Goal: Task Accomplishment & Management: Complete application form

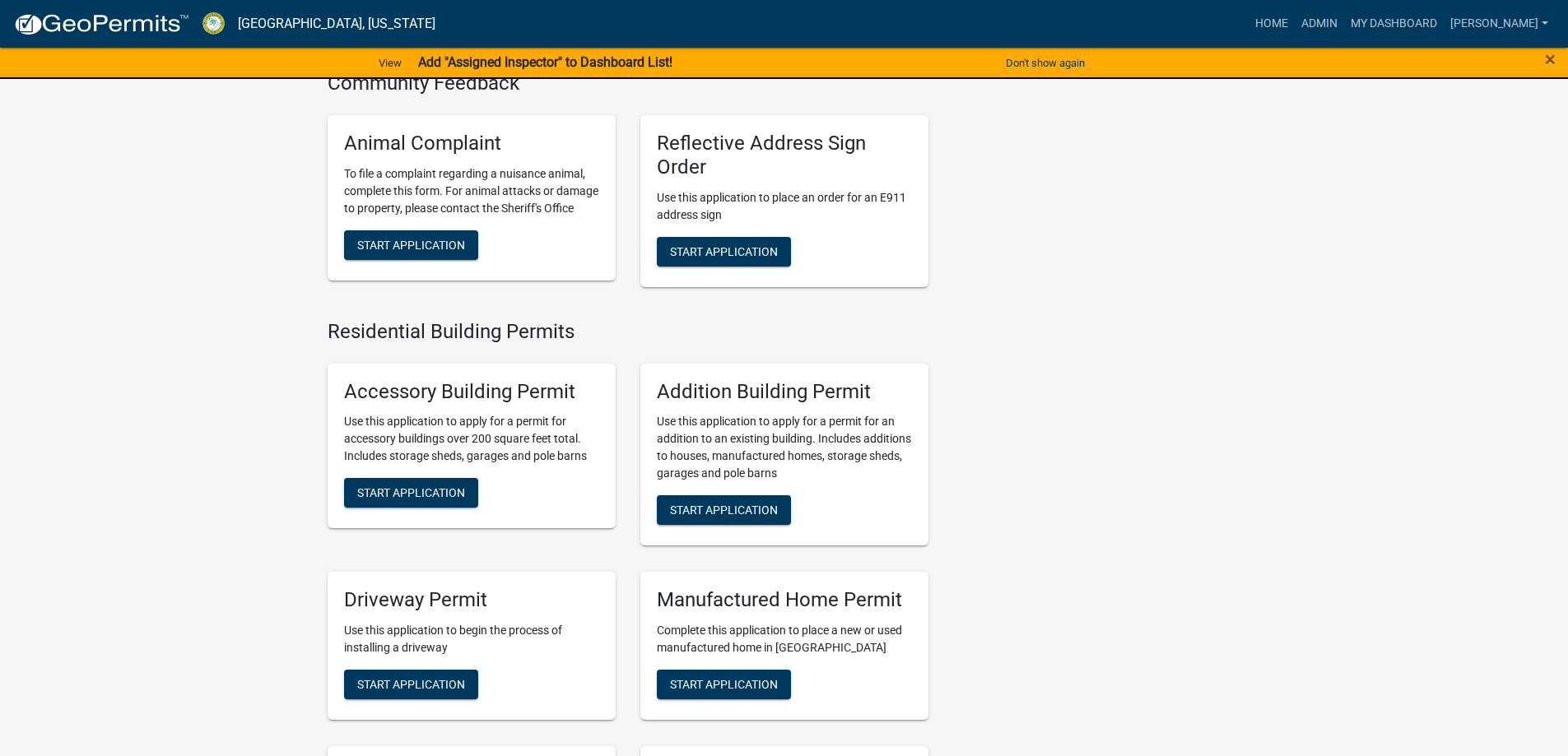
scroll to position [1069, 0]
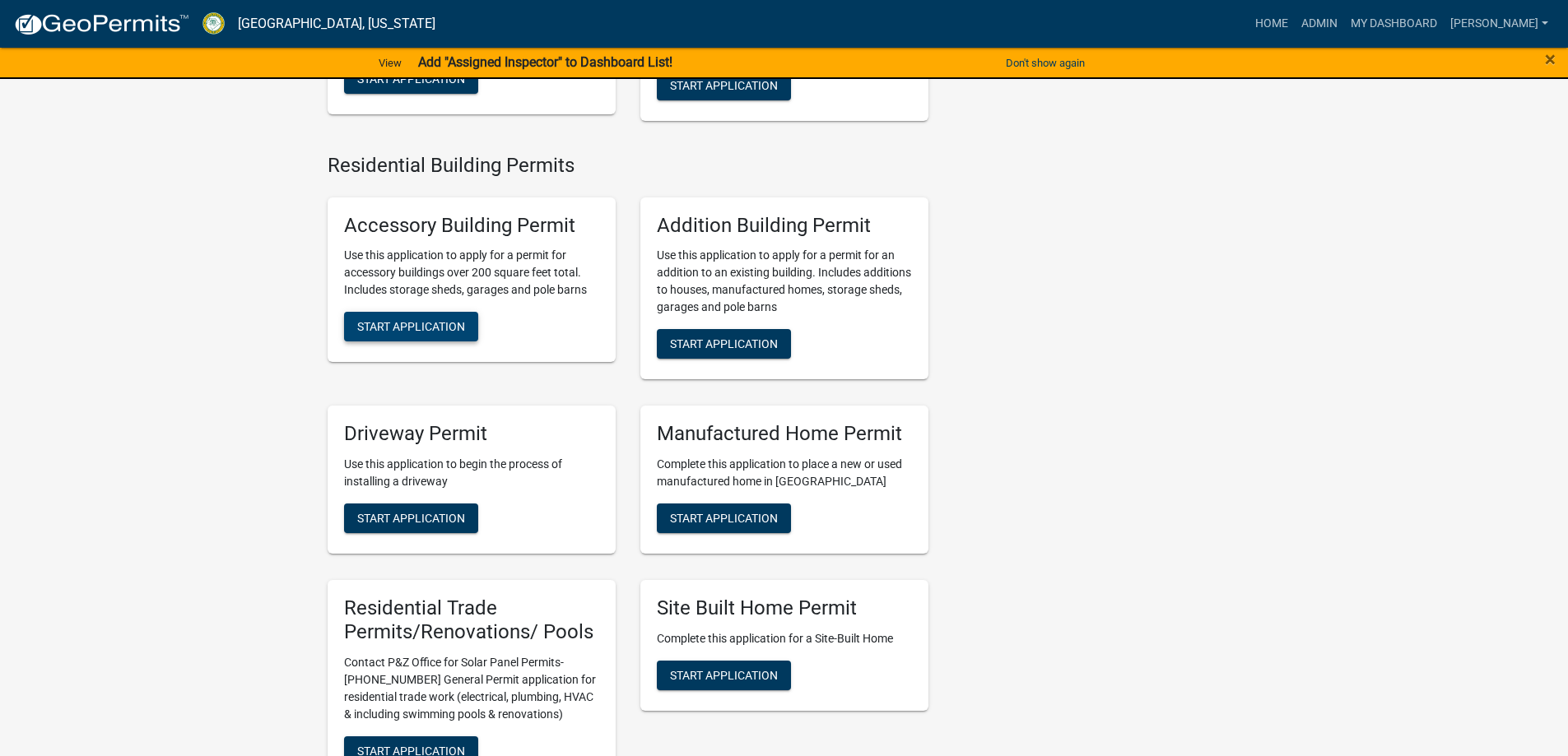
click at [408, 333] on span "Start Application" at bounding box center [411, 326] width 108 height 13
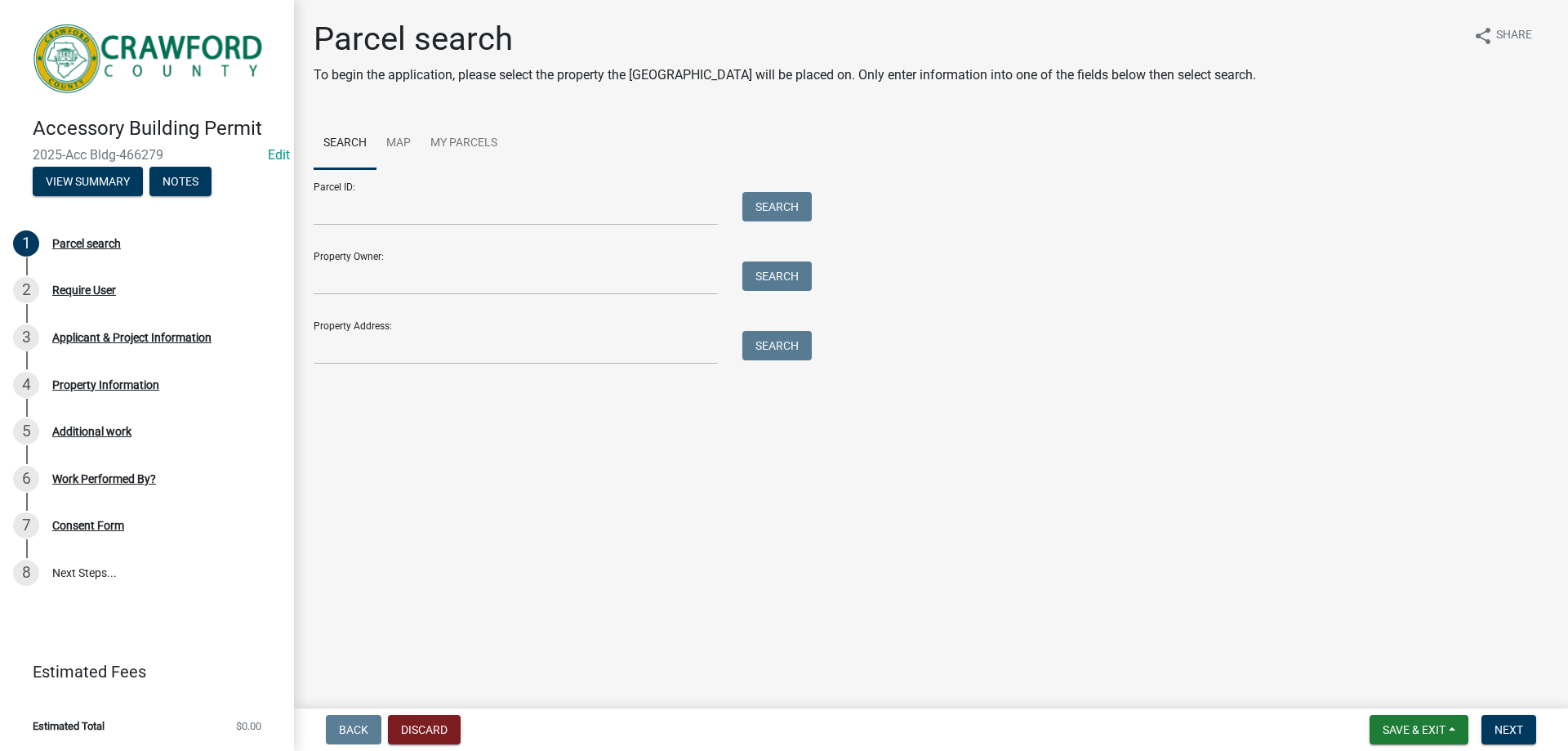
click at [504, 374] on div "Parcel search To begin the application, please select the property the [GEOGRAP…" at bounding box center [930, 199] width 1259 height 359
click at [506, 363] on input "Property Address:" at bounding box center [516, 347] width 404 height 33
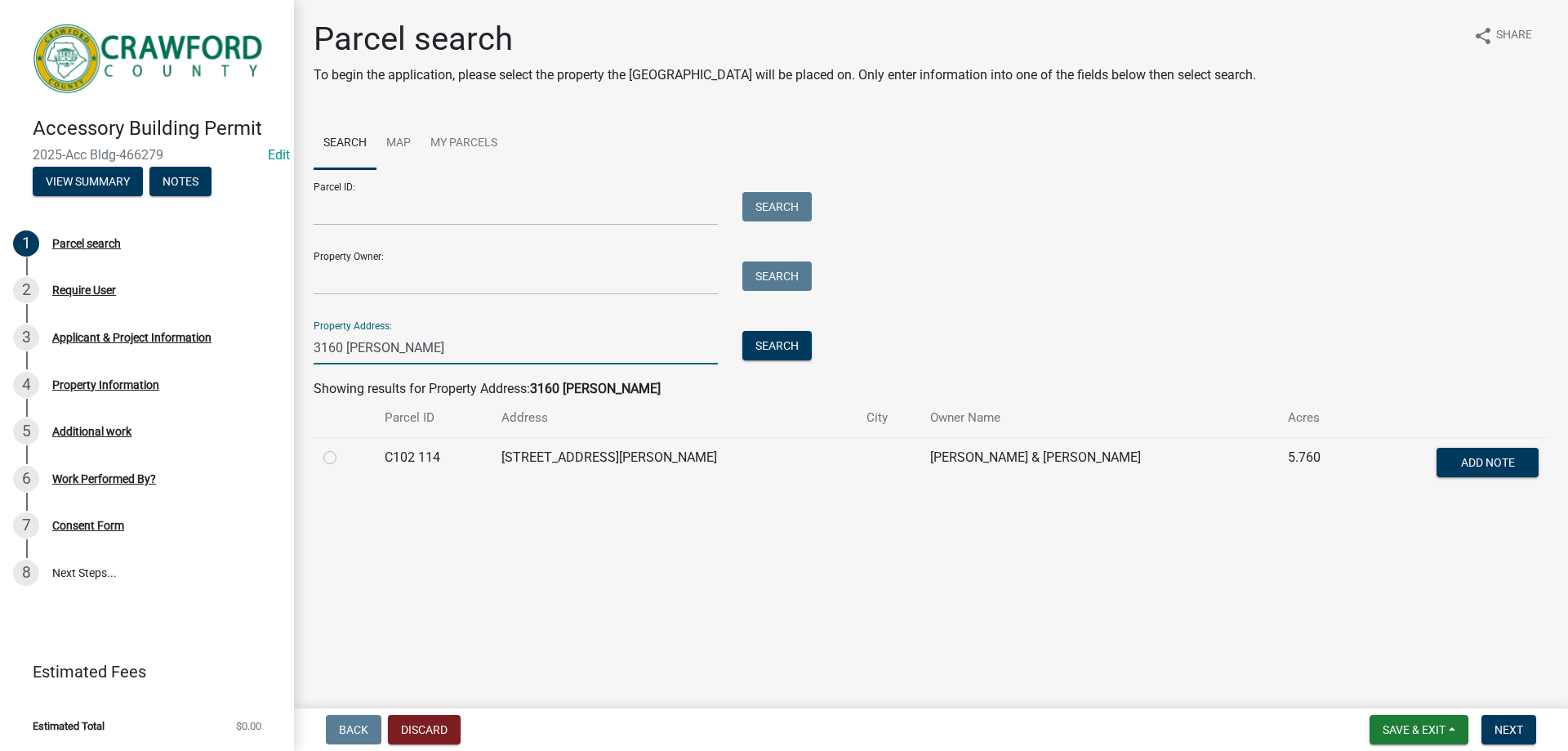
type input "3160 [PERSON_NAME]"
click at [343, 447] on label at bounding box center [343, 447] width 0 height 0
click at [343, 458] on 114 "radio" at bounding box center [348, 452] width 10 height 10
radio 114 "true"
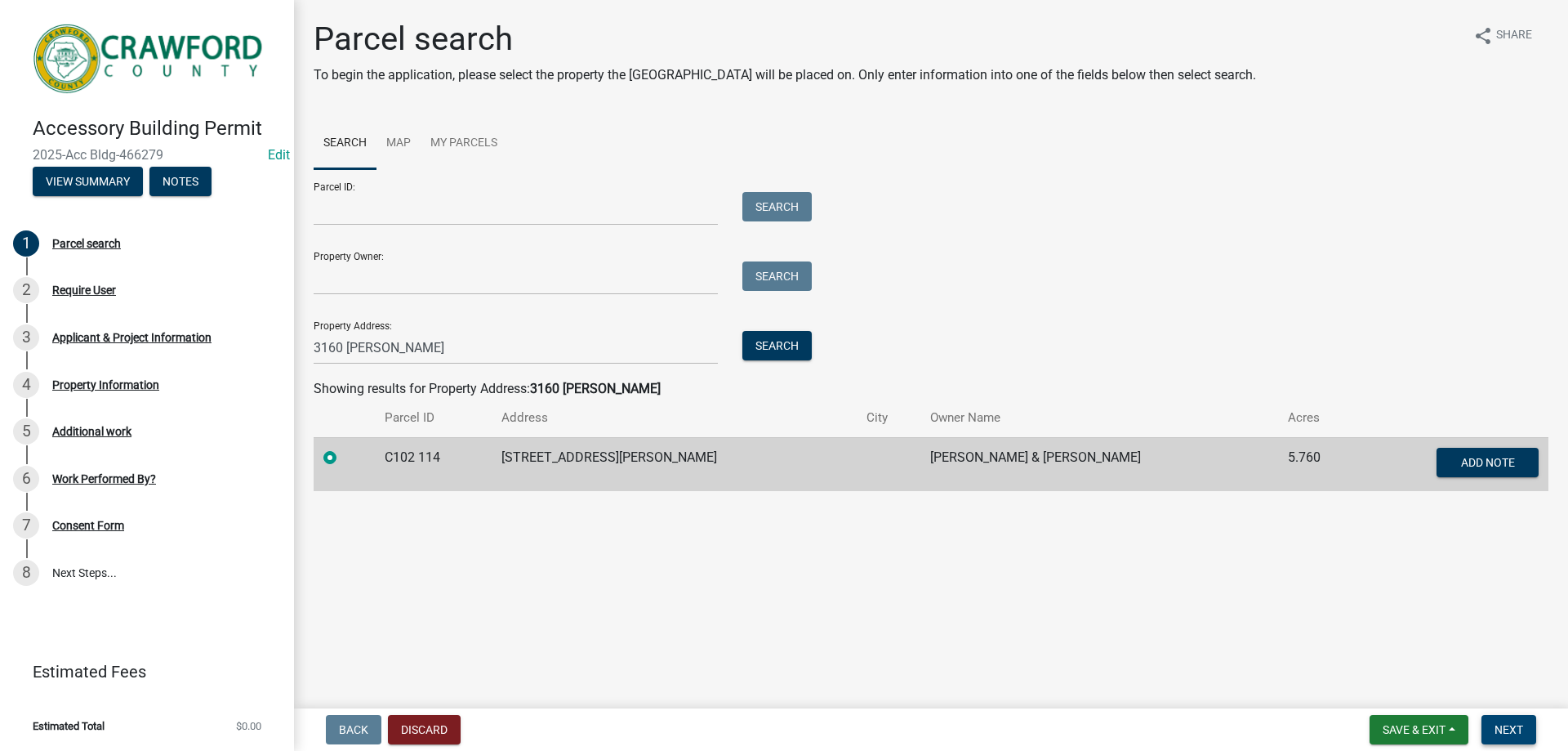
click at [1511, 725] on span "Next" at bounding box center [1508, 729] width 28 height 13
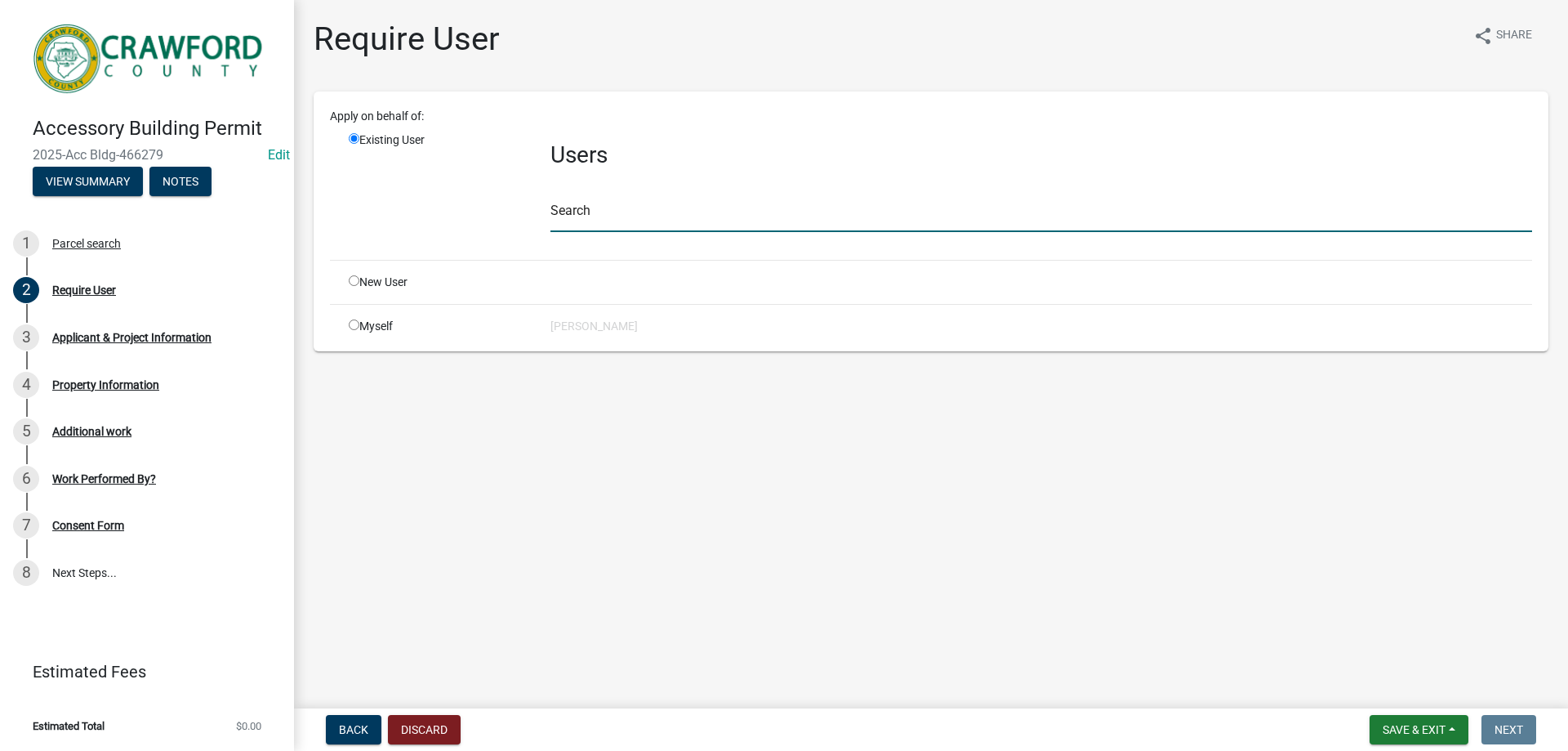
click at [579, 222] on input "text" at bounding box center [1041, 215] width 981 height 33
type input "crawfordgu"
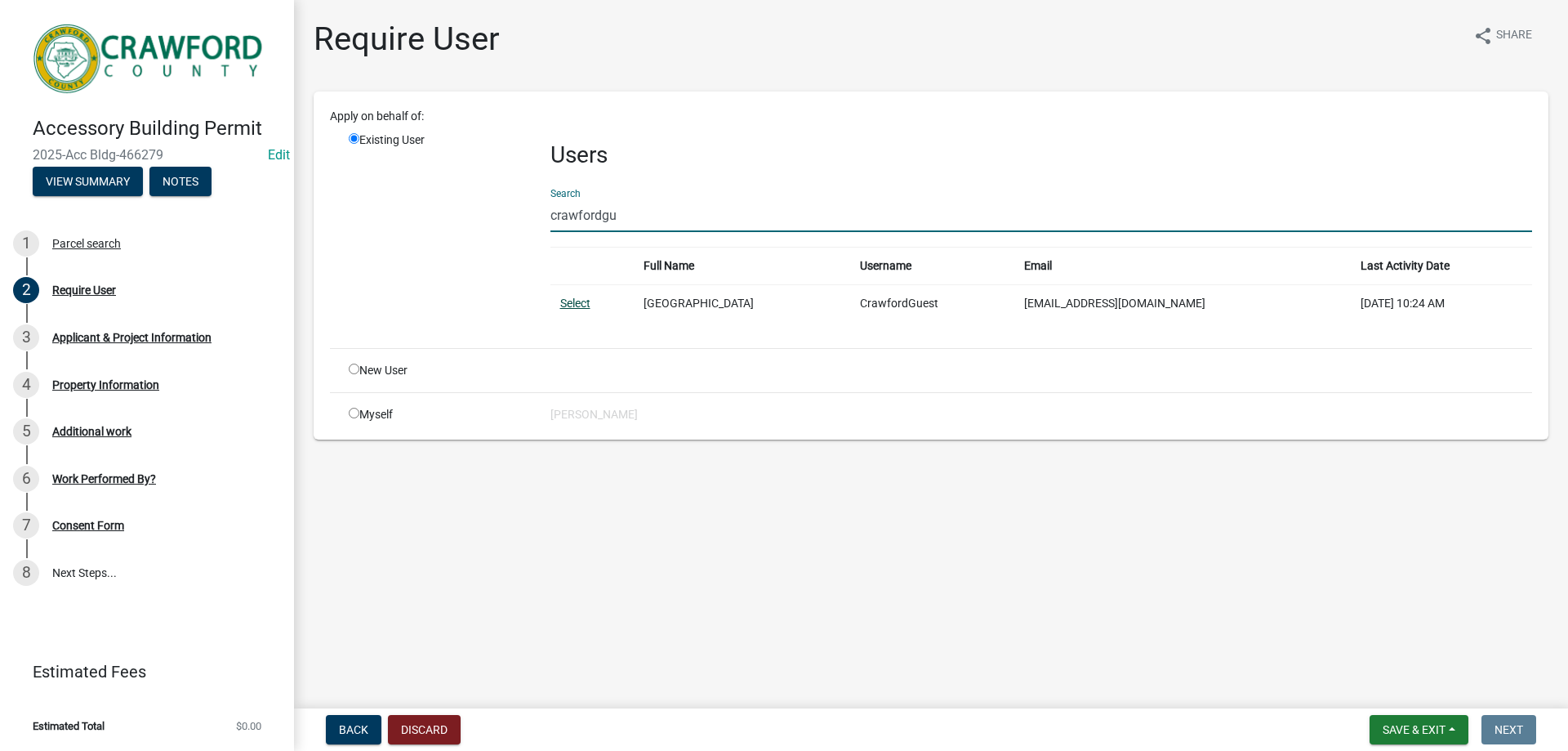
click at [575, 306] on link "Select" at bounding box center [575, 303] width 30 height 13
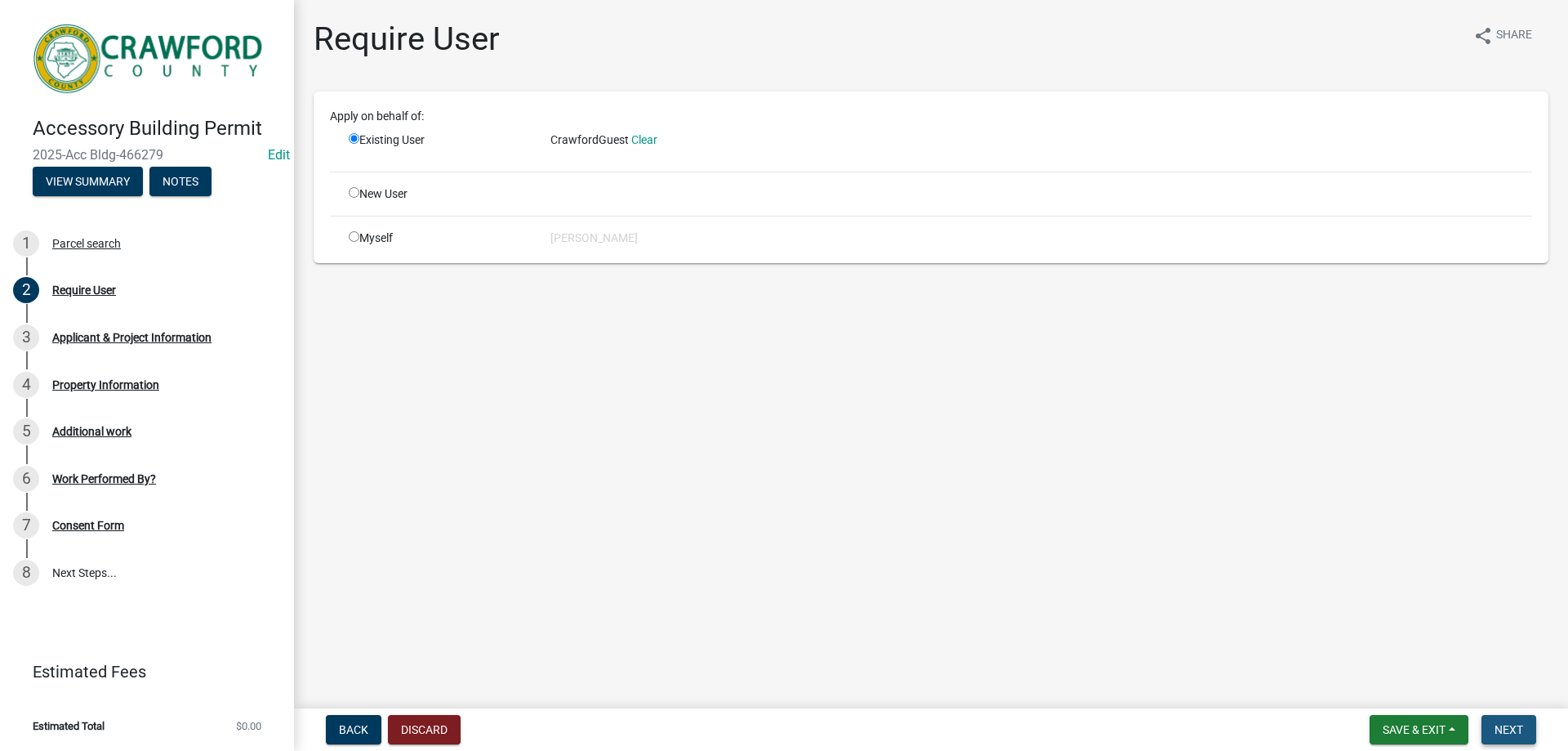
click at [1506, 723] on span "Next" at bounding box center [1508, 729] width 28 height 13
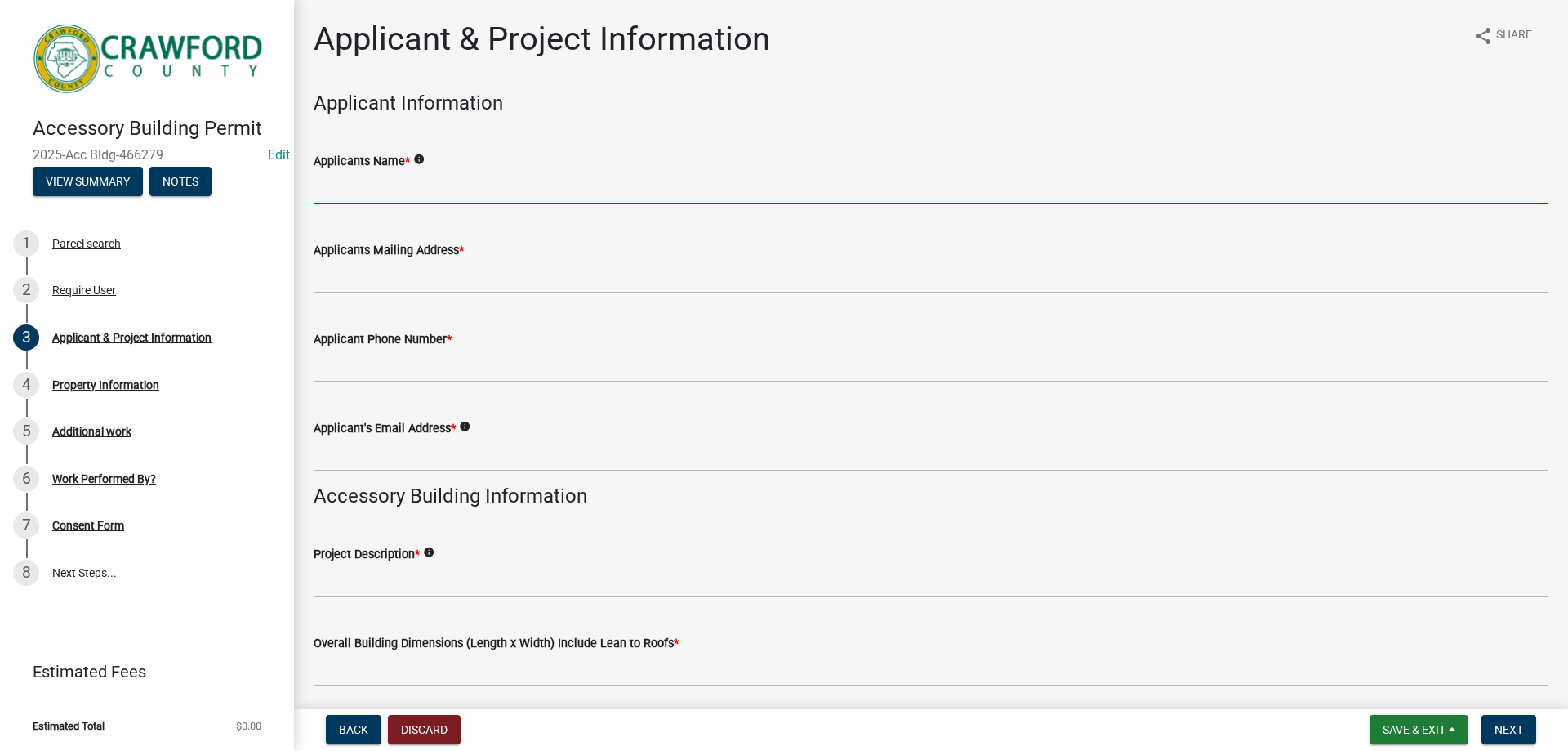
click at [339, 202] on input "Applicants Name *" at bounding box center [931, 187] width 1235 height 33
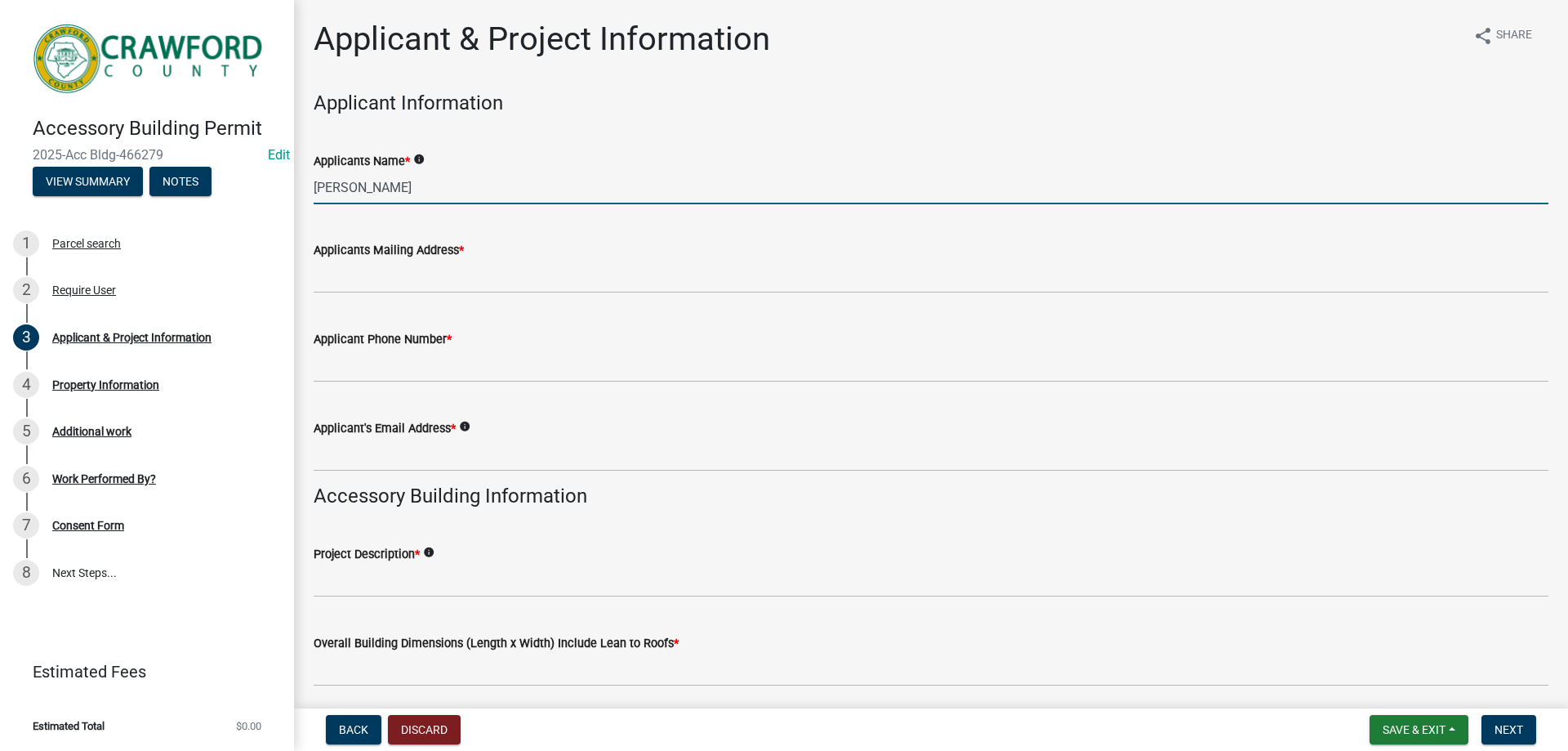
click at [348, 191] on input "[PERSON_NAME]" at bounding box center [931, 187] width 1235 height 33
click at [354, 197] on input "[PERSON_NAME]" at bounding box center [931, 187] width 1235 height 33
click at [350, 195] on input "[PERSON_NAME]" at bounding box center [931, 187] width 1235 height 33
click at [410, 180] on input "[PERSON_NAME] &John LeeClark" at bounding box center [931, 187] width 1235 height 33
type input "[PERSON_NAME] &John [PERSON_NAME]"
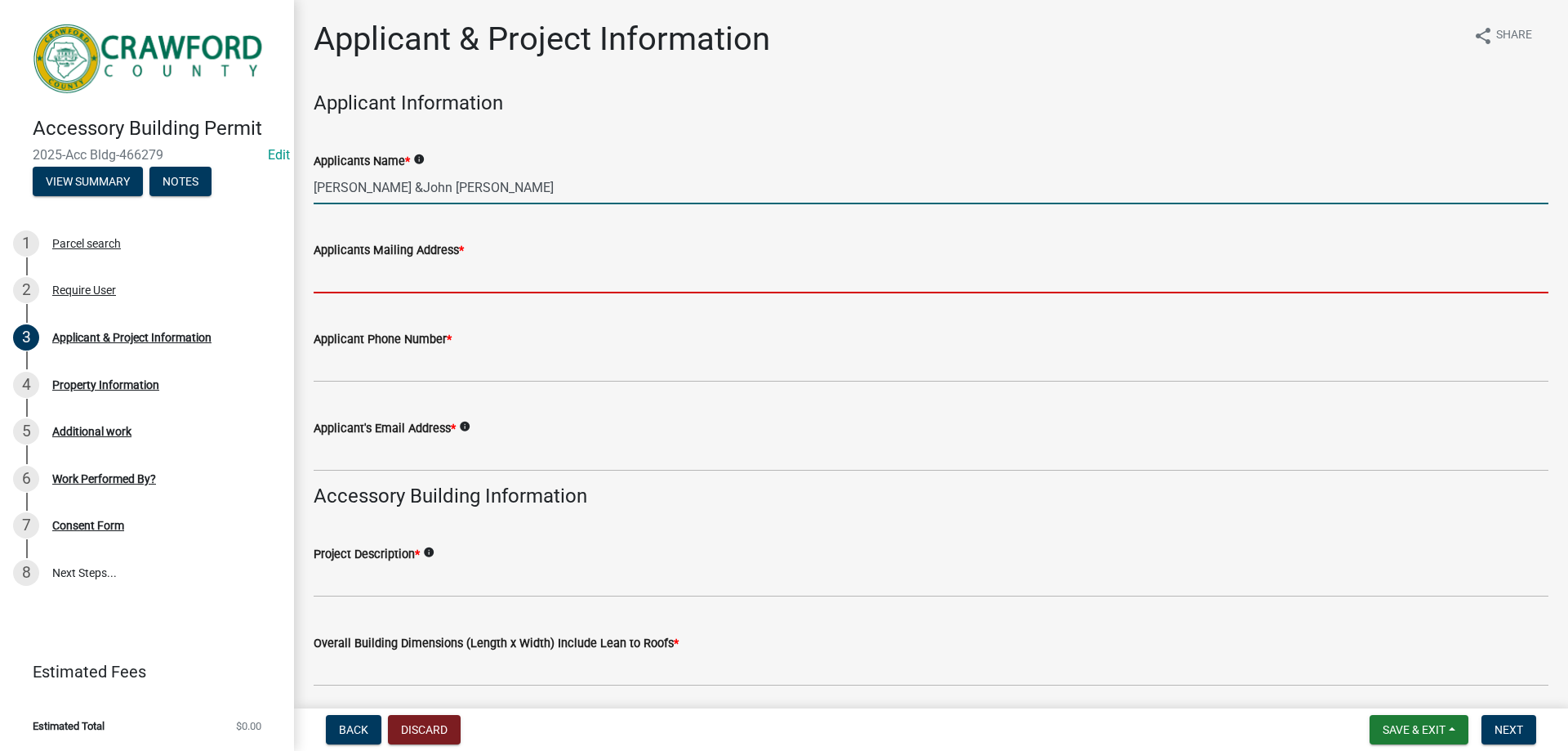
click at [474, 287] on input "Applicants Mailing Address *" at bounding box center [931, 276] width 1235 height 33
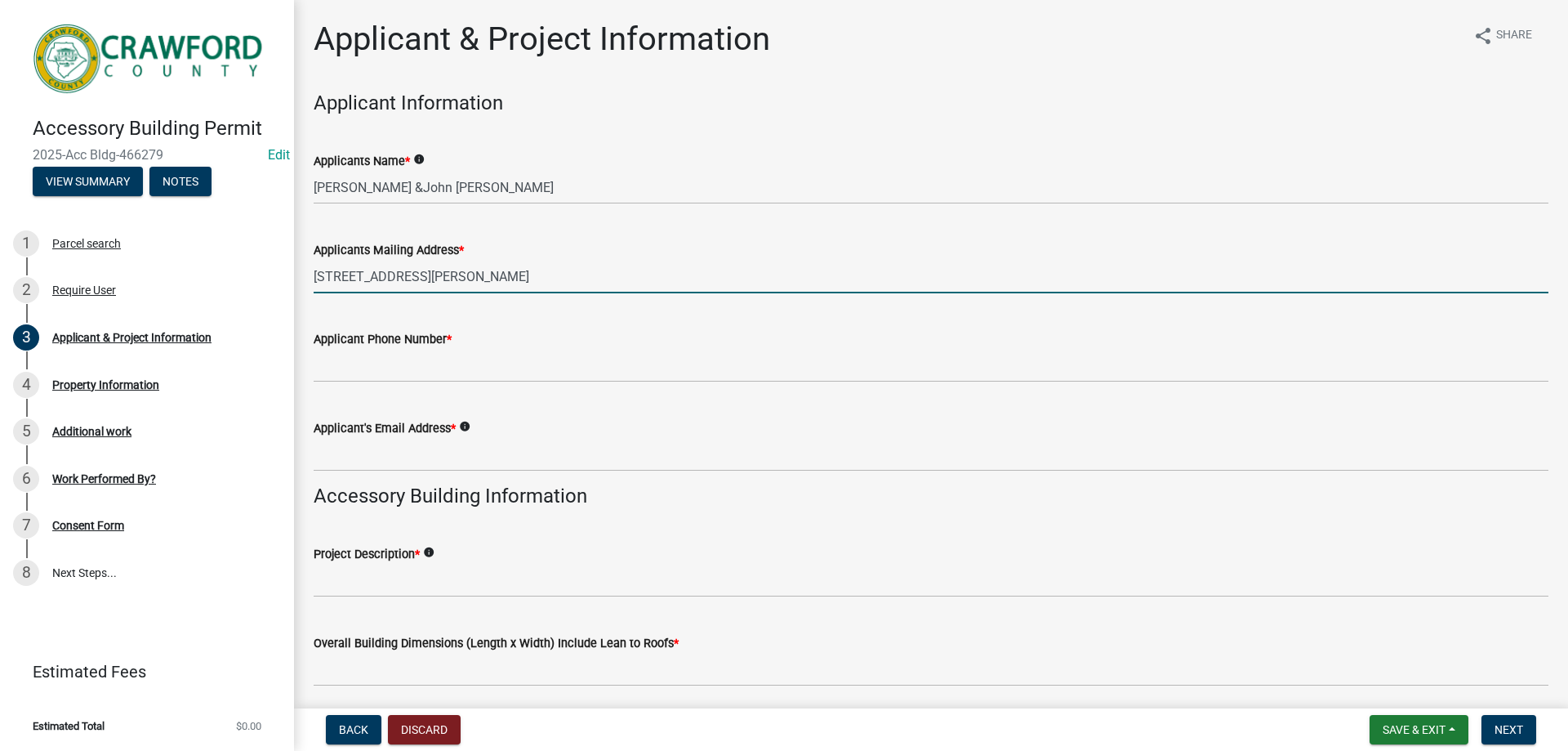
type input "[STREET_ADDRESS][PERSON_NAME]"
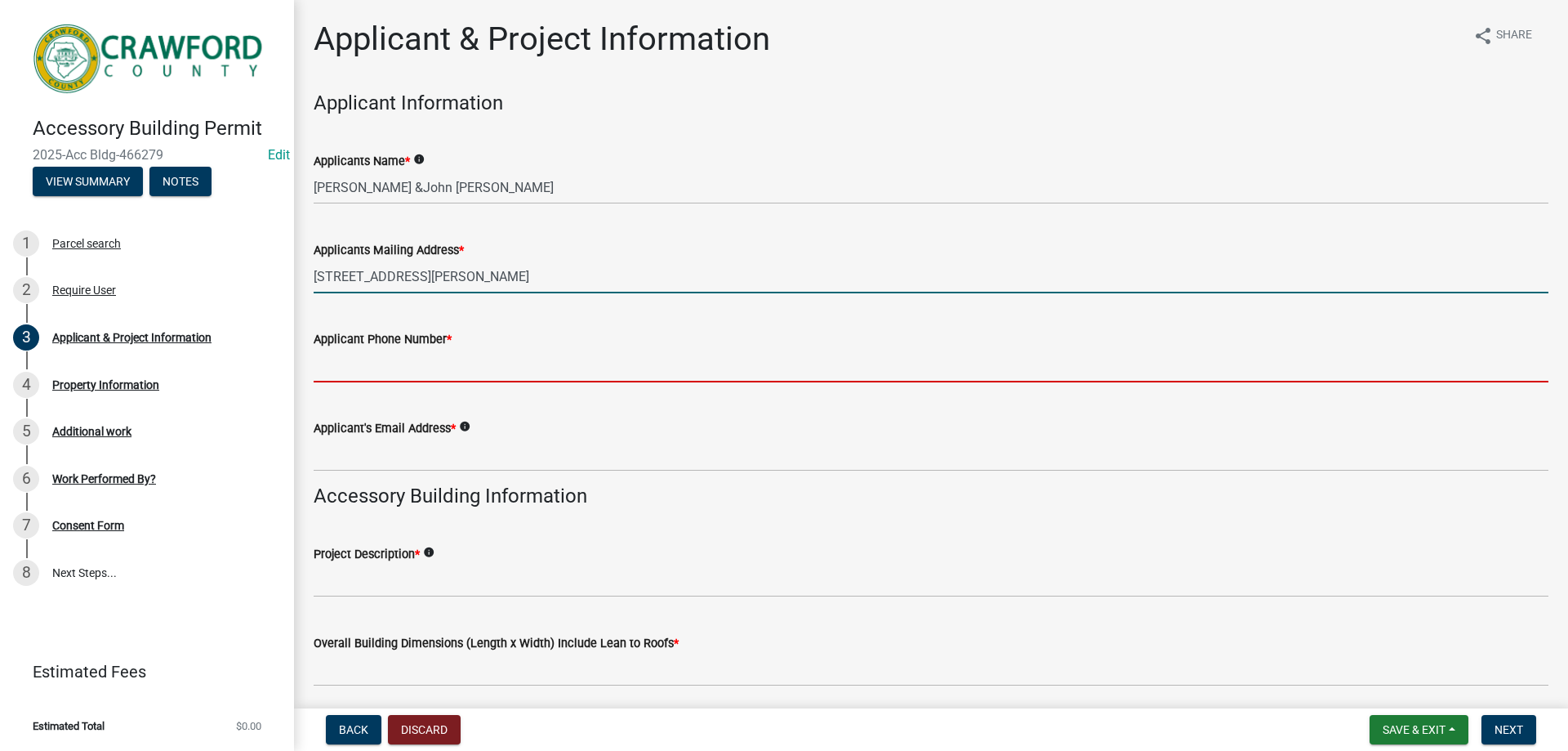
click at [442, 364] on input "Applicant Phone Number *" at bounding box center [931, 365] width 1235 height 33
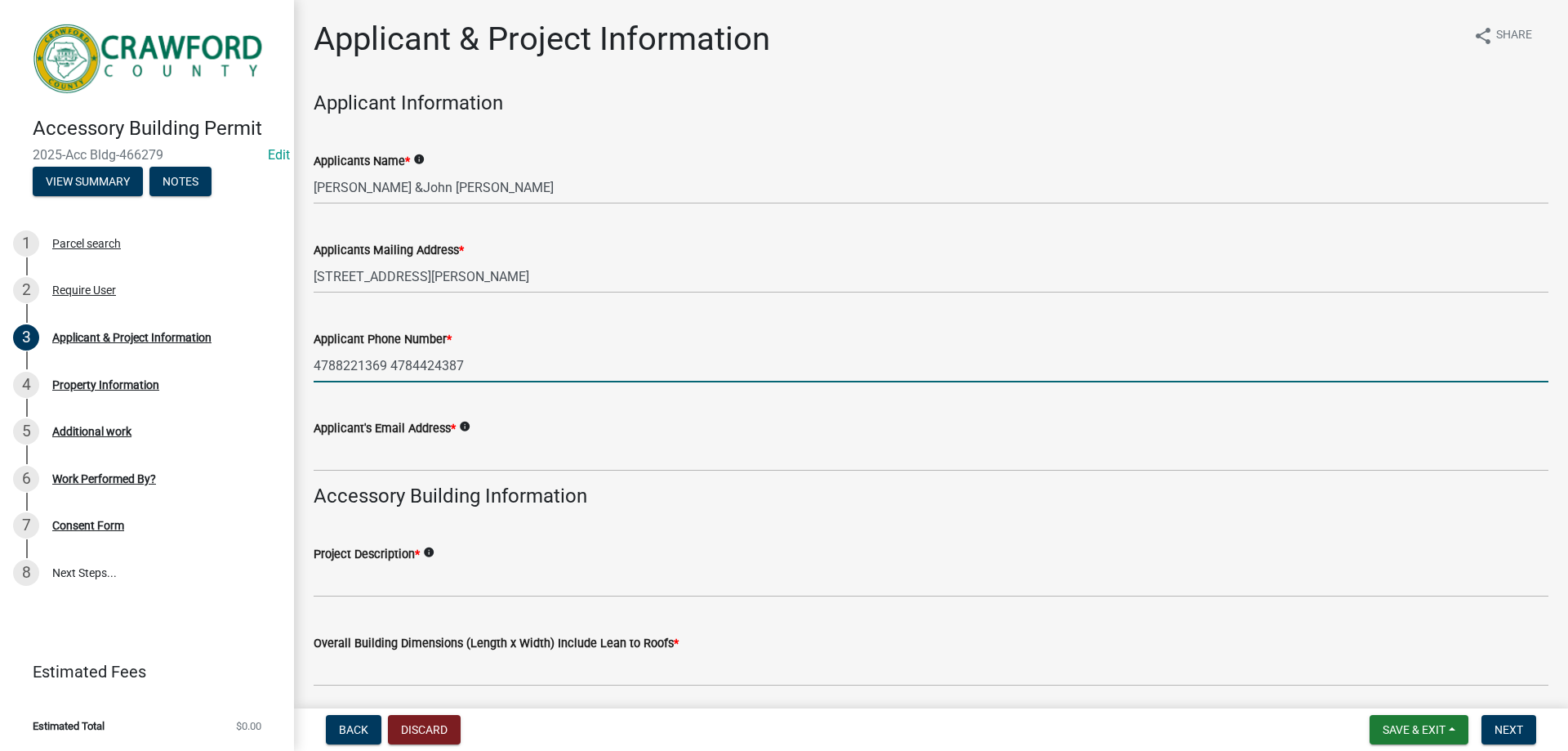
type input "4788221369 4784424387"
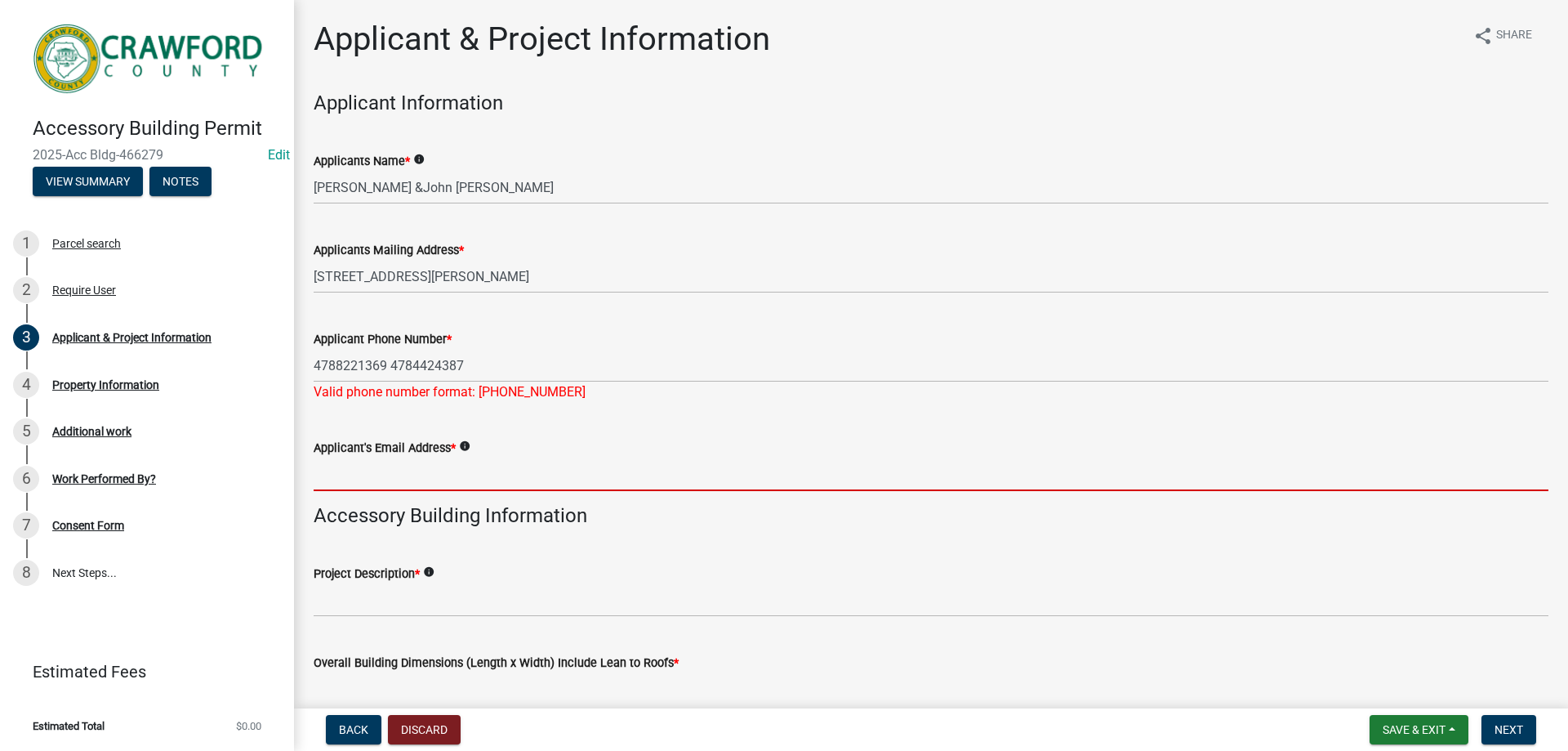
click at [406, 448] on form "Applicant's Email Address * info" at bounding box center [931, 464] width 1235 height 53
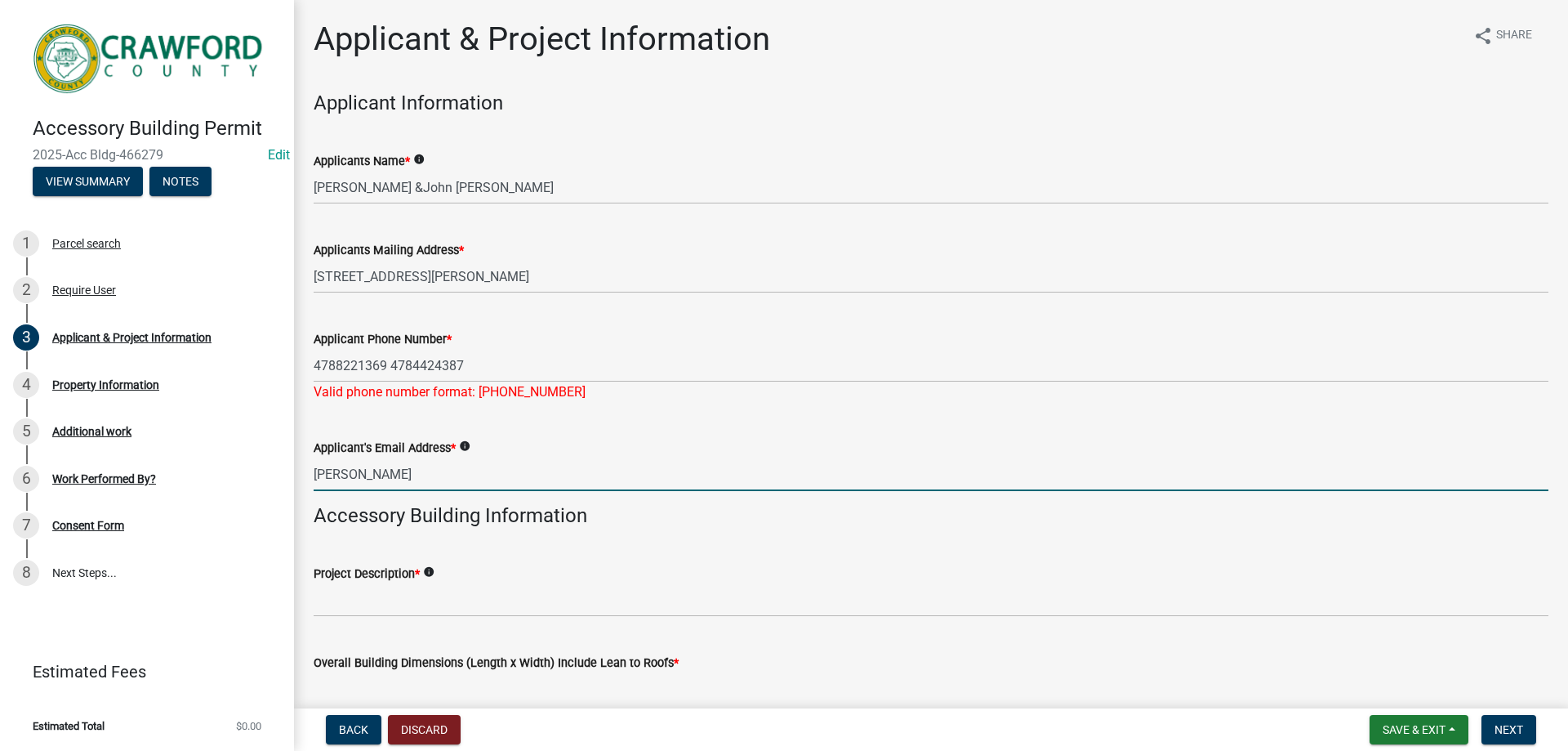
type input "[EMAIL_ADDRESS][DOMAIN_NAME]"
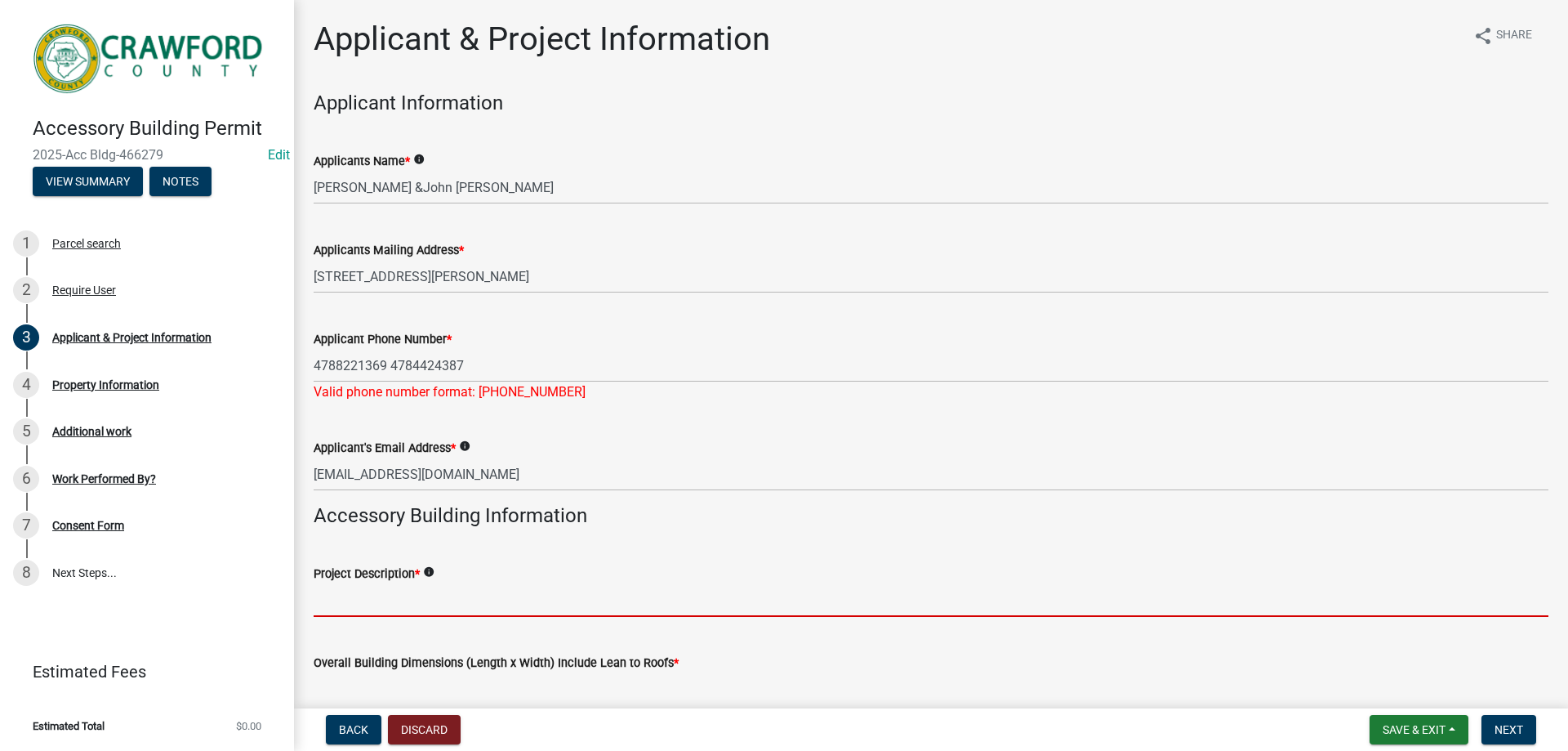
click at [410, 587] on input "Project Description *" at bounding box center [931, 600] width 1235 height 33
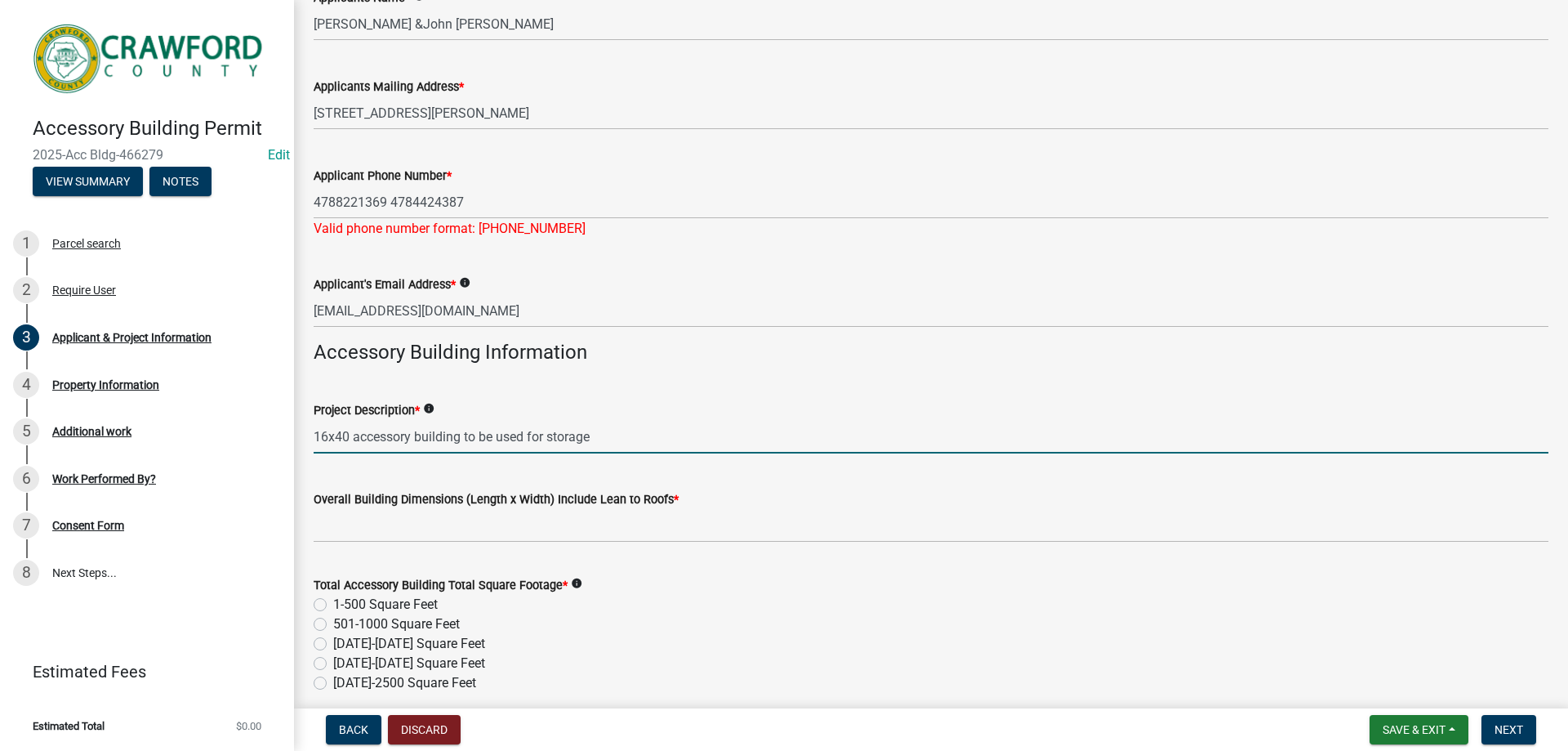
scroll to position [327, 0]
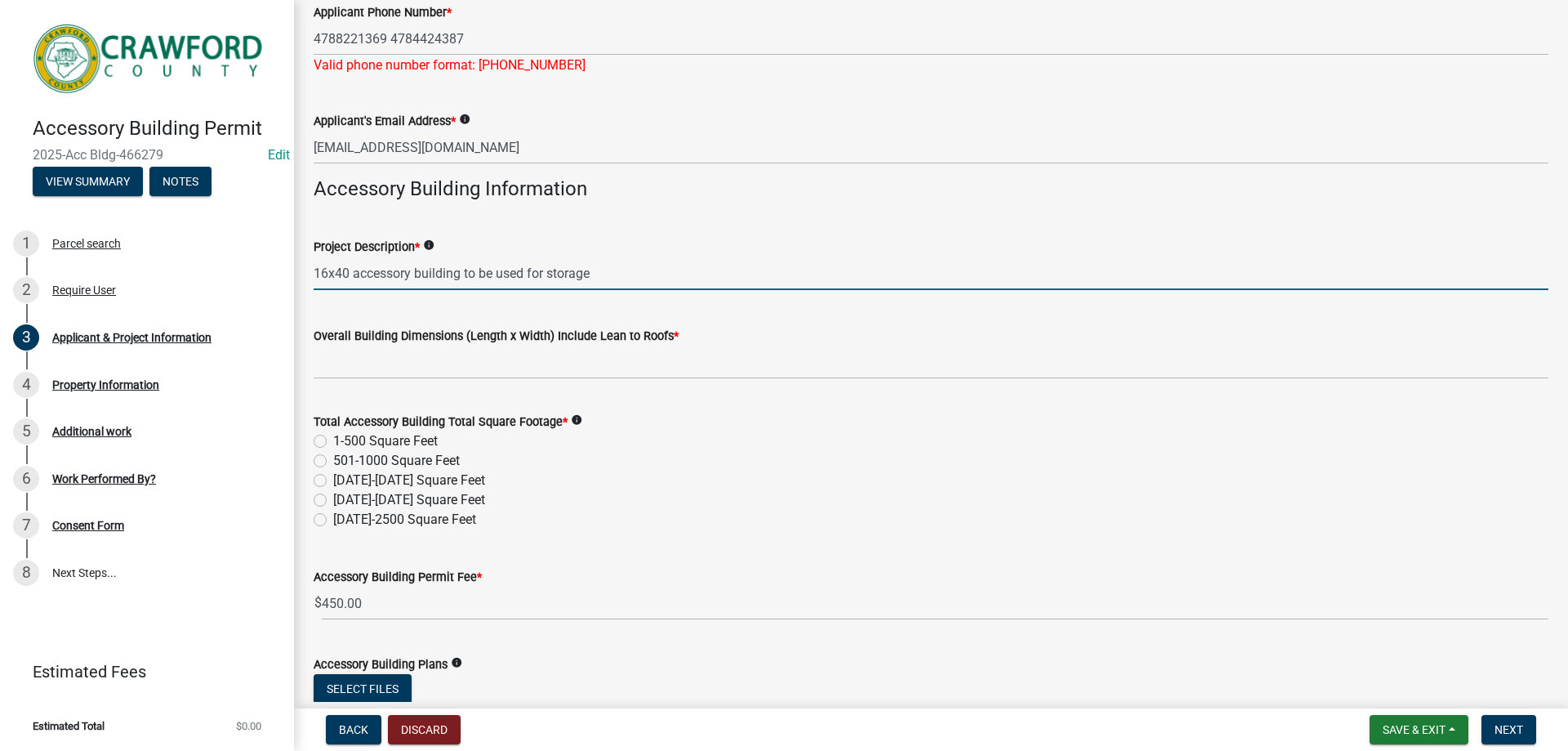
type input "16x40 accessory building to be used for storage"
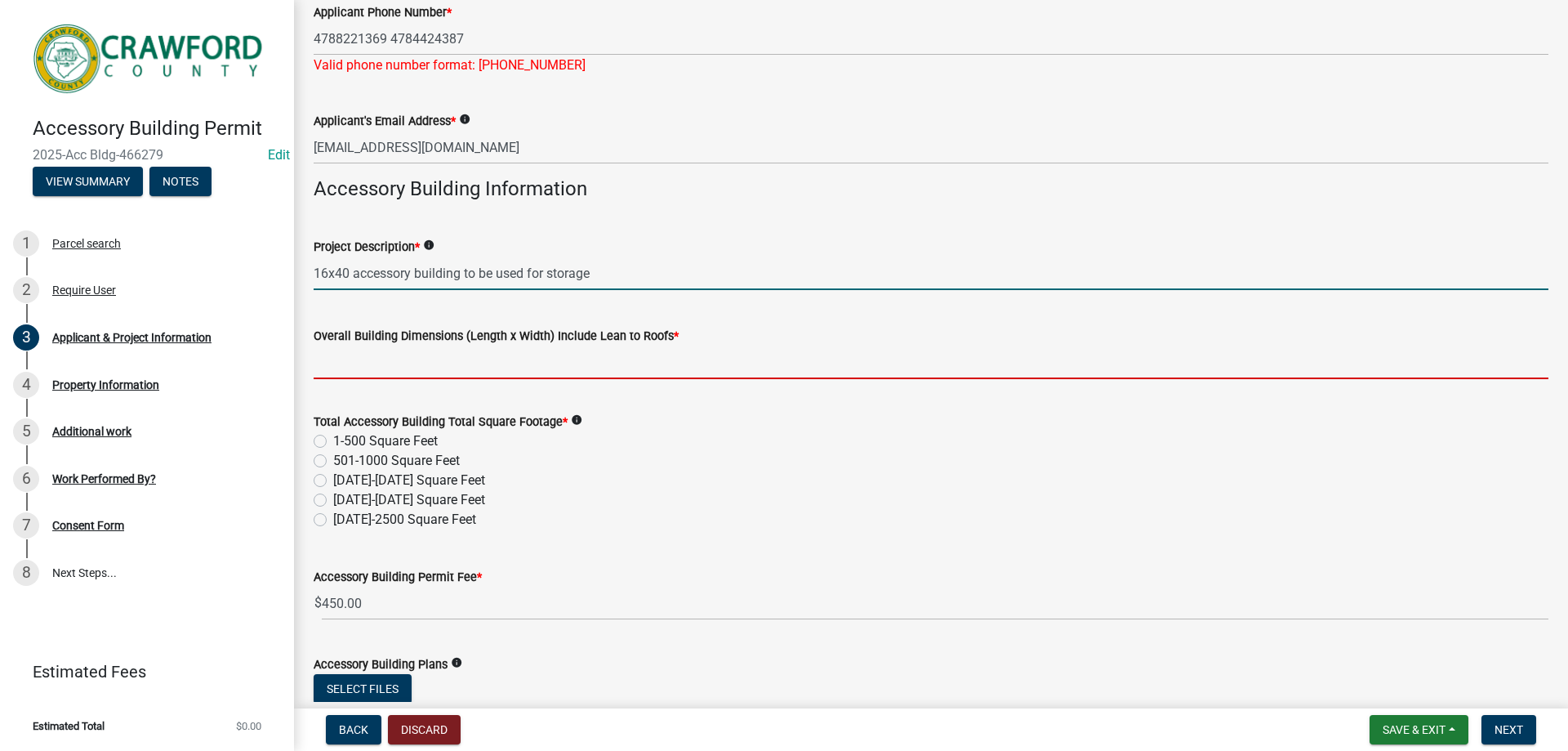
click at [422, 366] on input "Overall Building Dimensions (Length x Width) Include Lean to Roofs *" at bounding box center [931, 362] width 1235 height 33
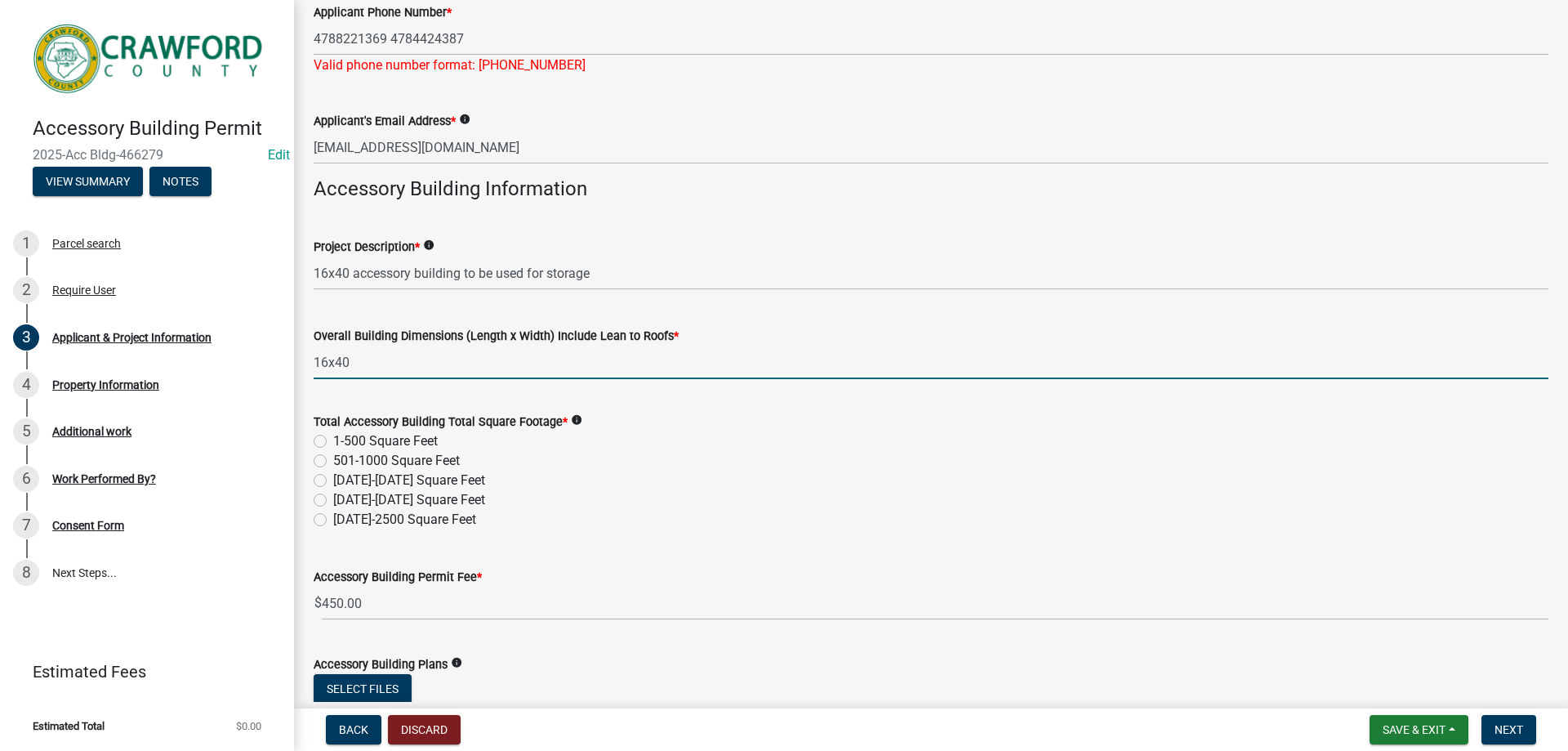
type input "16x40"
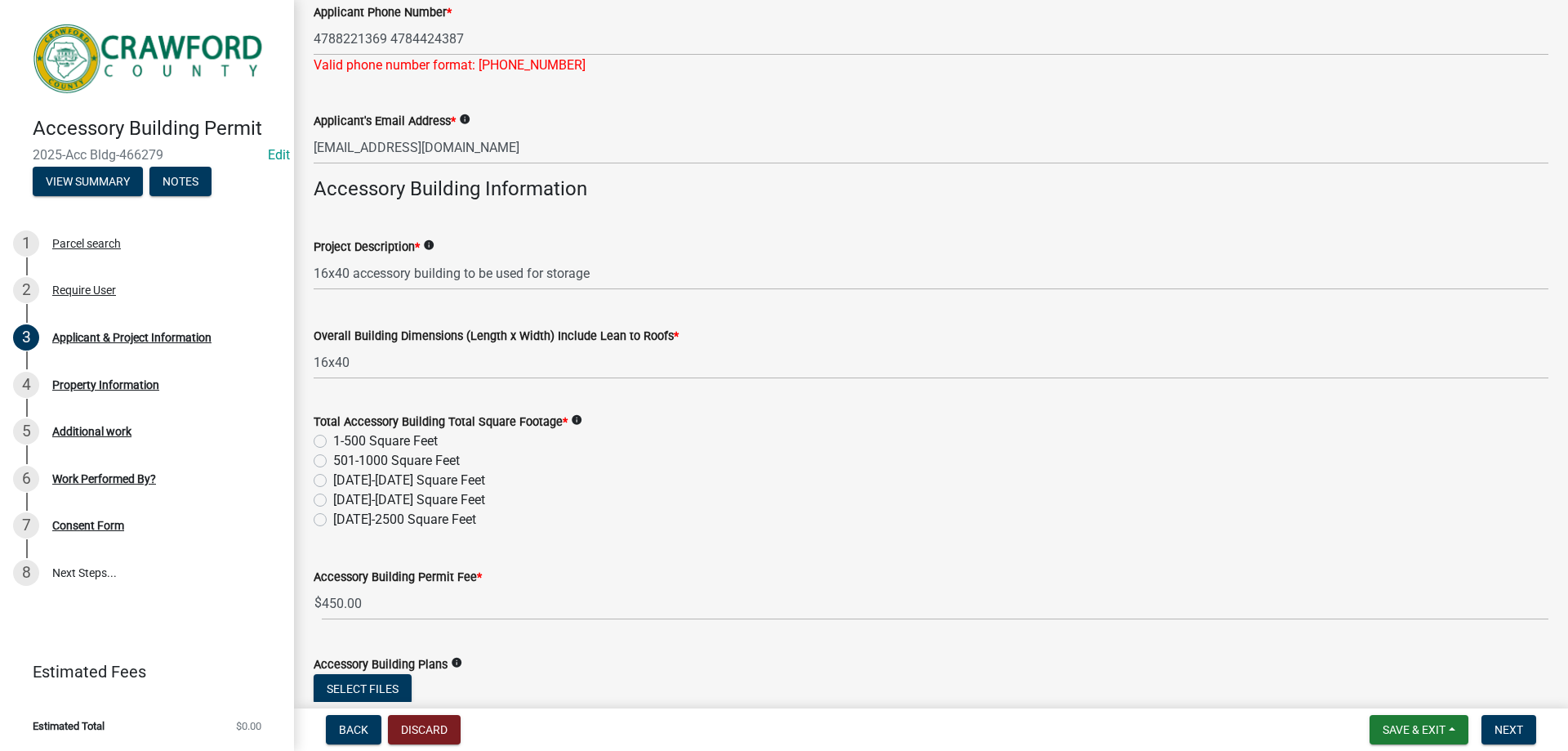
click at [511, 470] on div "[DATE]-[DATE] Square Feet" at bounding box center [931, 480] width 1235 height 20
click at [422, 467] on label "501-1000 Square Feet" at bounding box center [397, 460] width 127 height 20
click at [344, 462] on input "501-1000 Square Feet" at bounding box center [339, 456] width 10 height 10
radio input "true"
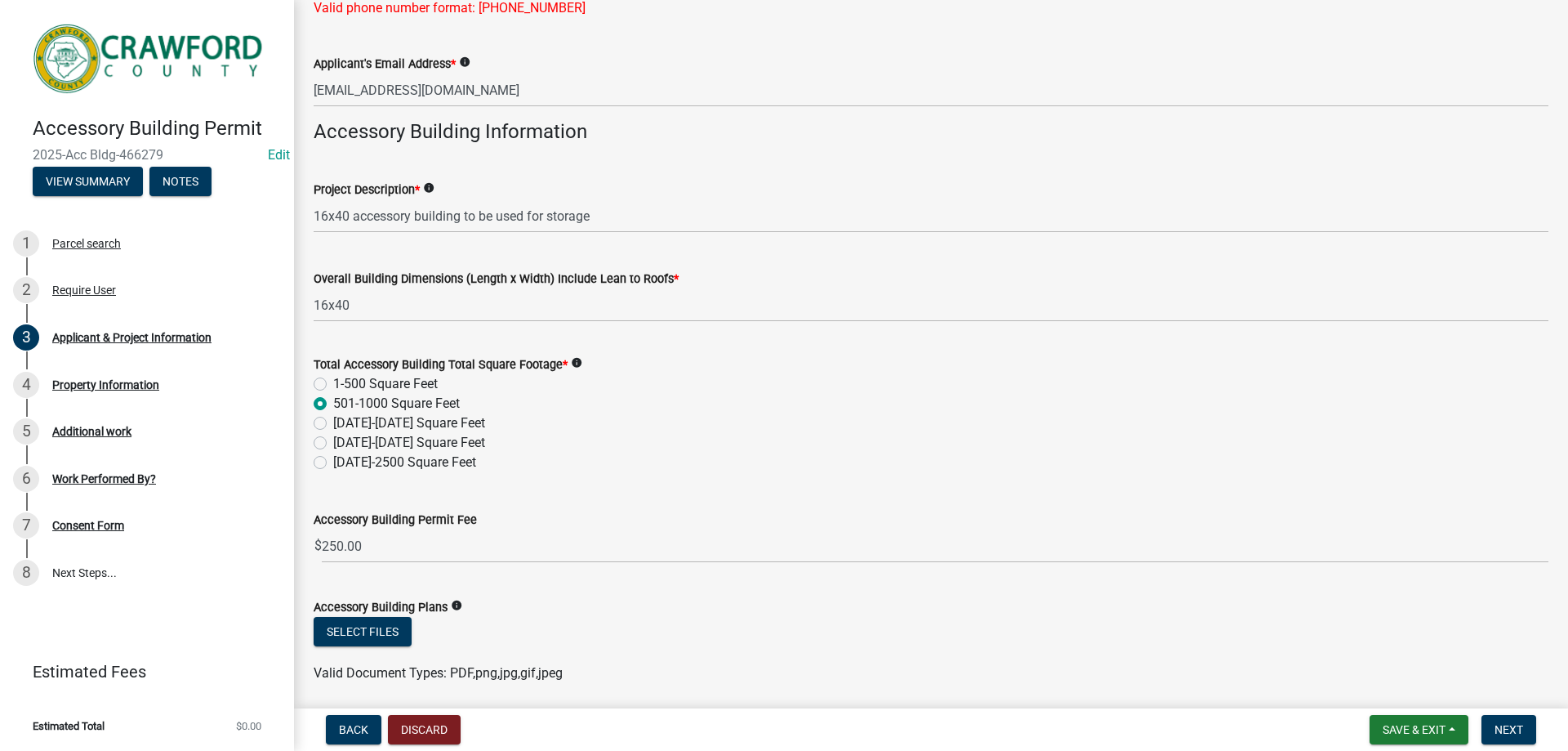
scroll to position [444, 0]
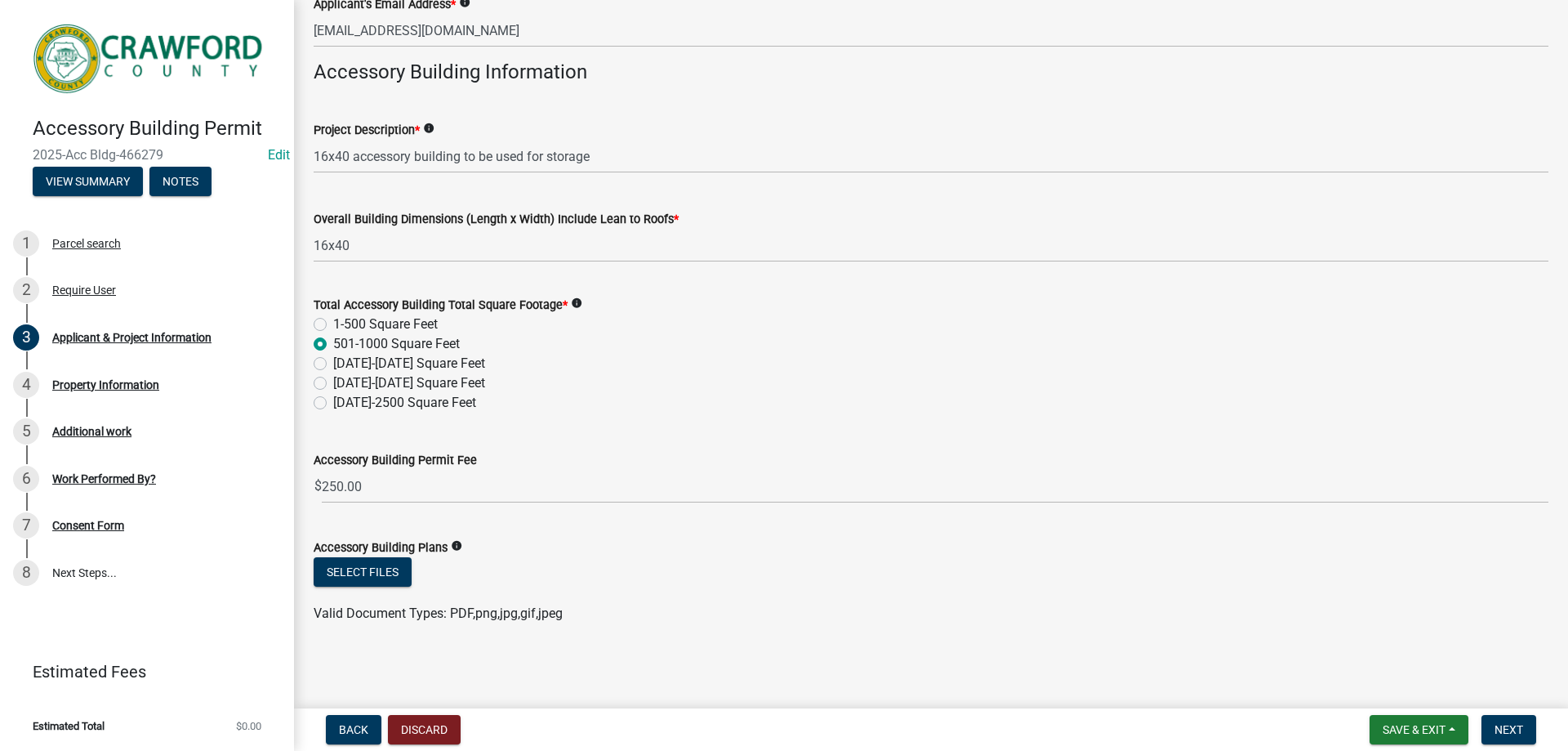
click at [453, 540] on icon "info" at bounding box center [456, 545] width 11 height 11
click at [455, 520] on form "Accessory Building Plans info Select files Valid Document Types: PDF,png,jpg,gi…" at bounding box center [931, 571] width 1235 height 105
click at [1499, 737] on button "Next" at bounding box center [1509, 730] width 55 height 29
click at [1527, 735] on button "Next" at bounding box center [1509, 730] width 55 height 29
click at [1515, 728] on span "Next" at bounding box center [1508, 729] width 28 height 13
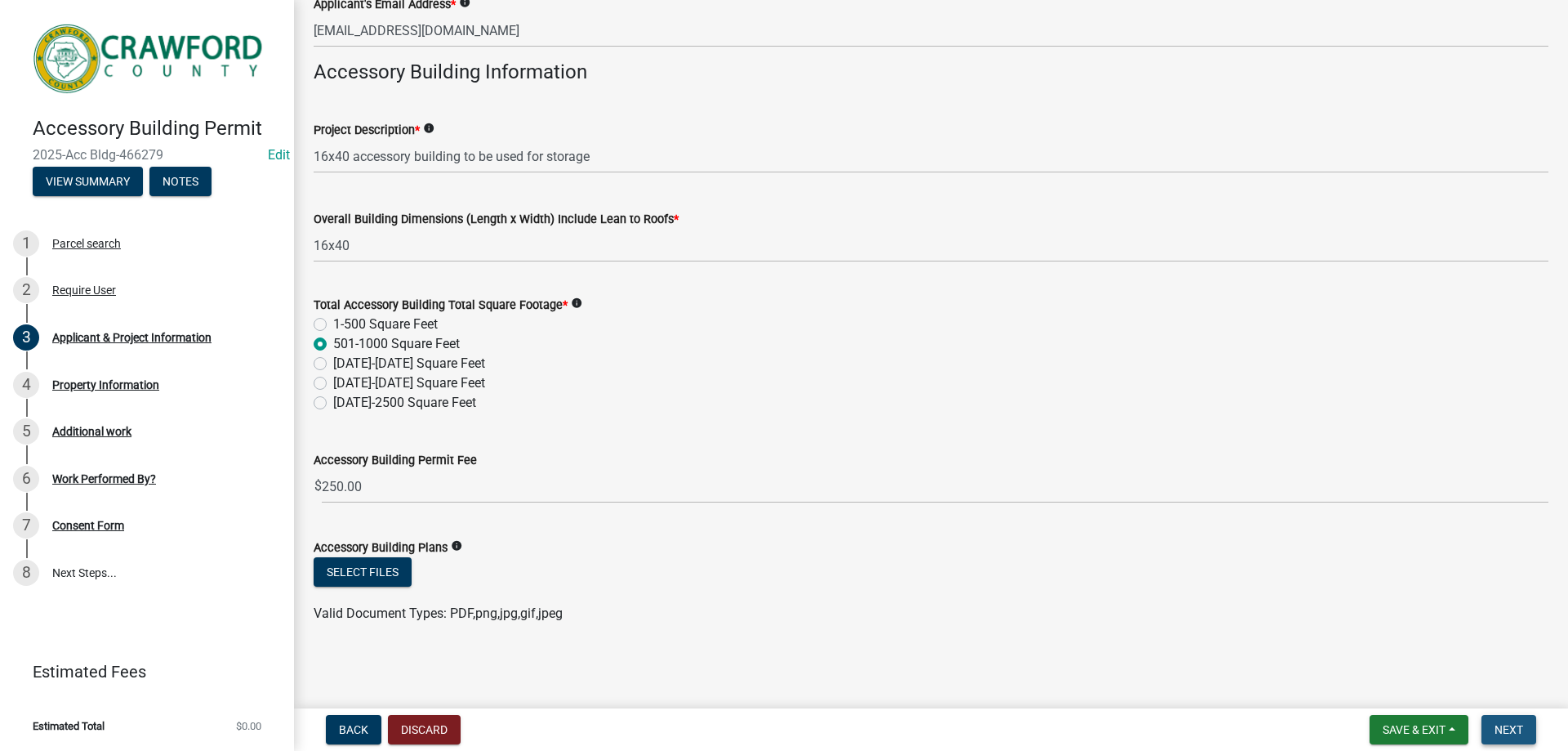
click at [1515, 728] on span "Next" at bounding box center [1508, 729] width 28 height 13
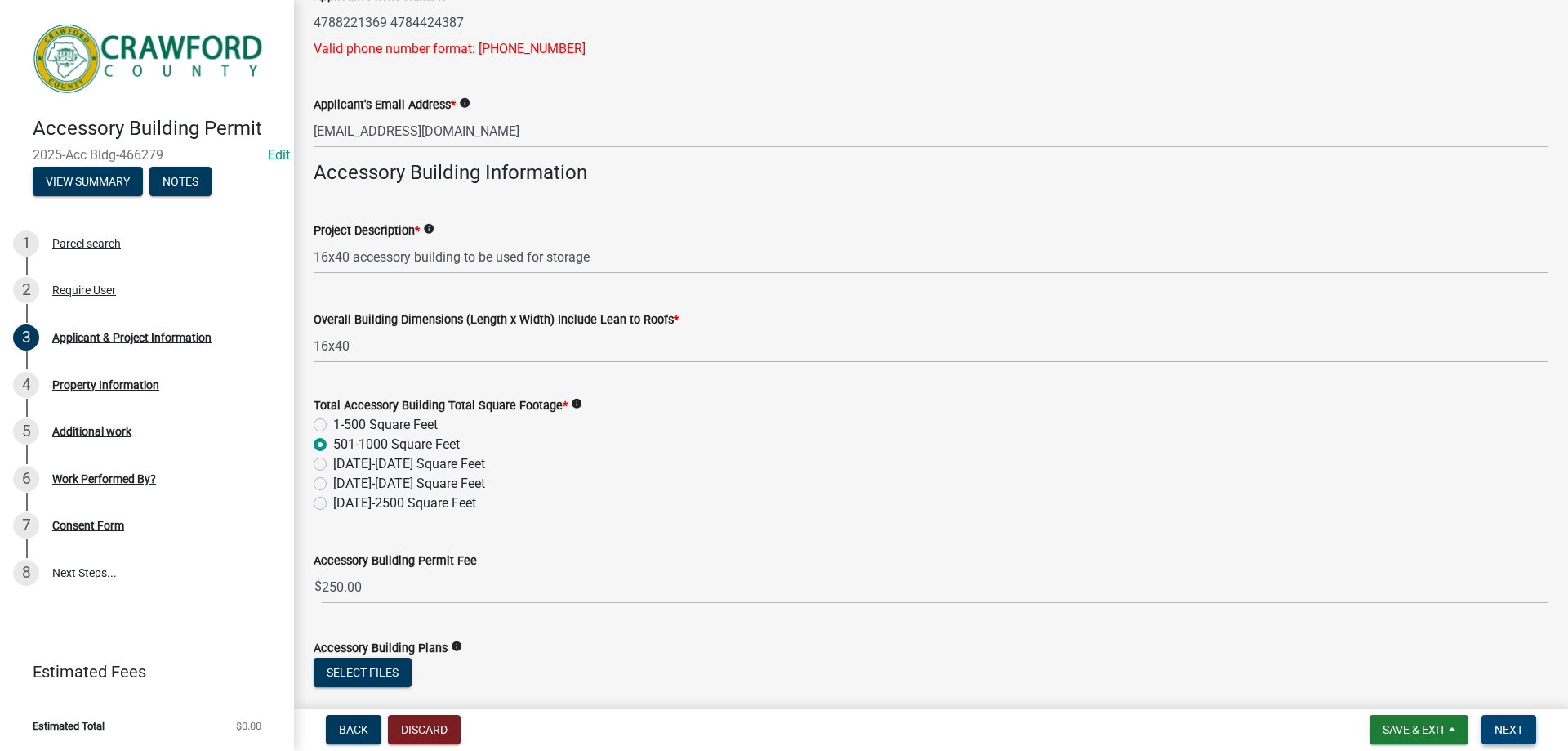
scroll to position [198, 0]
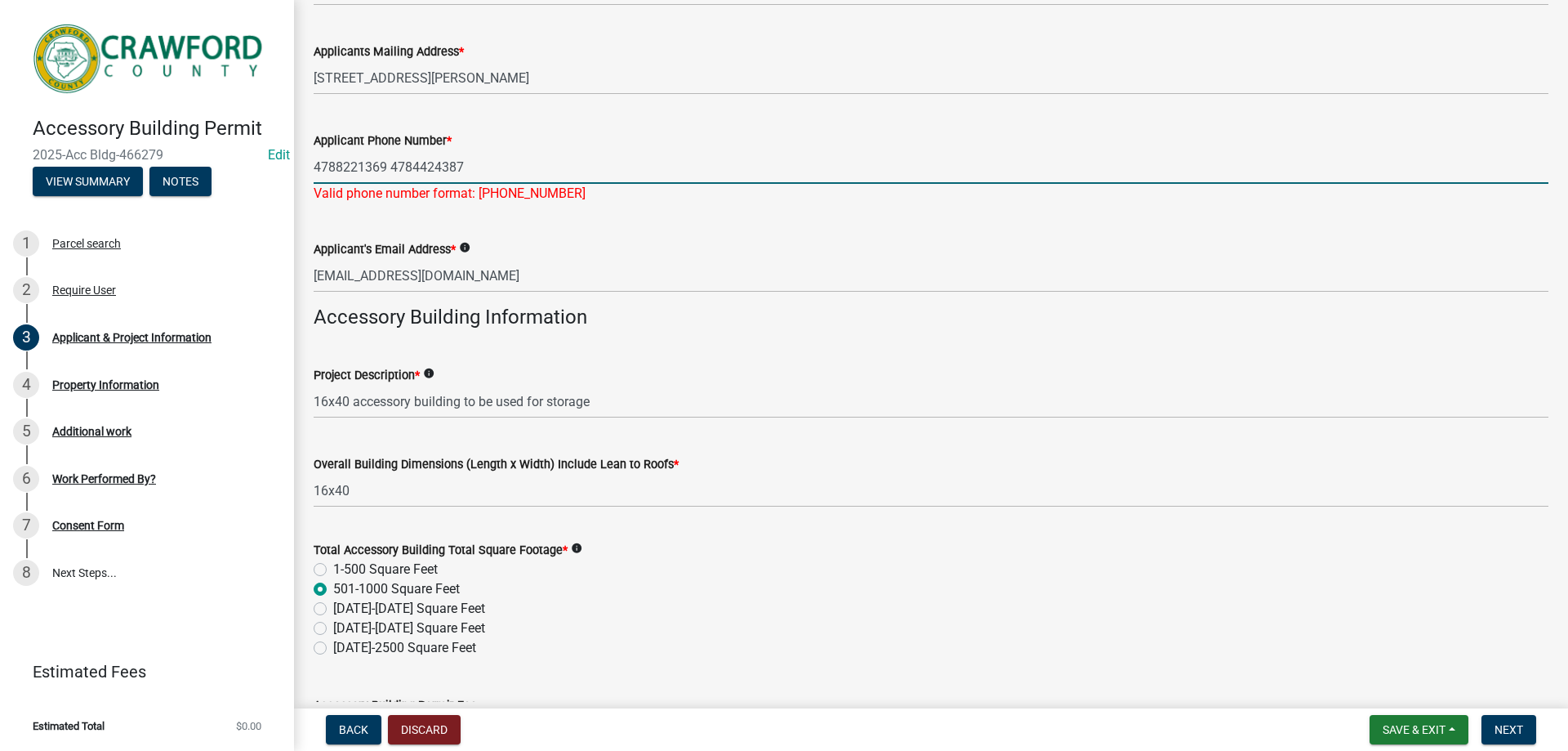
drag, startPoint x: 392, startPoint y: 169, endPoint x: 469, endPoint y: 171, distance: 77.0
click at [469, 171] on input "4788221369 4784424387" at bounding box center [931, 167] width 1235 height 33
type input "4788221369"
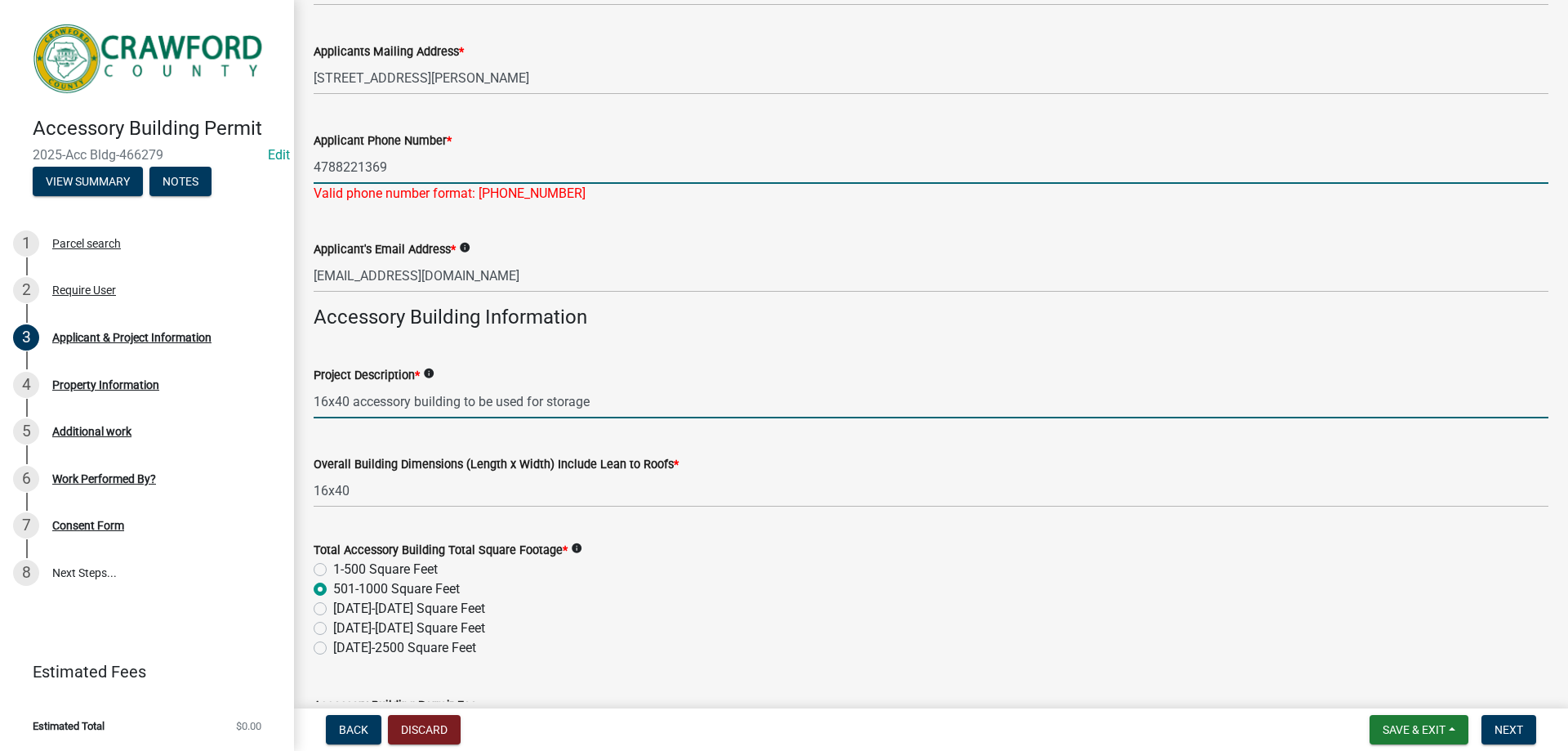
click at [645, 417] on wm-data-entity-input-list "Applicant Information Applicants Name * info [PERSON_NAME] &John [PERSON_NAME] …" at bounding box center [931, 388] width 1235 height 990
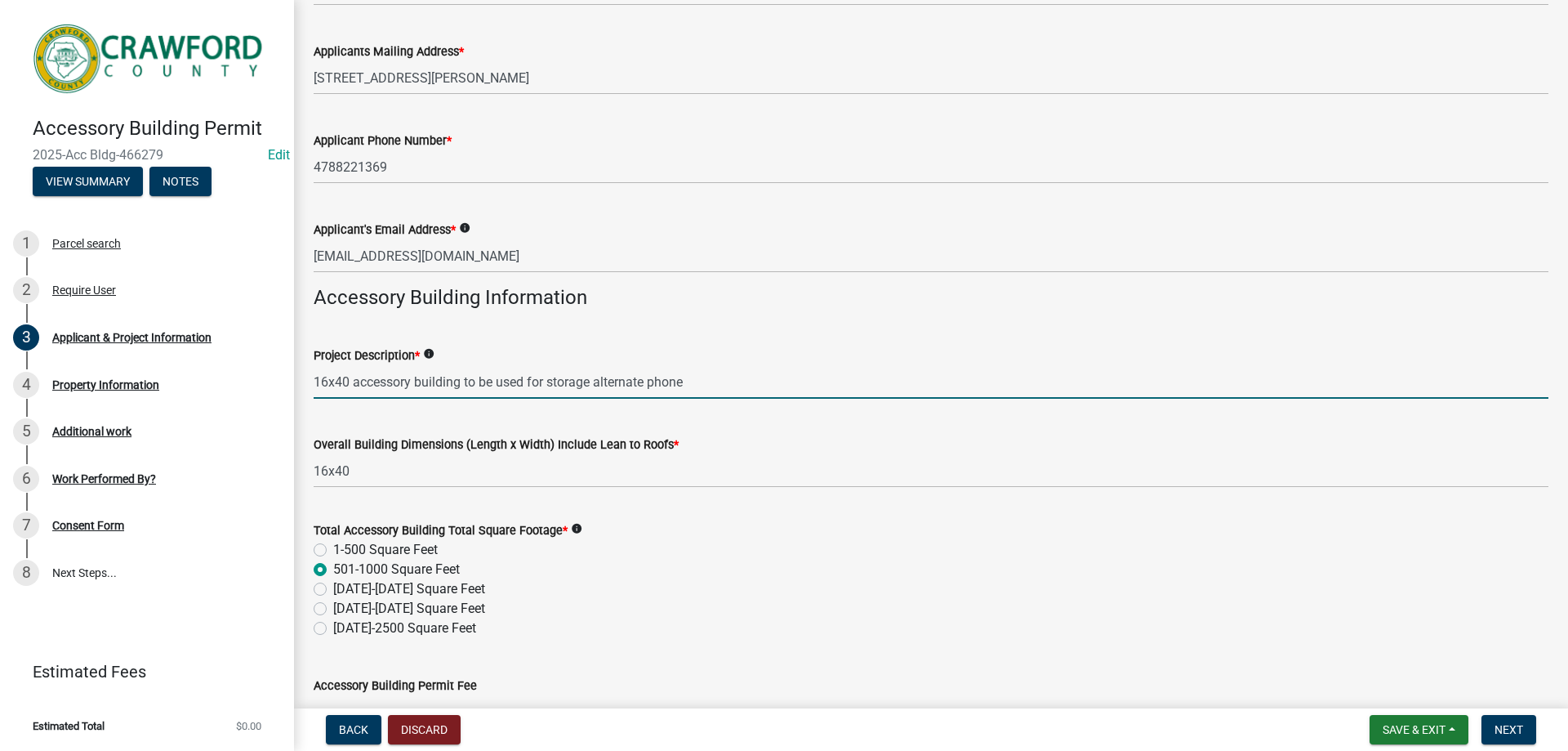
paste input "4784424387"
type input "16x40 accessory building to be used for storage alternate phone [PHONE_NUMBER]"
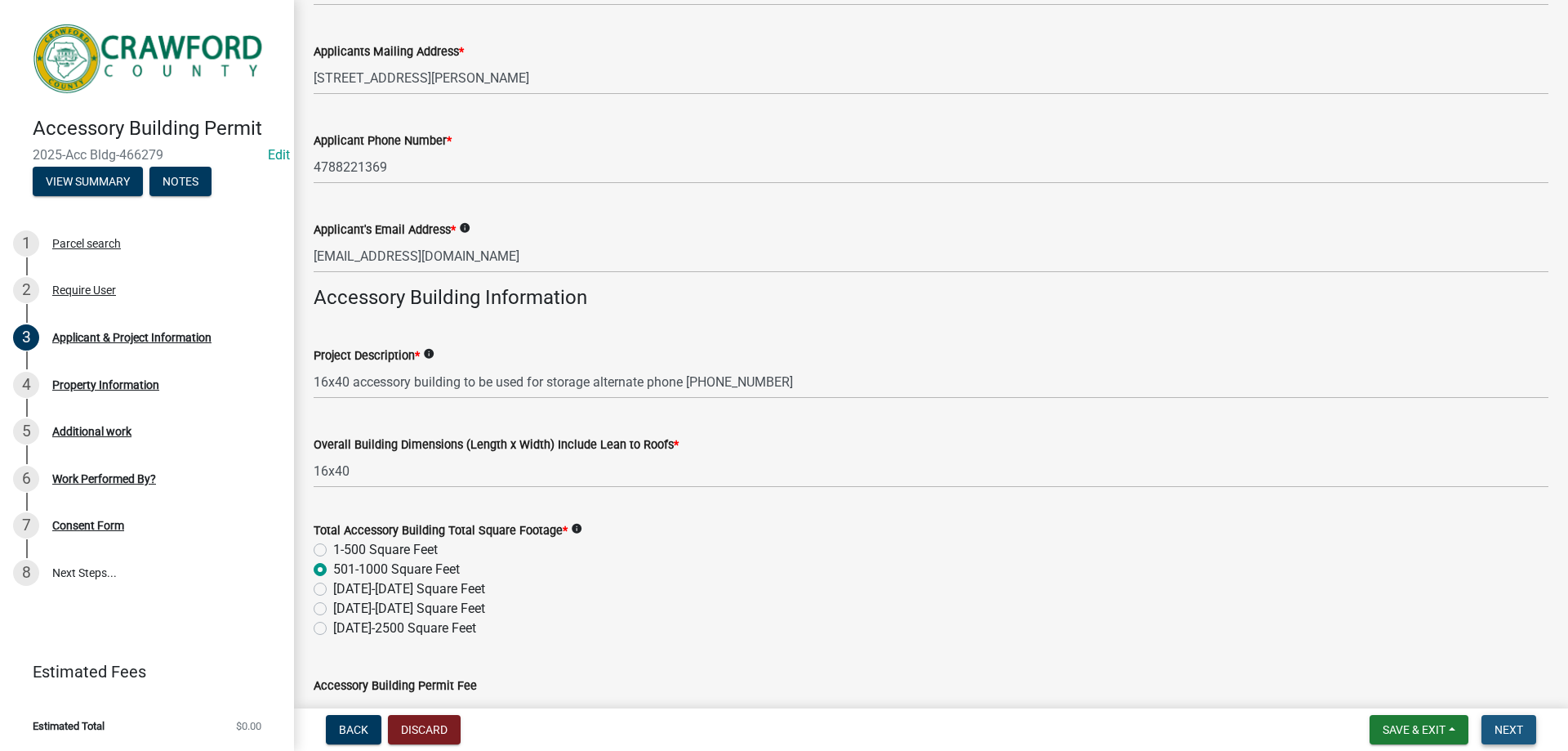
click at [1500, 720] on button "Next" at bounding box center [1509, 730] width 55 height 29
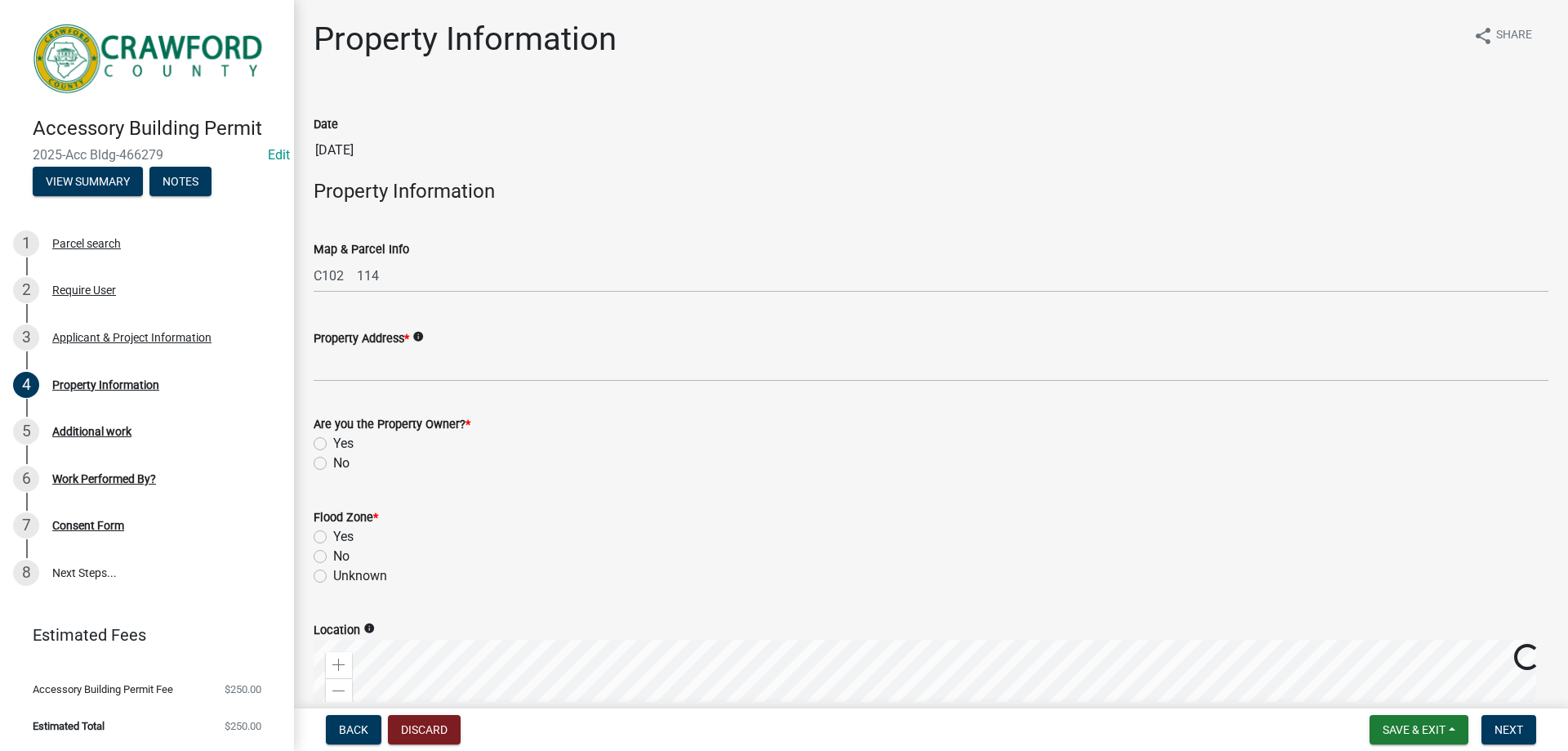
click at [460, 381] on wm-data-entity-input "Property Address * info" at bounding box center [931, 350] width 1235 height 89
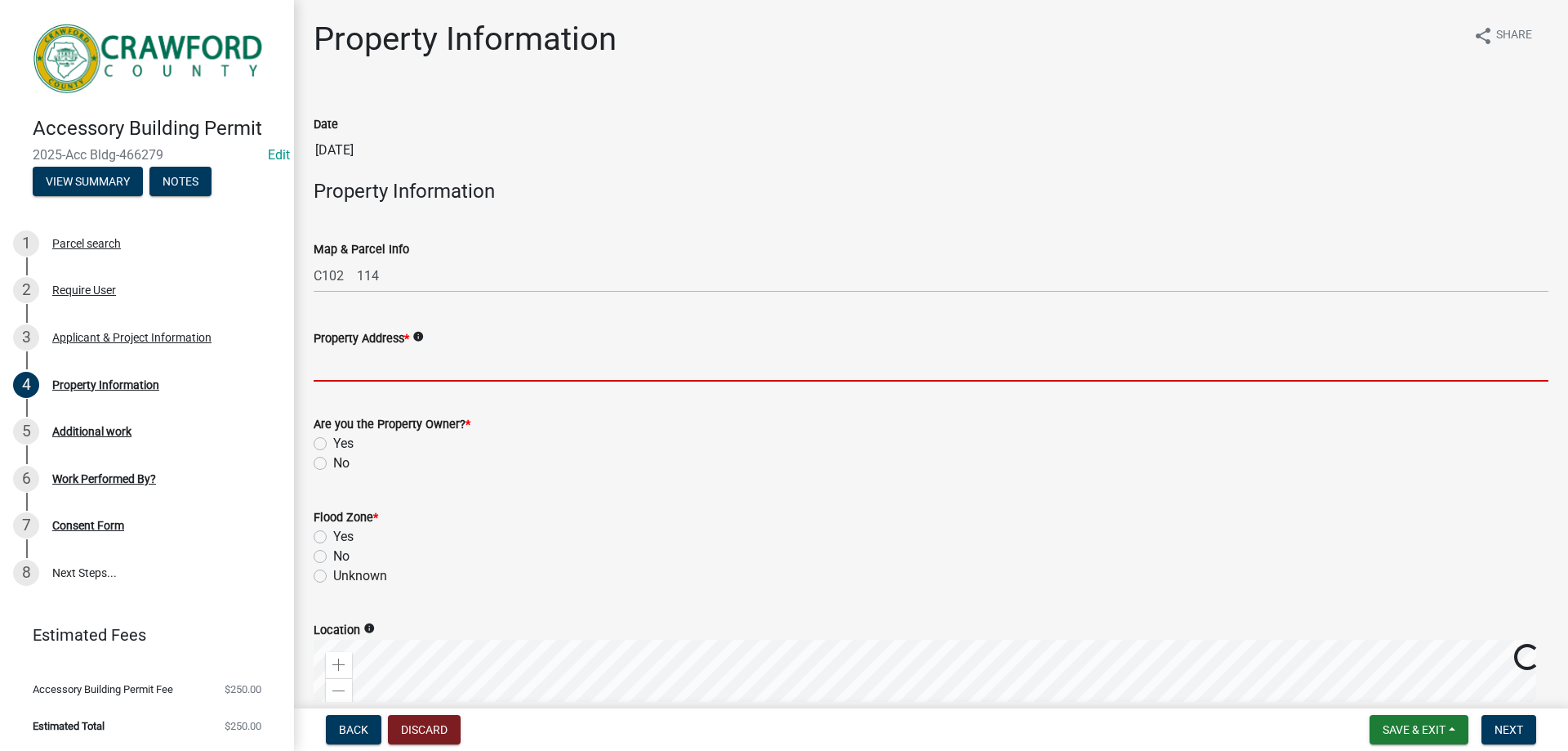
click at [466, 369] on input "Property Address *" at bounding box center [931, 364] width 1235 height 33
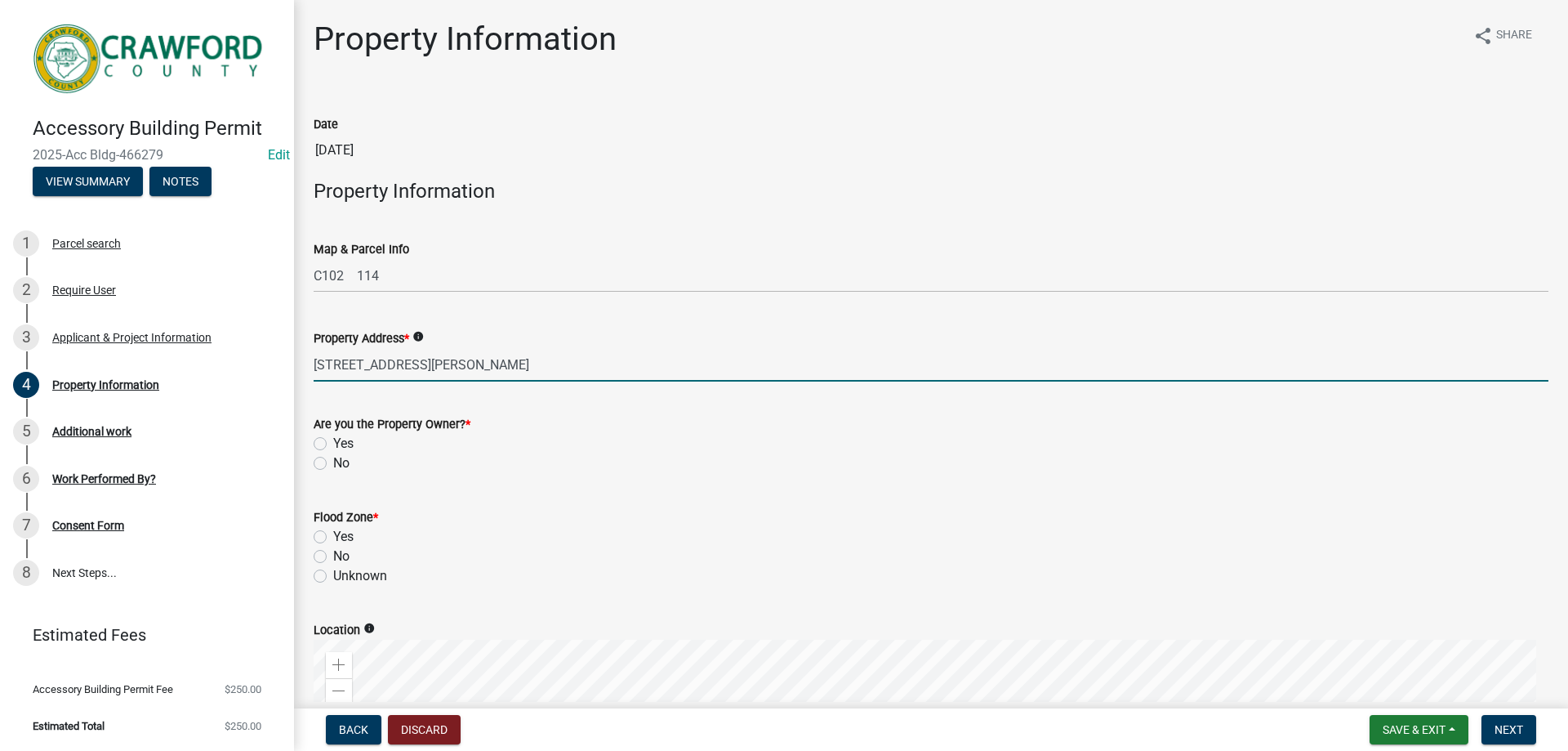
type input "[STREET_ADDRESS][PERSON_NAME]"
click at [332, 446] on div "Yes" at bounding box center [931, 443] width 1235 height 20
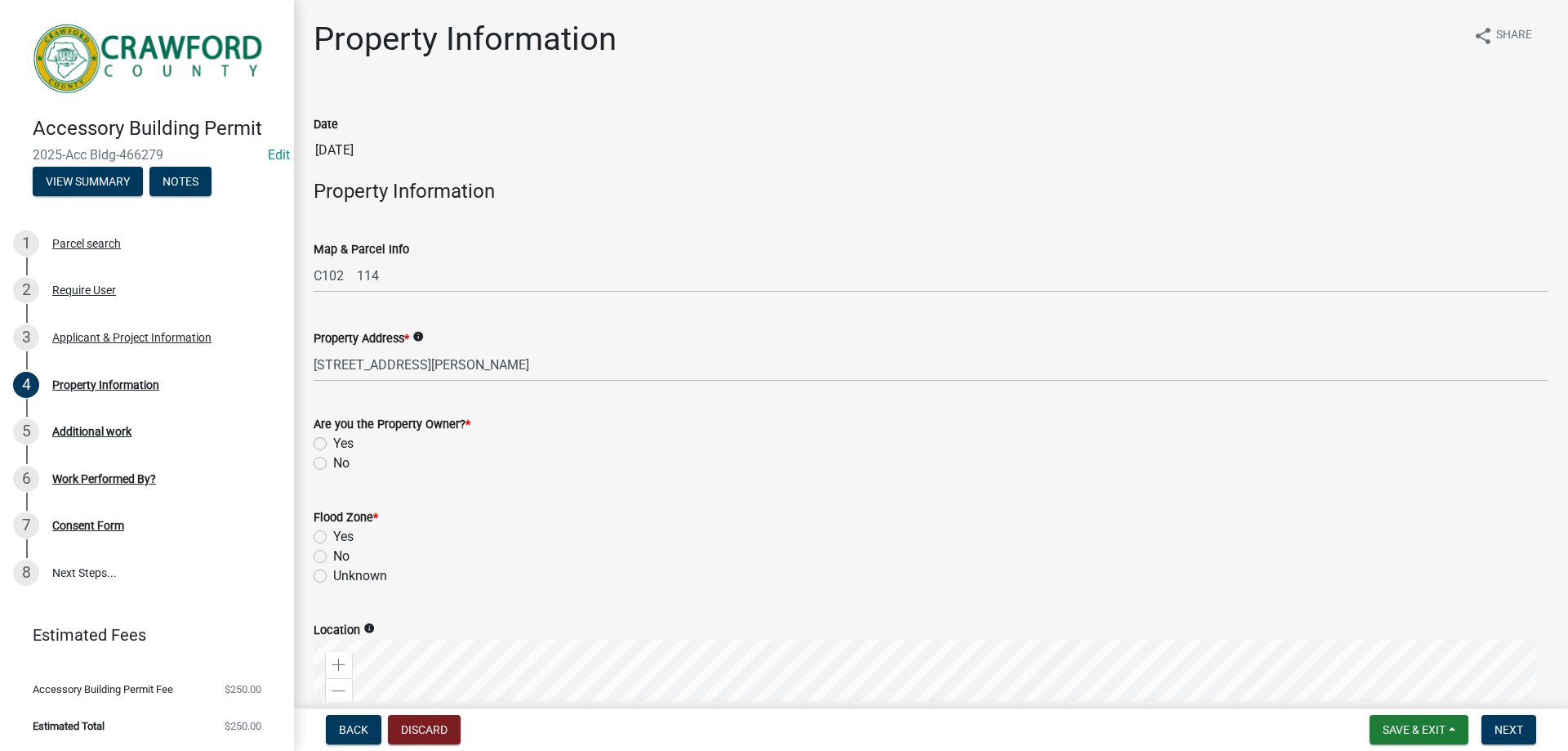
click at [326, 440] on div "Yes" at bounding box center [931, 443] width 1235 height 20
click at [333, 446] on label "Yes" at bounding box center [344, 443] width 21 height 20
click at [333, 445] on input "Yes" at bounding box center [339, 439] width 10 height 10
radio input "true"
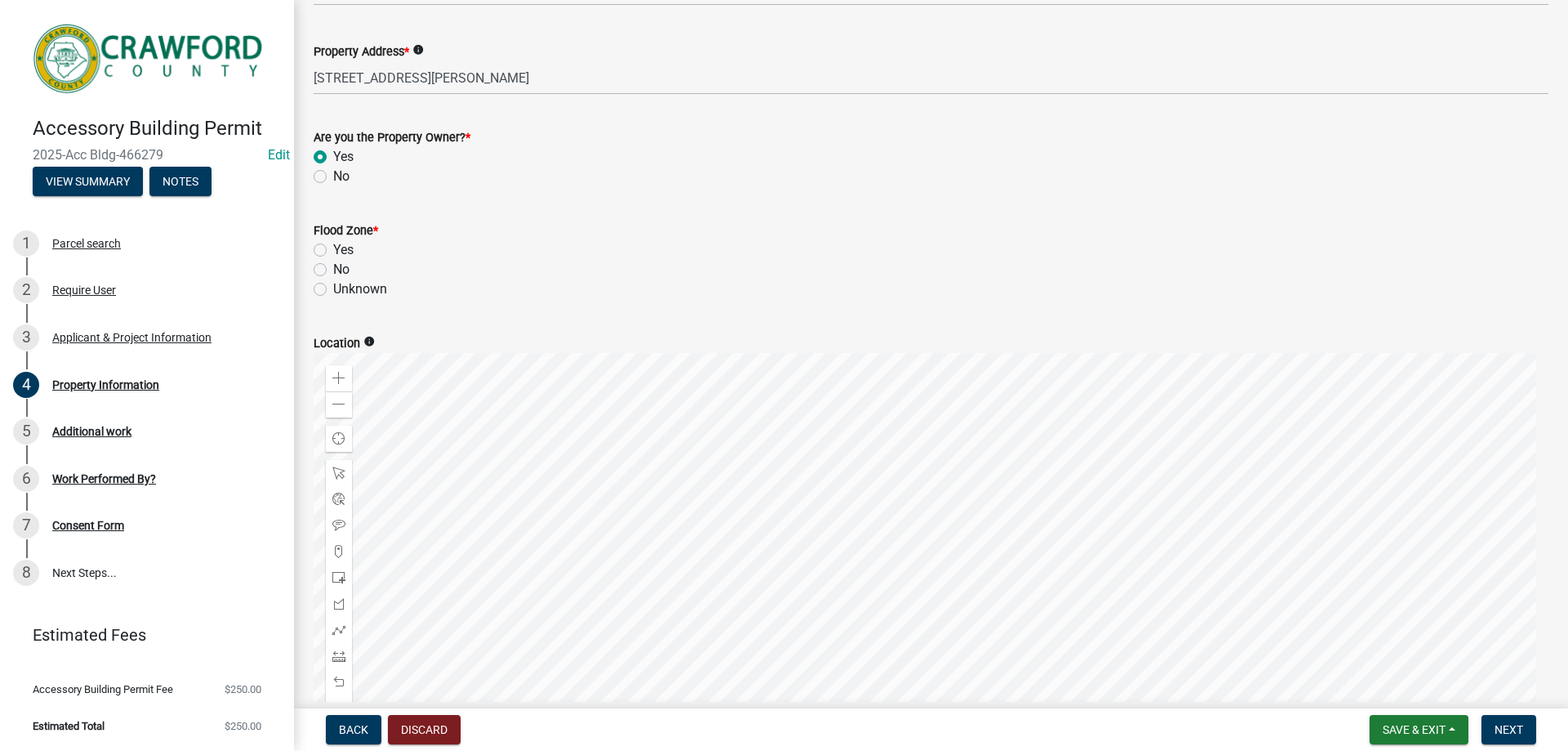
scroll to position [327, 0]
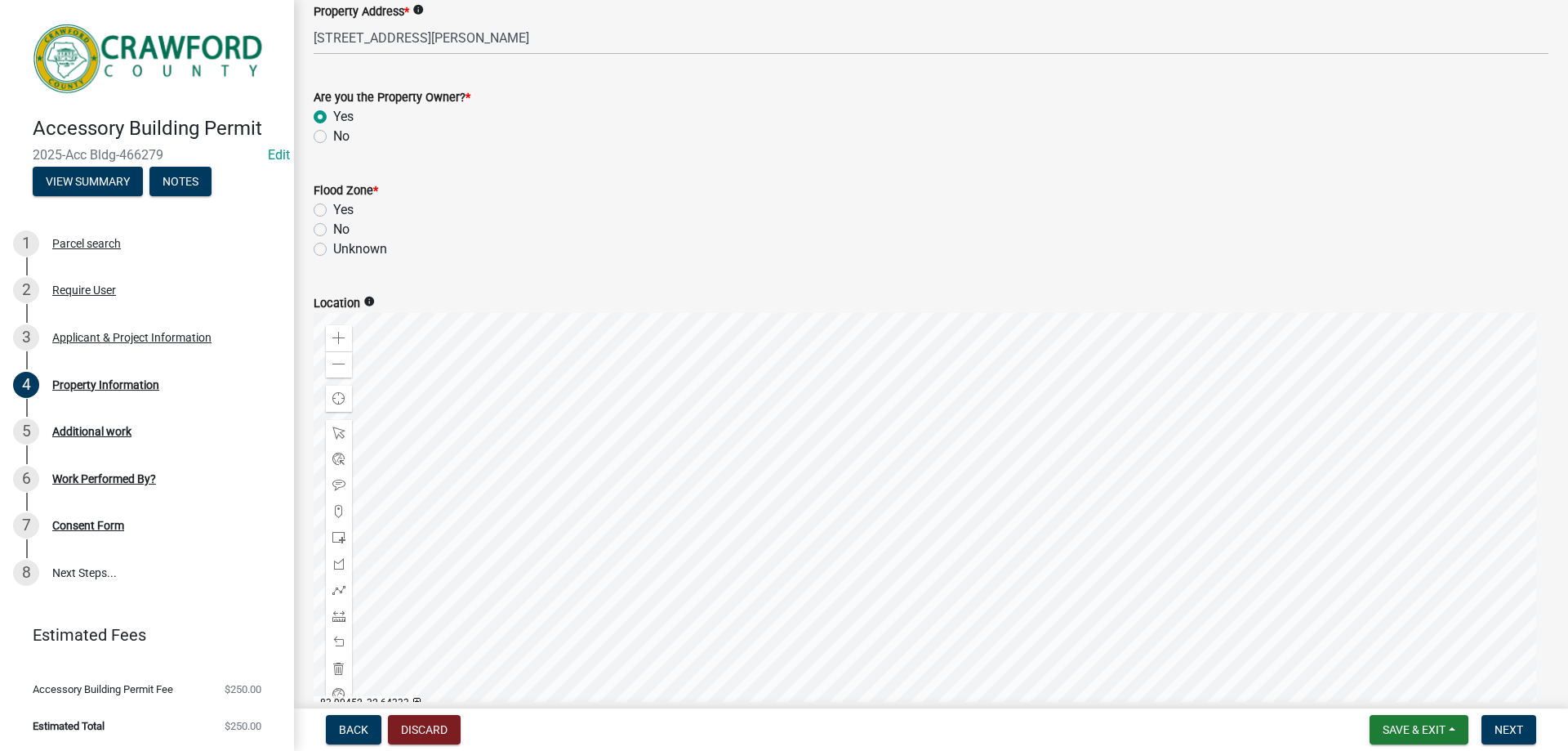
click at [333, 231] on label "No" at bounding box center [341, 229] width 16 height 20
click at [333, 230] on input "No" at bounding box center [339, 225] width 10 height 10
radio input "true"
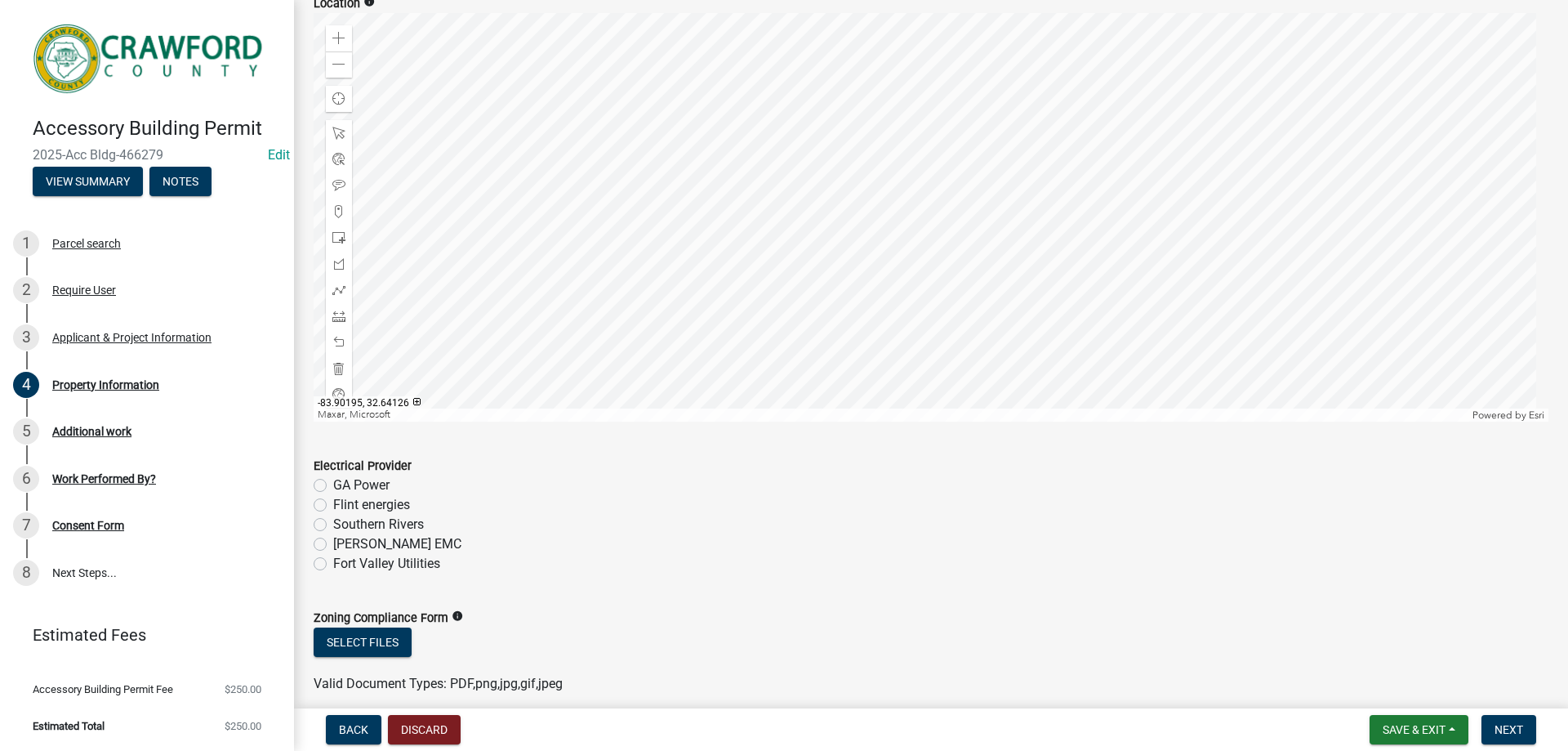
scroll to position [697, 0]
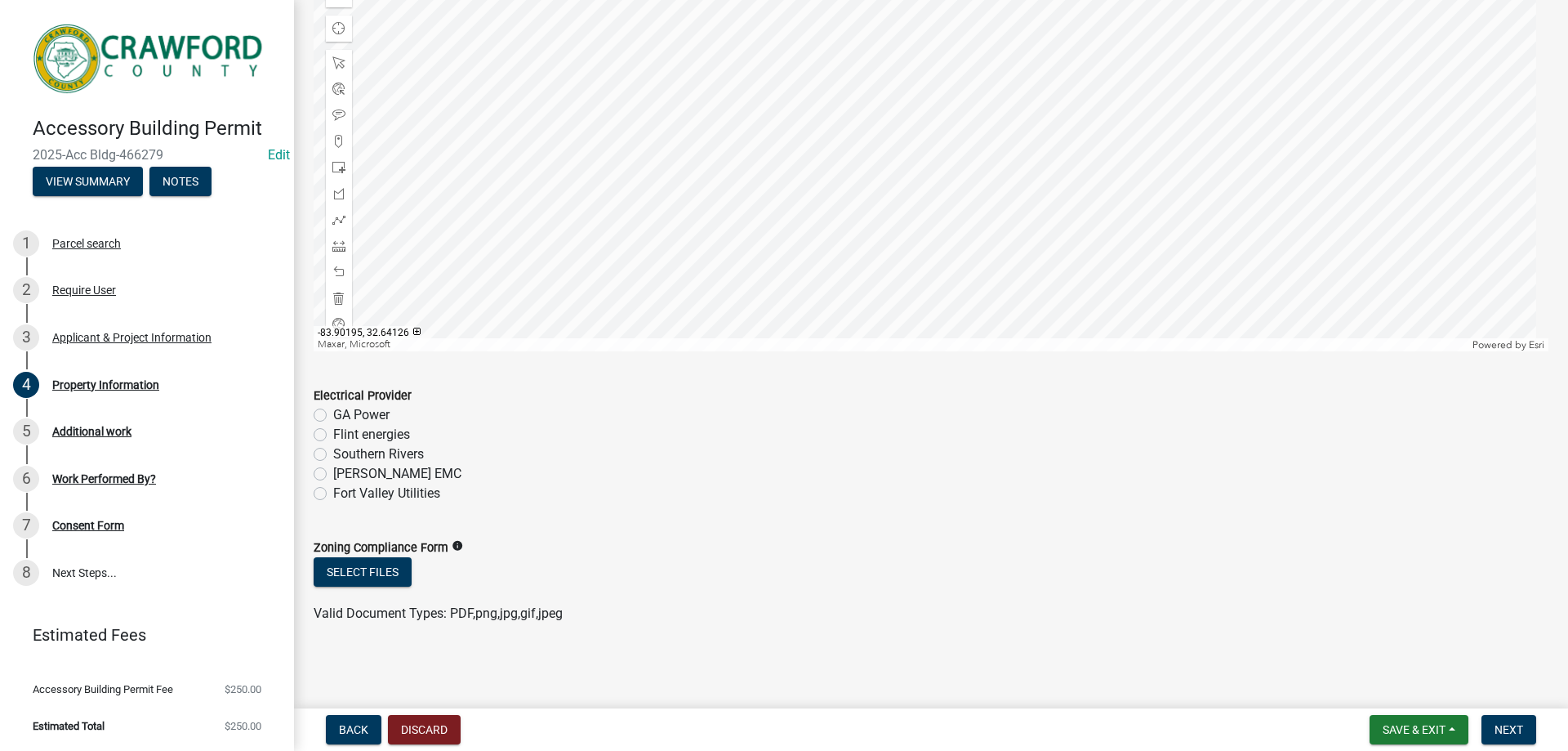
click at [333, 429] on label "Flint energies" at bounding box center [372, 435] width 77 height 20
click at [333, 429] on input "Flint energies" at bounding box center [339, 430] width 10 height 10
radio input "true"
click at [1499, 726] on span "Next" at bounding box center [1508, 729] width 28 height 13
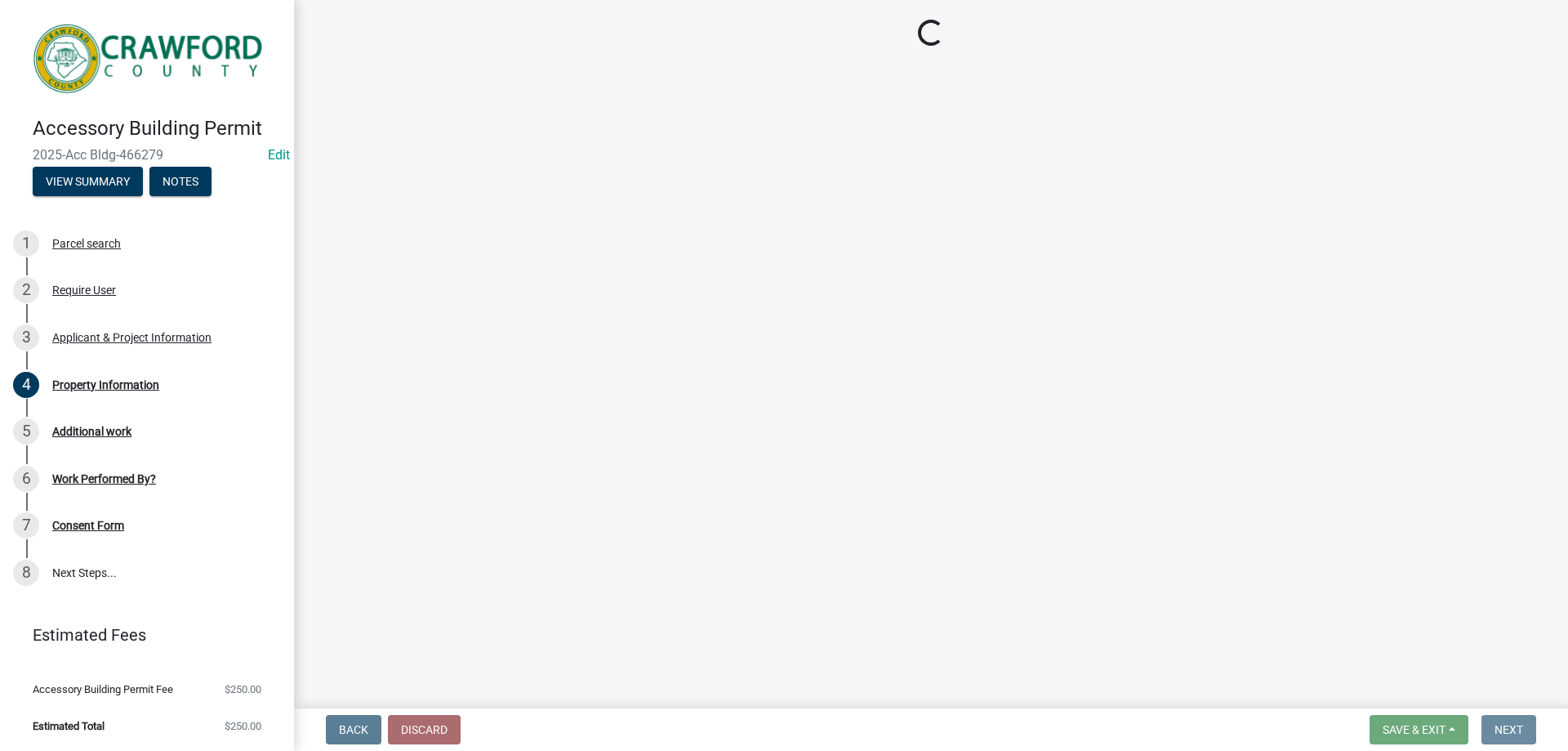
scroll to position [0, 0]
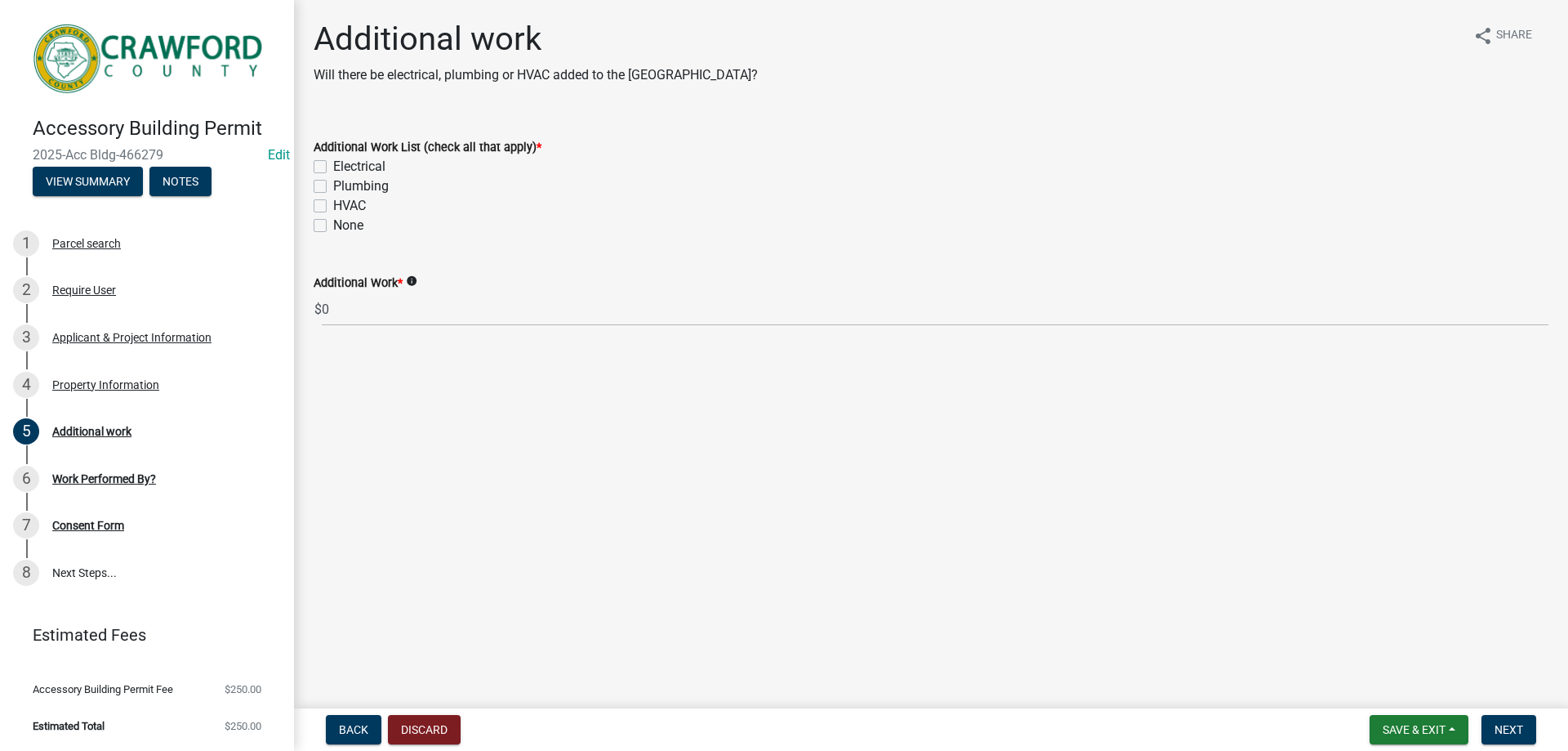
drag, startPoint x: 539, startPoint y: 146, endPoint x: 597, endPoint y: 151, distance: 58.2
click at [593, 151] on div "Additional Work List (check all that apply) *" at bounding box center [931, 146] width 1235 height 20
click at [524, 135] on form "Additional Work List (check all that apply) * Electrical Plumbing HVAC None" at bounding box center [931, 177] width 1235 height 118
click at [333, 227] on label "None" at bounding box center [348, 225] width 30 height 20
click at [333, 227] on input "None" at bounding box center [339, 221] width 10 height 10
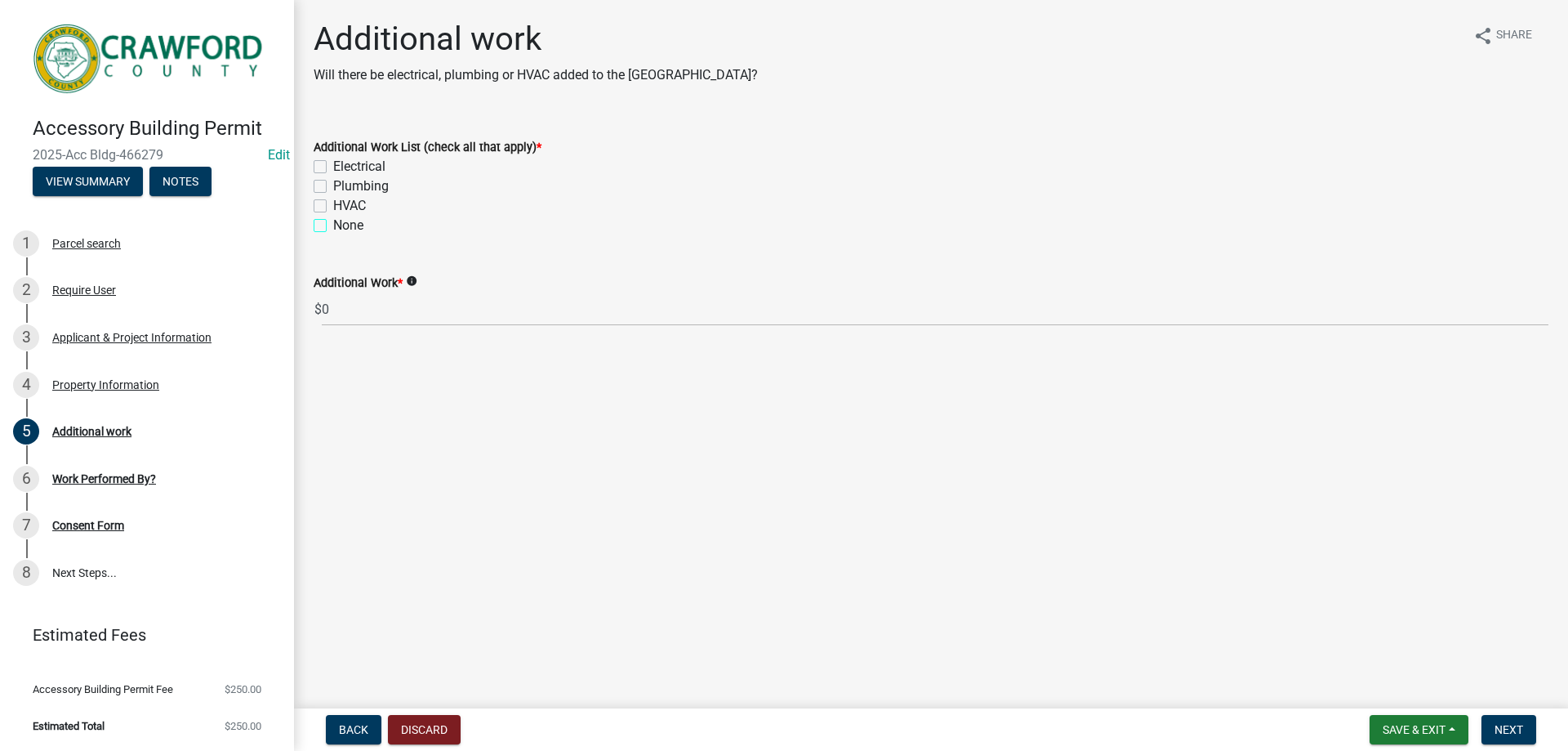
checkbox input "true"
checkbox input "false"
checkbox input "true"
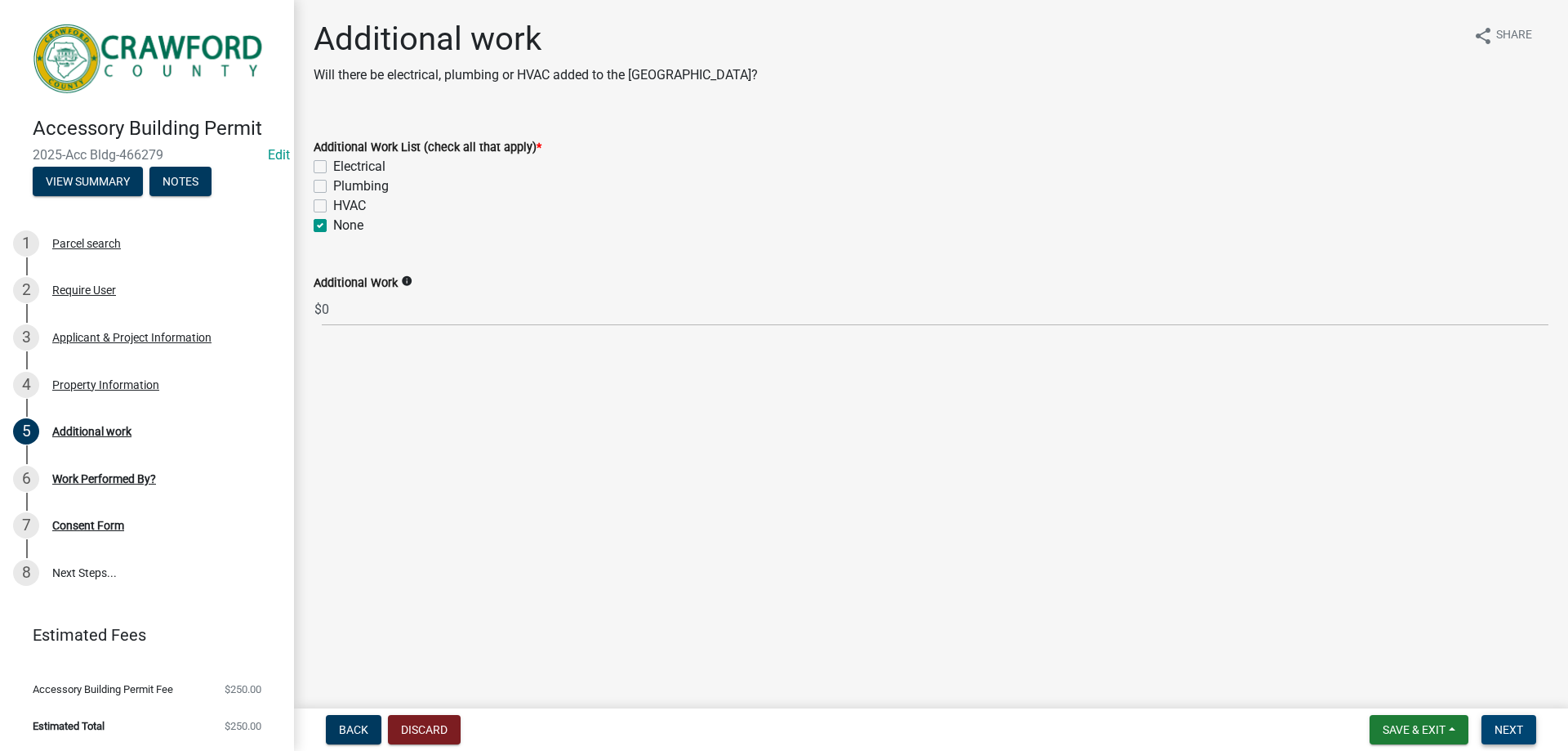
click at [1526, 740] on button "Next" at bounding box center [1509, 730] width 55 height 29
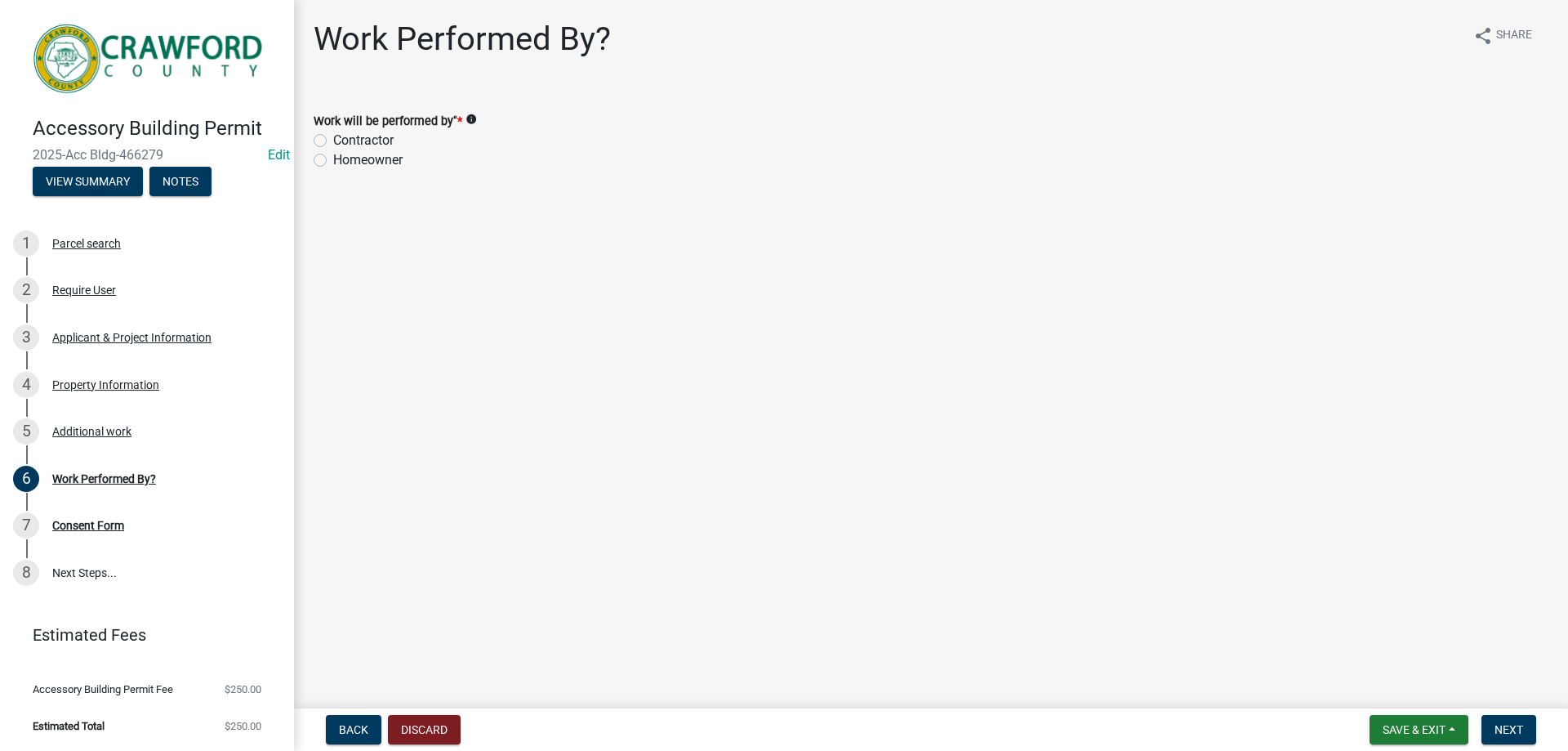
click at [333, 161] on label "Homeowner" at bounding box center [368, 160] width 69 height 20
click at [333, 161] on input "Homeowner" at bounding box center [339, 156] width 10 height 10
radio input "true"
click at [1493, 722] on button "Next" at bounding box center [1509, 730] width 55 height 29
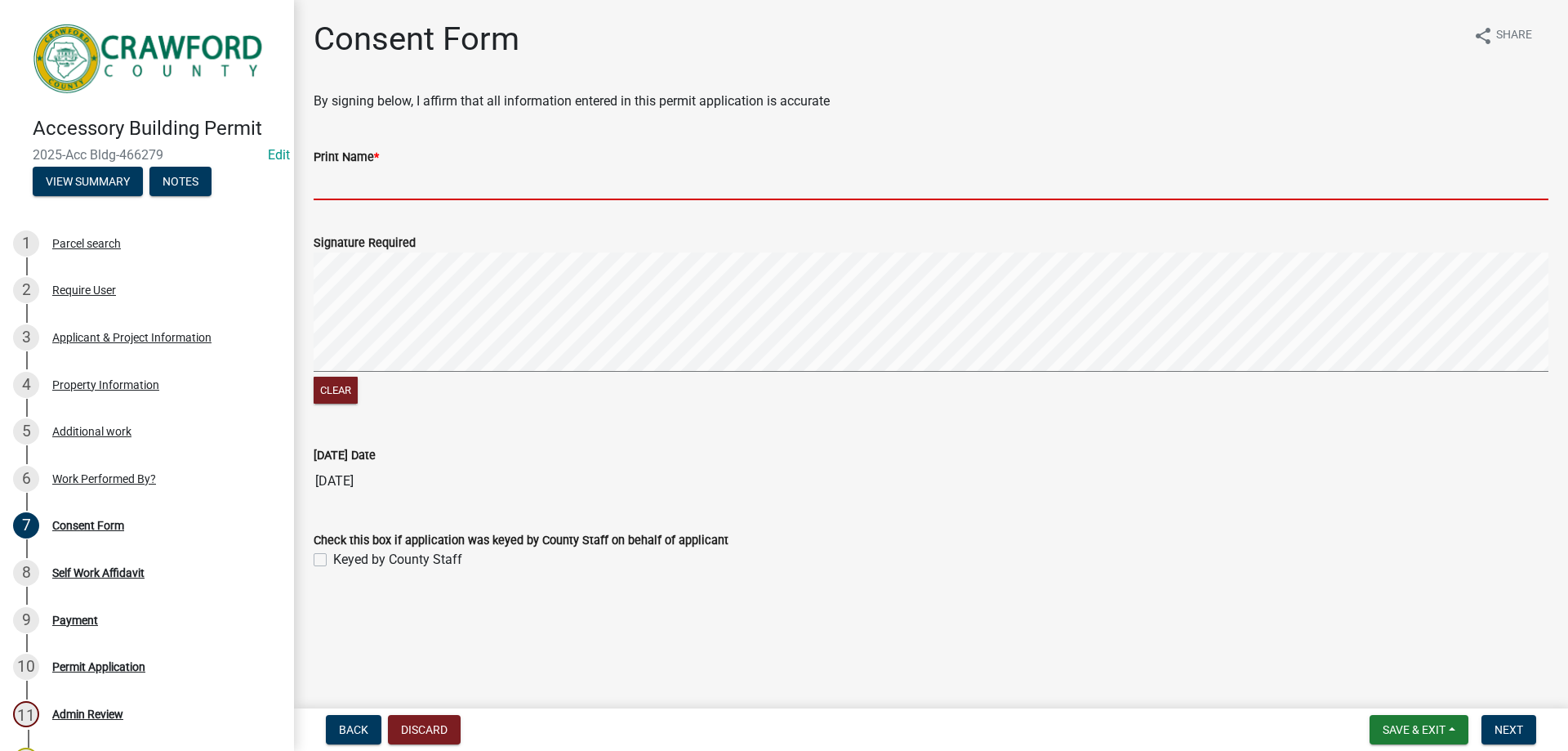
click at [333, 168] on input "Print Name *" at bounding box center [931, 183] width 1235 height 33
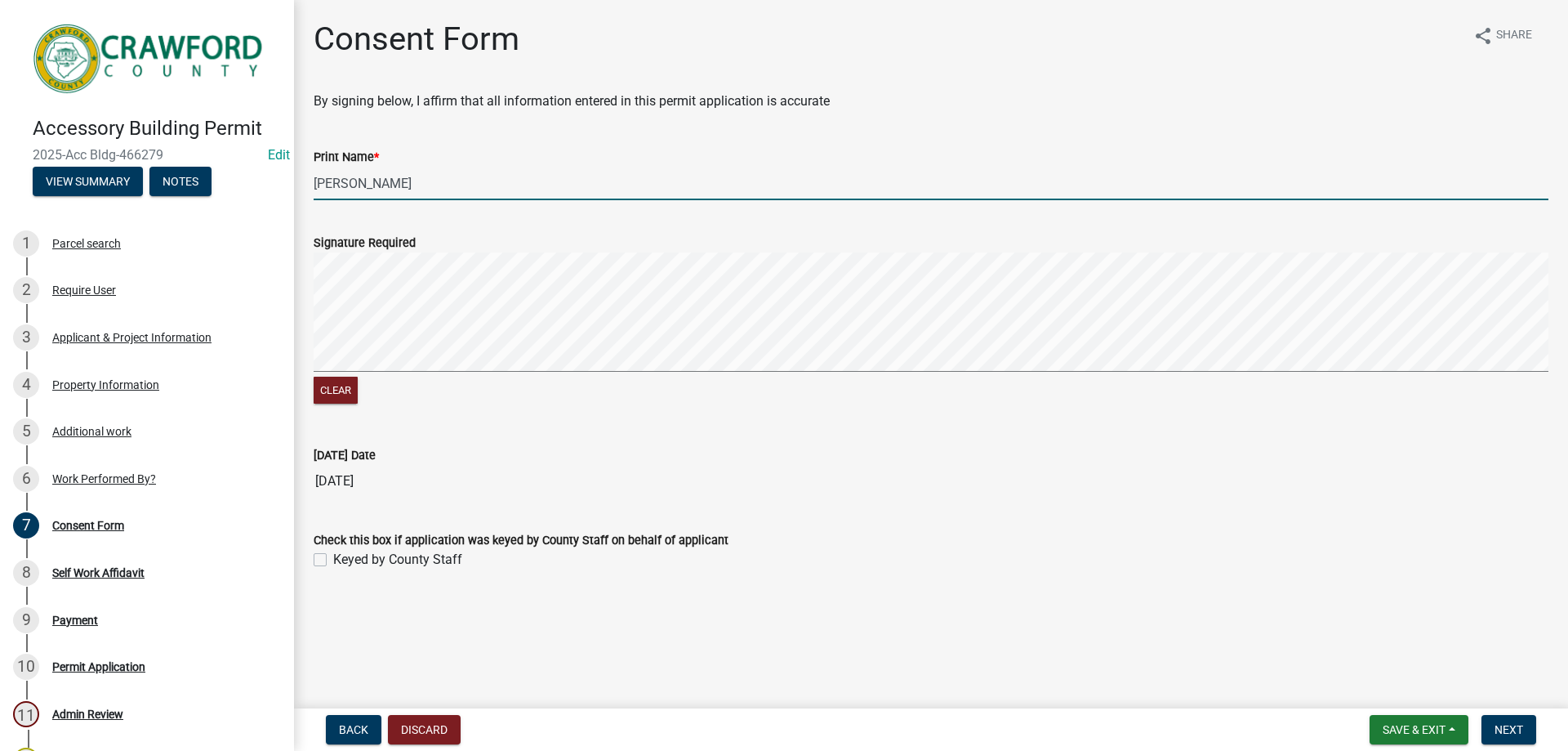
type input "[PERSON_NAME]"
click at [333, 564] on label "Keyed by County Staff" at bounding box center [398, 559] width 129 height 20
click at [333, 560] on input "Keyed by County Staff" at bounding box center [339, 555] width 10 height 10
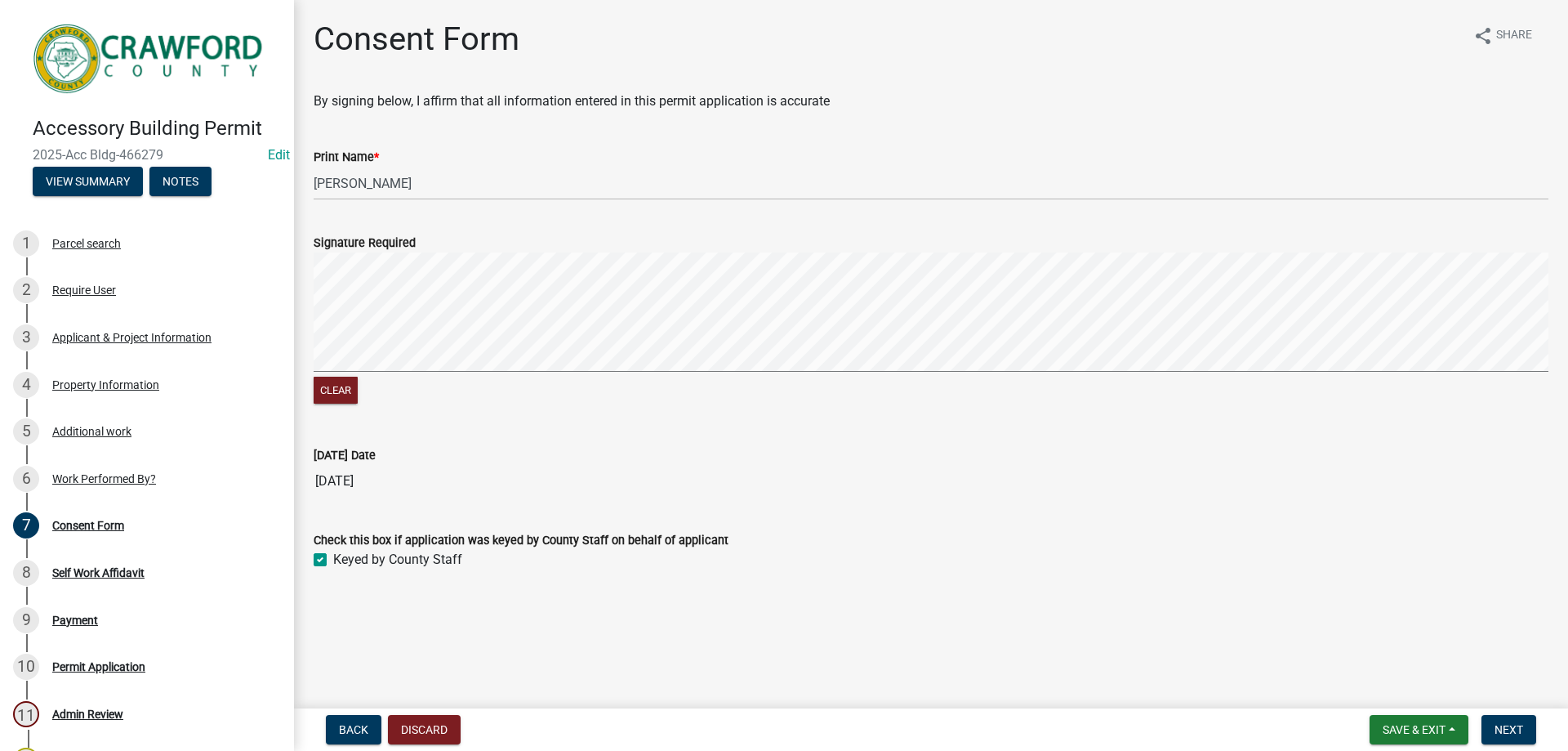
checkbox input "true"
click at [1518, 740] on button "Next" at bounding box center [1509, 730] width 55 height 29
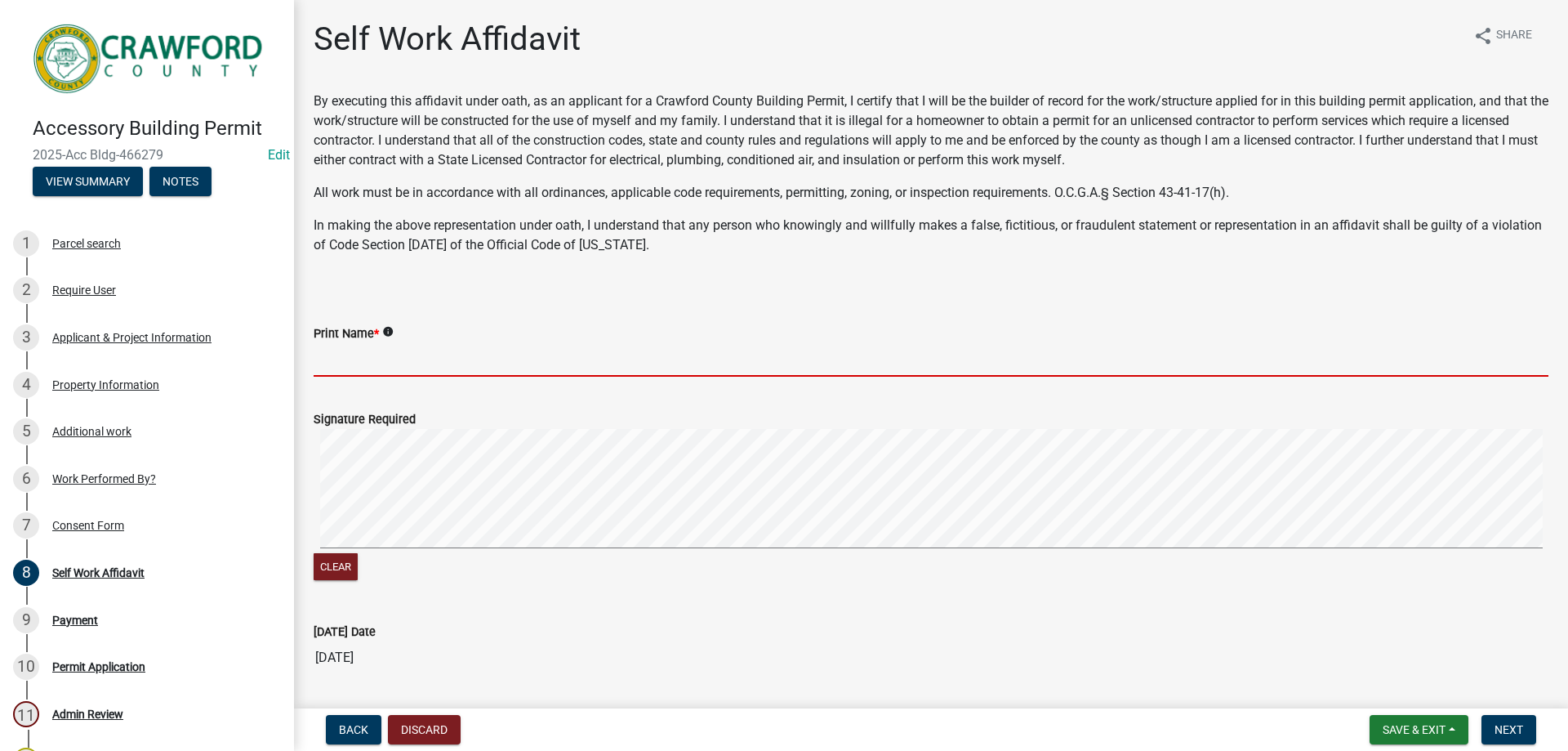
click at [498, 354] on input "Print Name *" at bounding box center [931, 359] width 1235 height 33
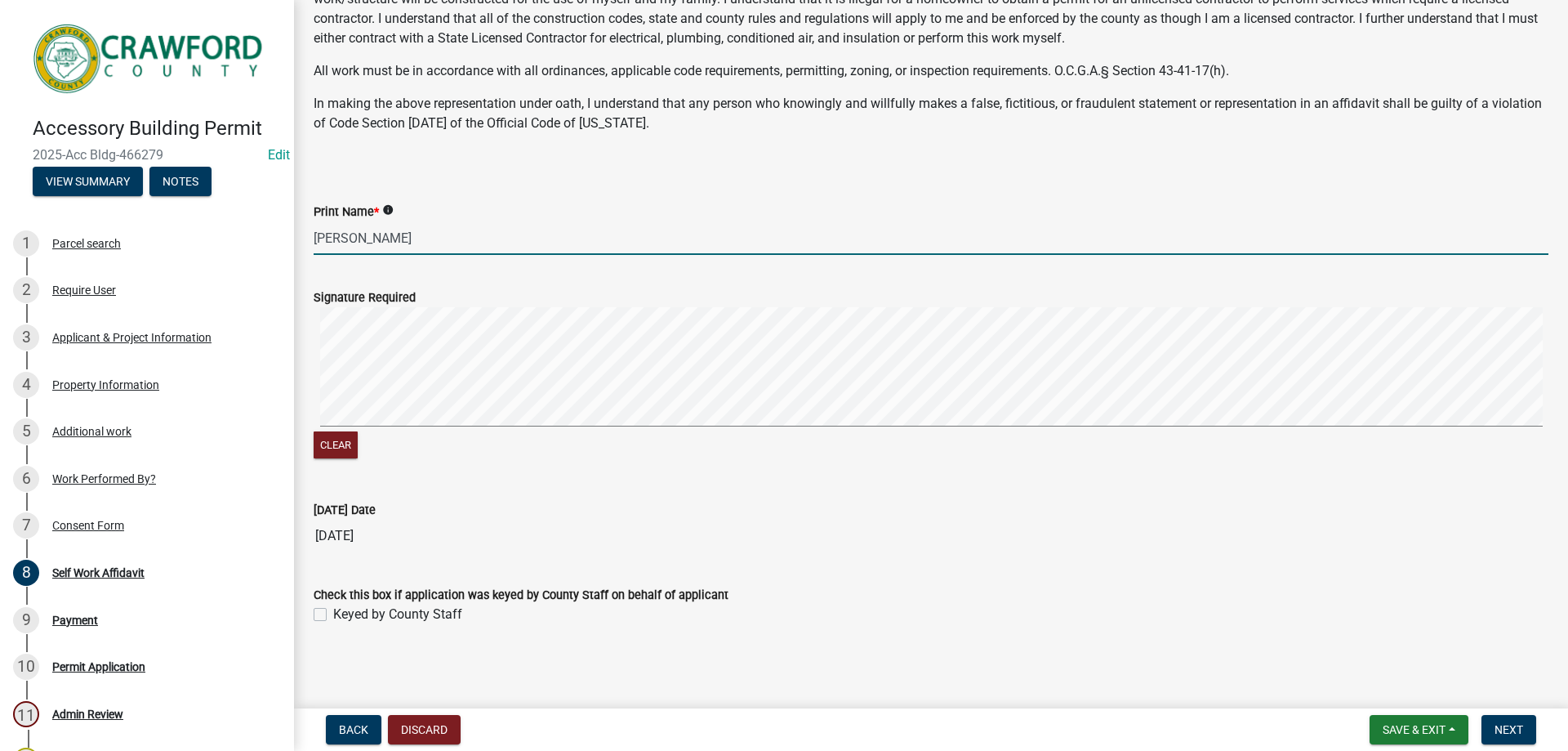
scroll to position [122, 0]
type input "[PERSON_NAME]"
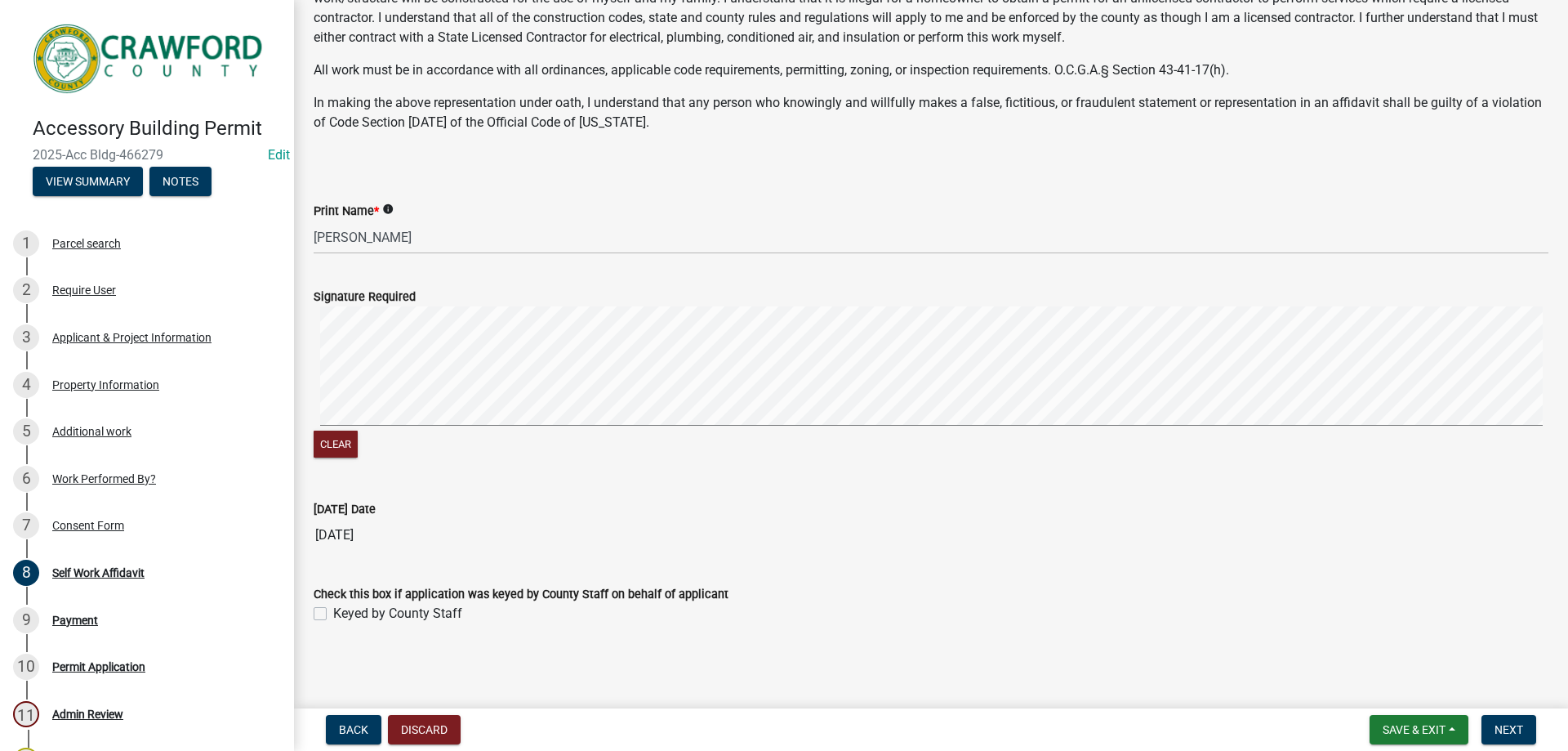
drag, startPoint x: 322, startPoint y: 614, endPoint x: 347, endPoint y: 618, distance: 25.3
click at [333, 614] on label "Keyed by County Staff" at bounding box center [398, 613] width 129 height 20
click at [333, 614] on input "Keyed by County Staff" at bounding box center [339, 609] width 10 height 10
checkbox input "true"
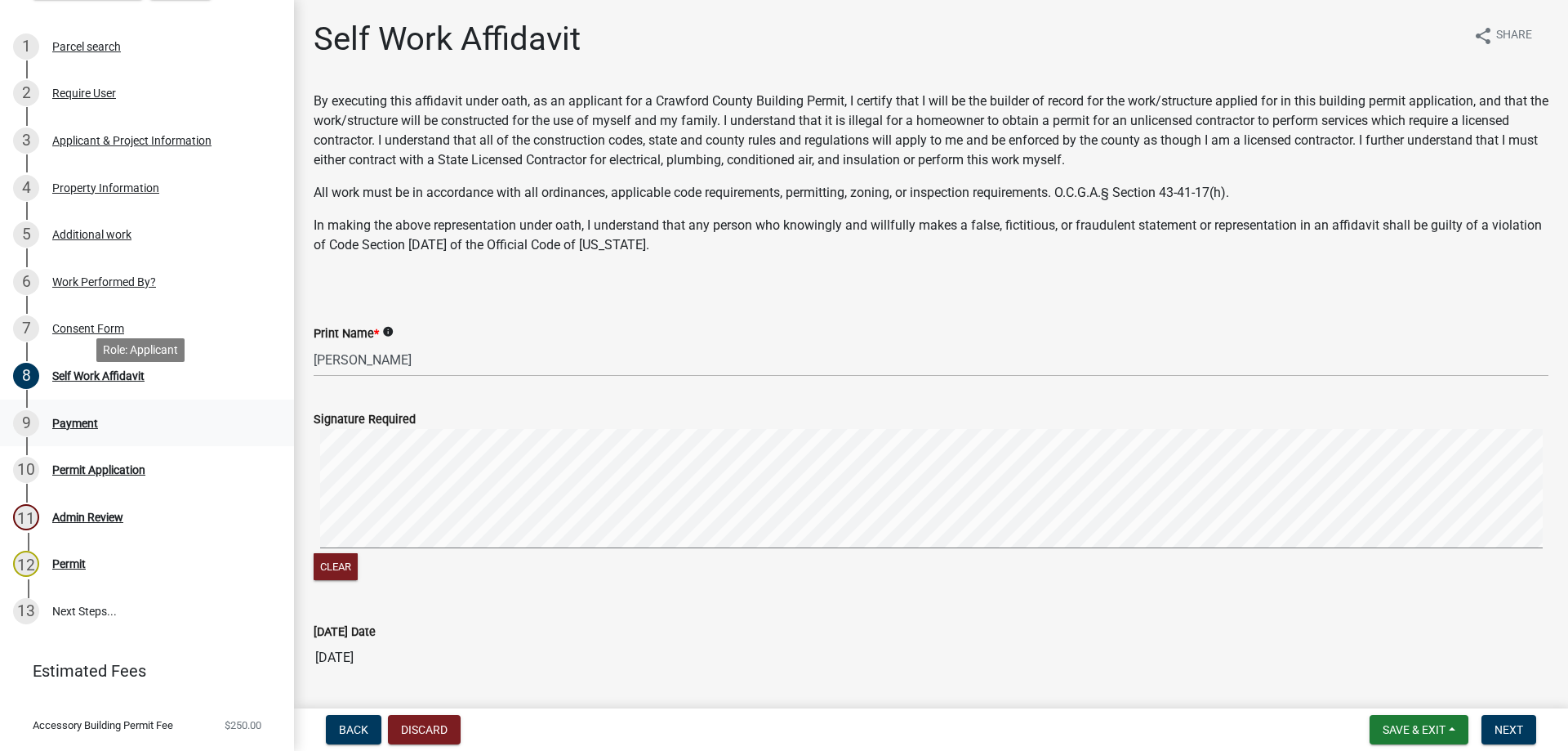
scroll to position [228, 0]
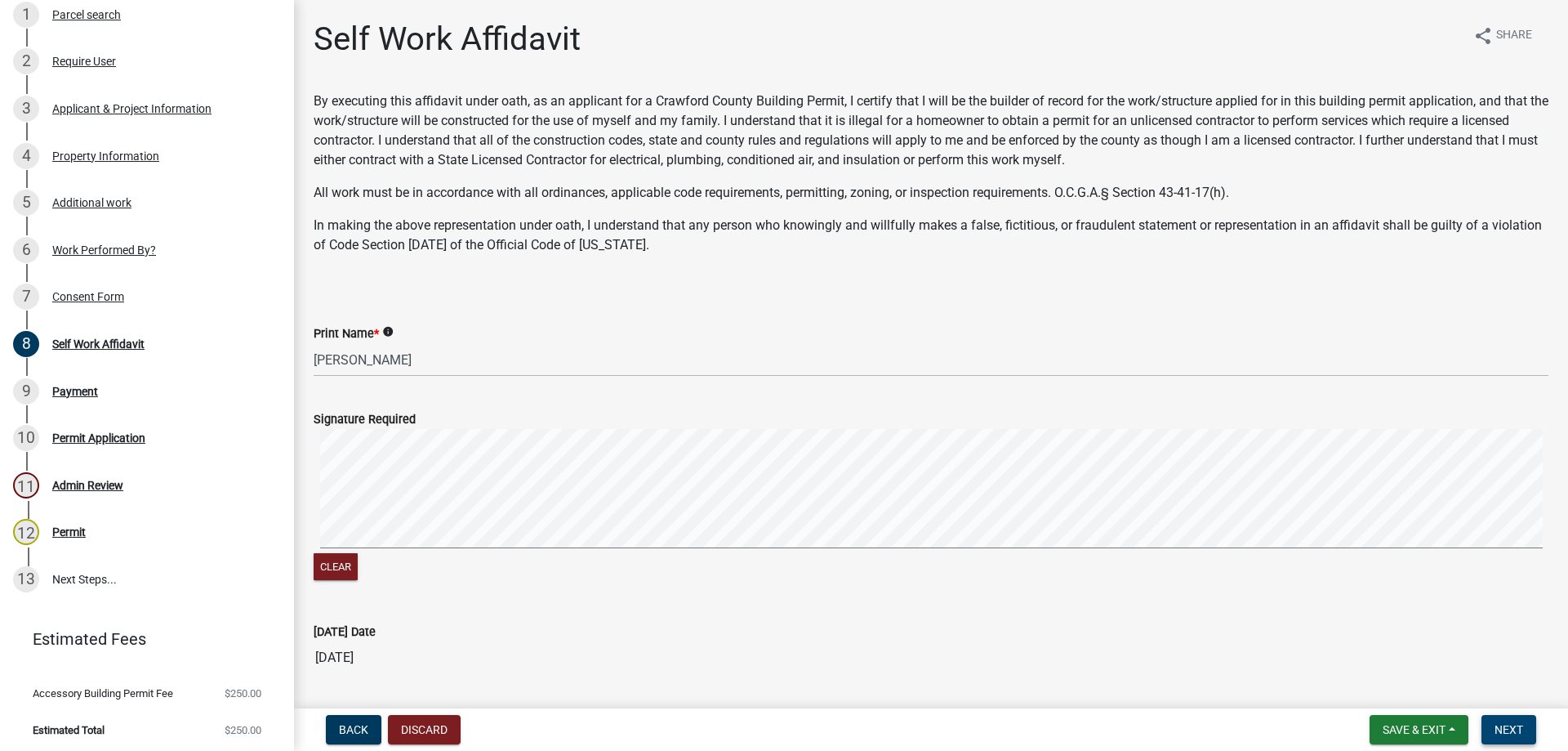
click at [1509, 732] on span "Next" at bounding box center [1508, 729] width 28 height 13
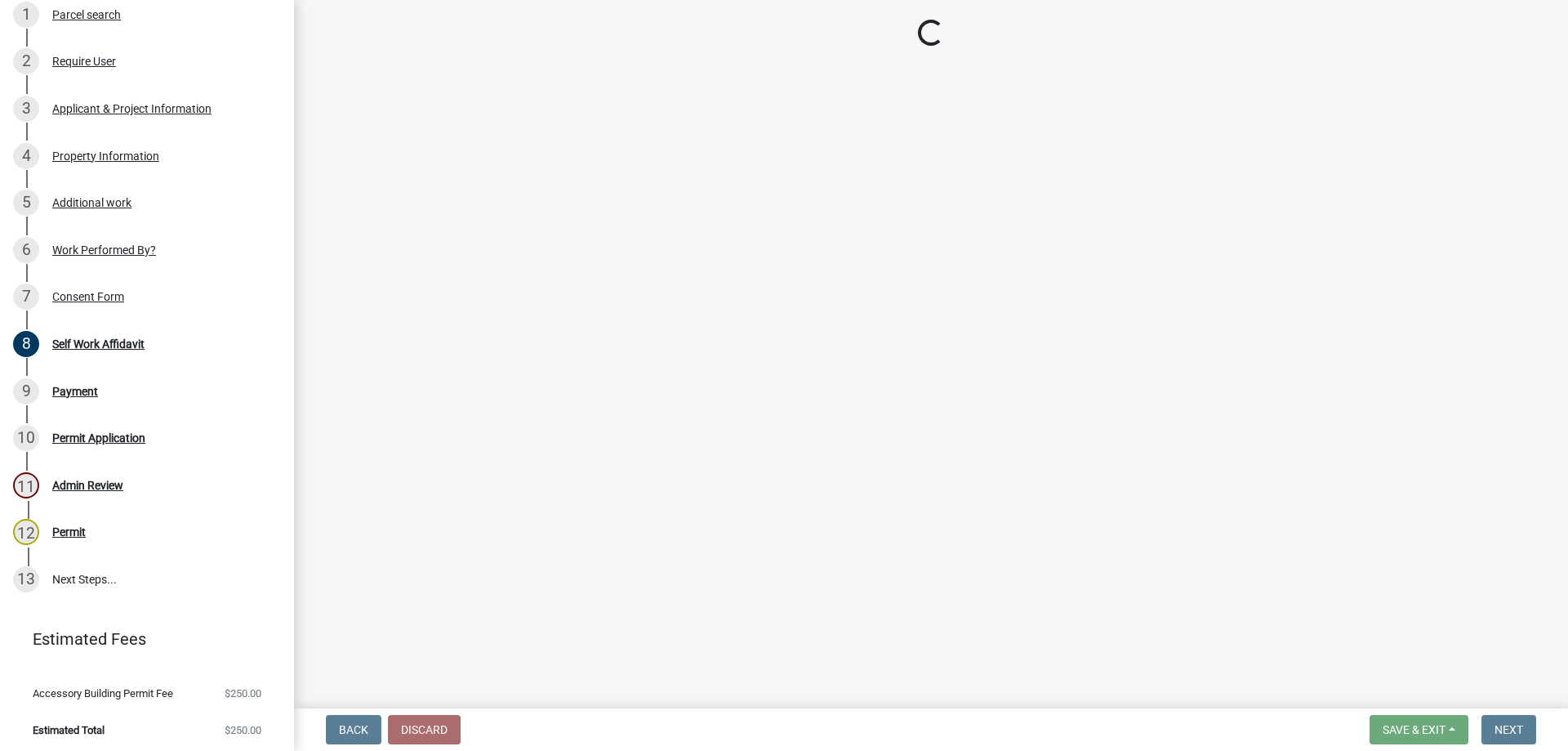
select select "3: 3"
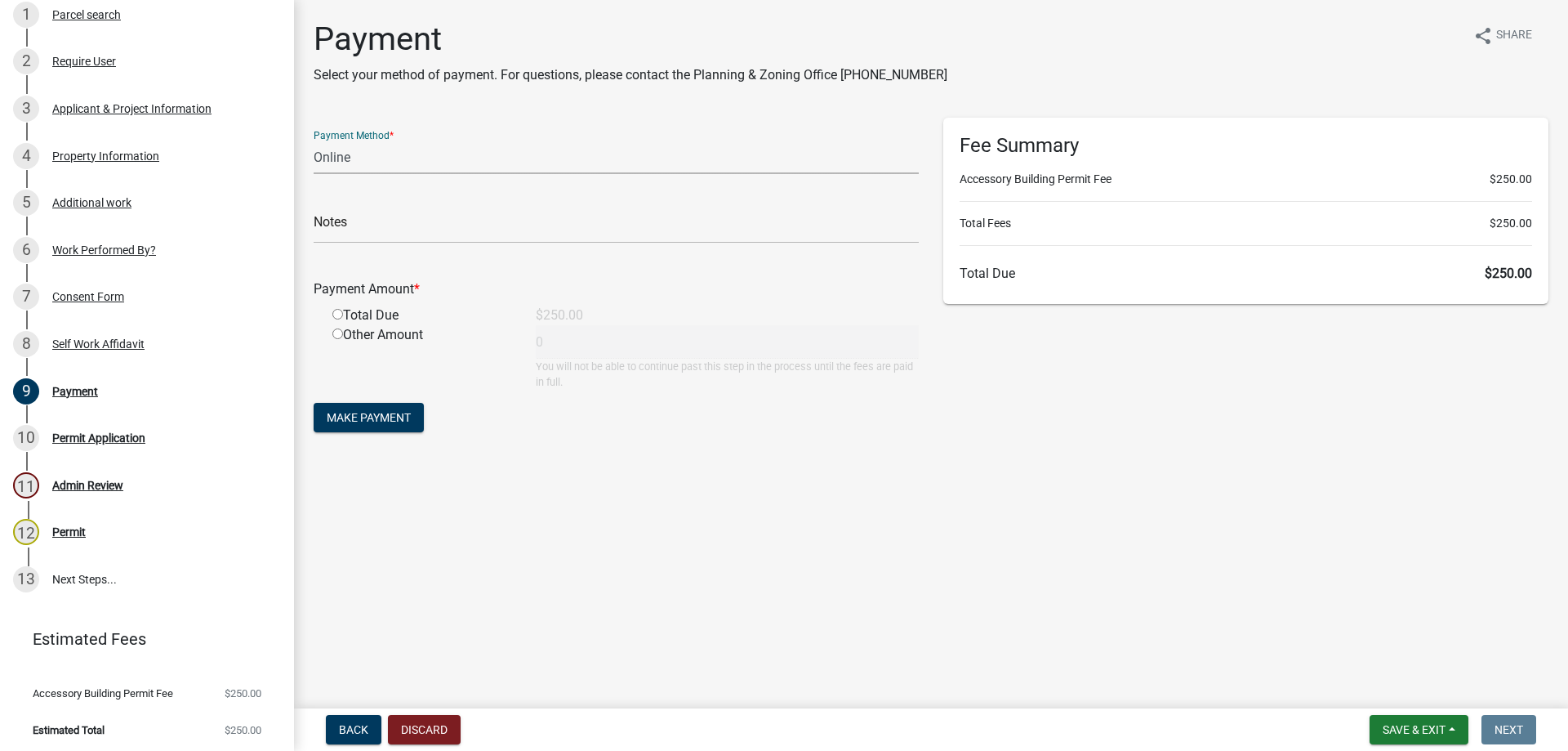
click at [357, 155] on select "Credit Card POS Check Cash Online" at bounding box center [616, 157] width 605 height 33
click at [339, 311] on input "radio" at bounding box center [338, 314] width 10 height 10
radio input "true"
type input "250"
click at [382, 135] on div "Payment Method * Credit Card POS Check Cash Online" at bounding box center [616, 146] width 605 height 56
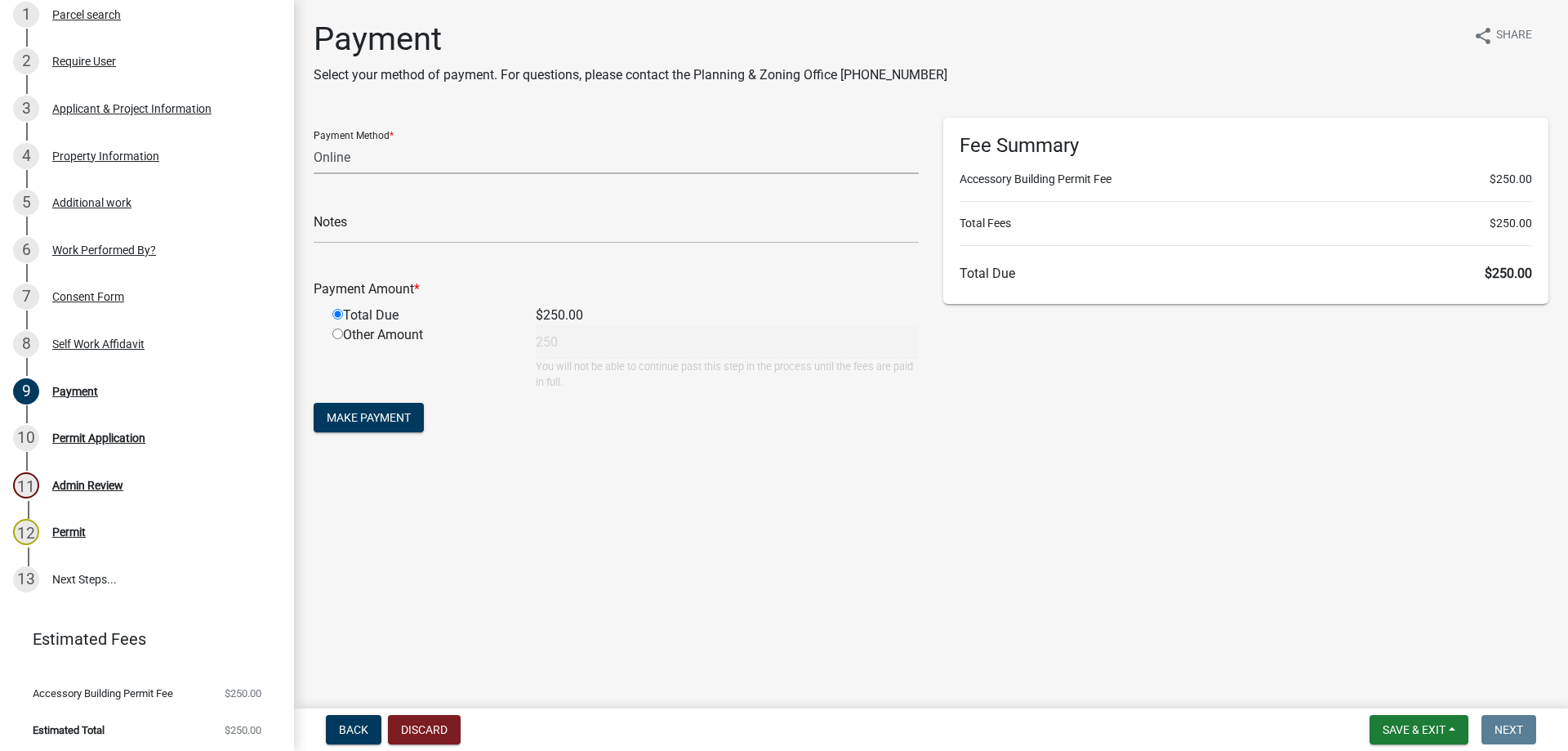
click at [379, 150] on select "Credit Card POS Check Cash Online" at bounding box center [616, 157] width 605 height 33
select select "1: 0"
click at [314, 140] on select "Credit Card POS Check Cash Online" at bounding box center [616, 157] width 605 height 33
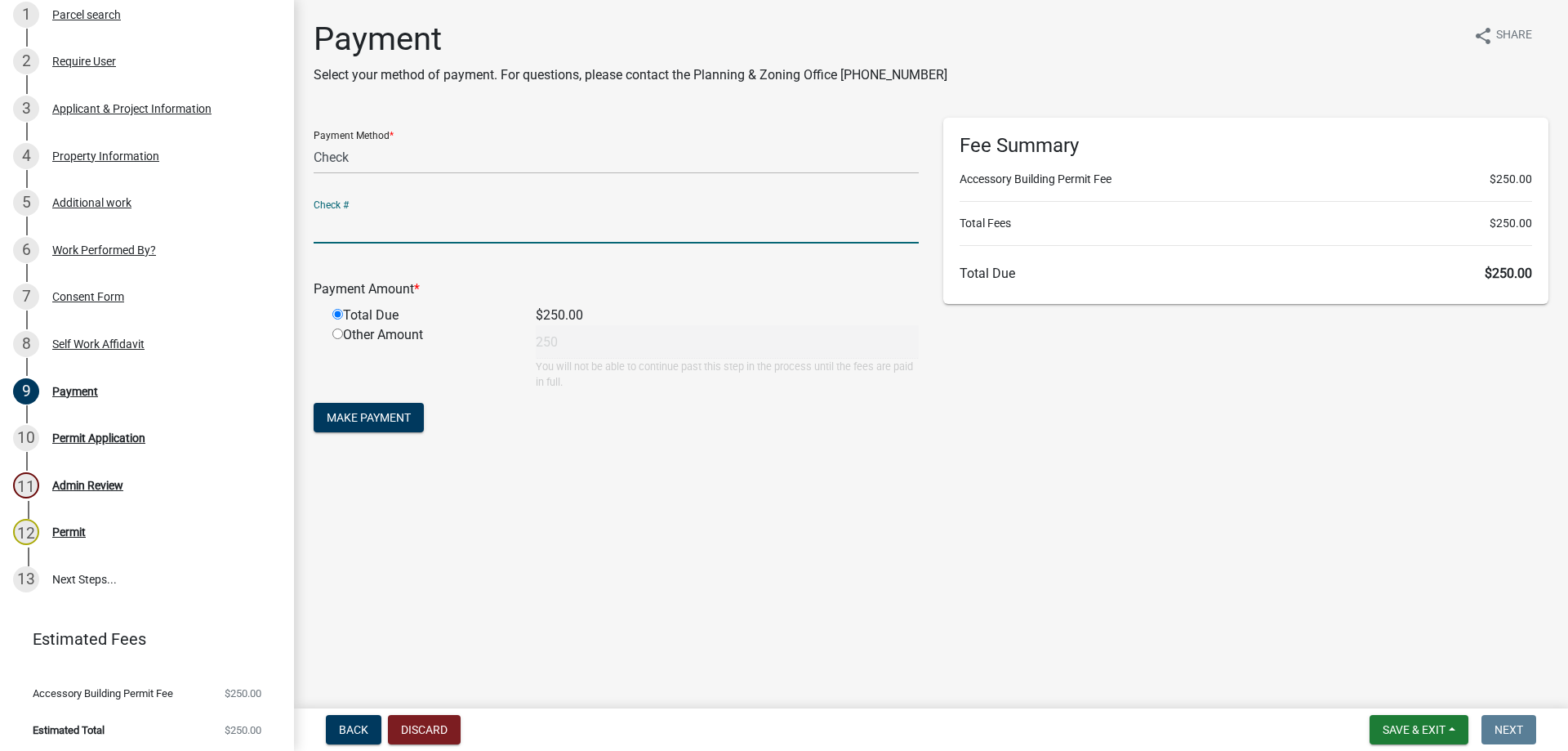
click at [383, 217] on input "text" at bounding box center [616, 227] width 605 height 33
type input "209"
click at [383, 424] on span "Make Payment" at bounding box center [368, 417] width 84 height 13
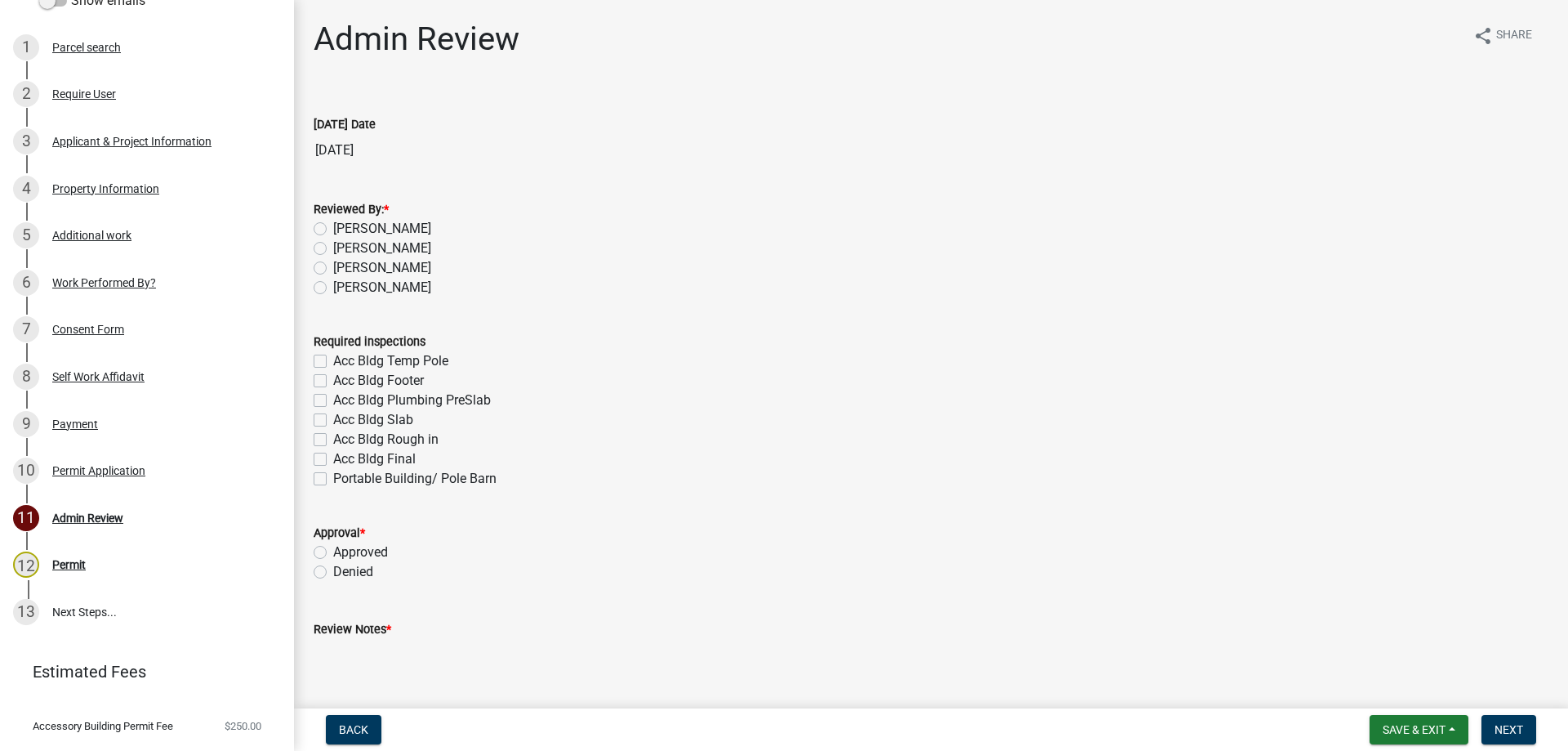
scroll to position [262, 0]
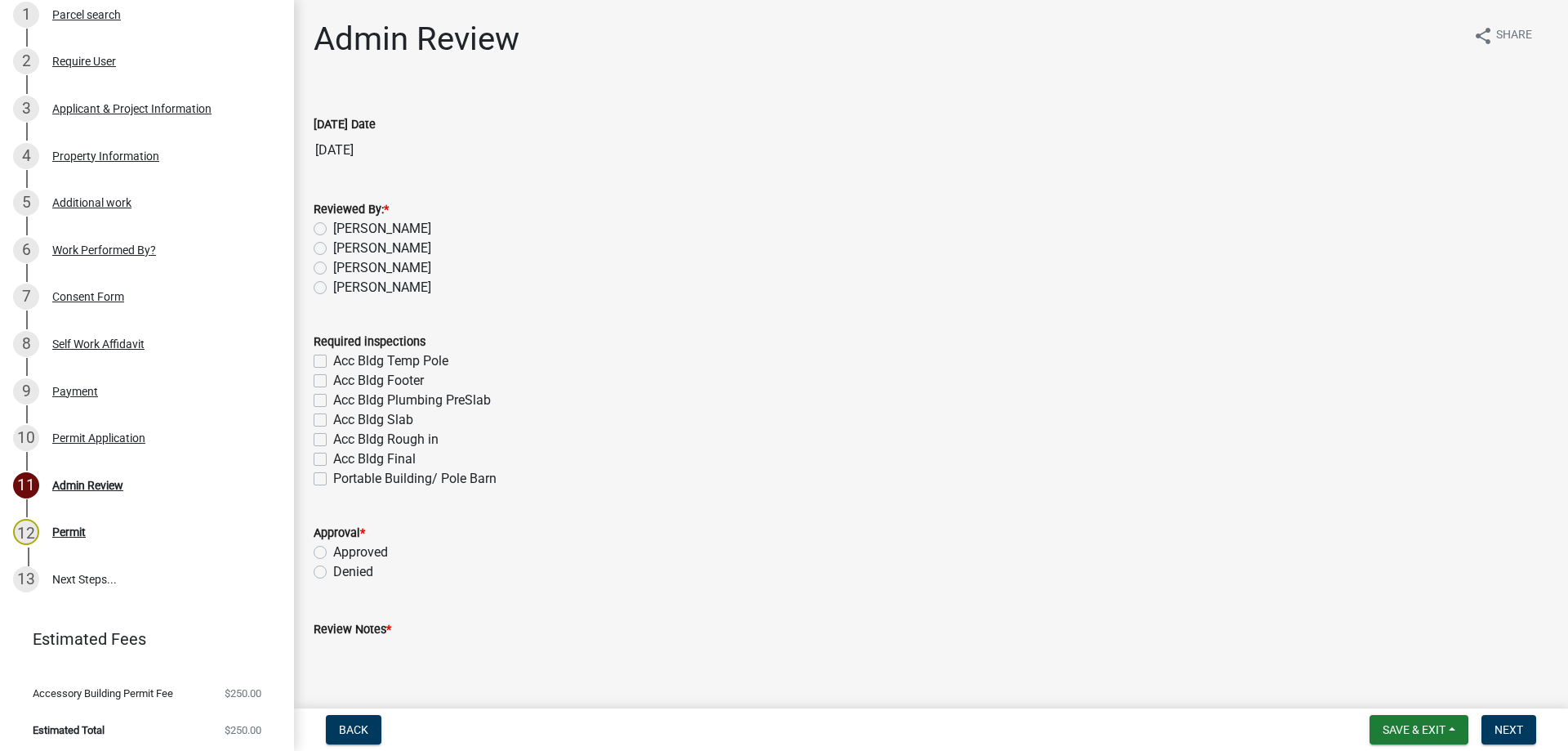
click at [373, 287] on label "[PERSON_NAME]" at bounding box center [382, 287] width 98 height 20
click at [344, 287] on input "[PERSON_NAME]" at bounding box center [339, 283] width 10 height 10
radio input "true"
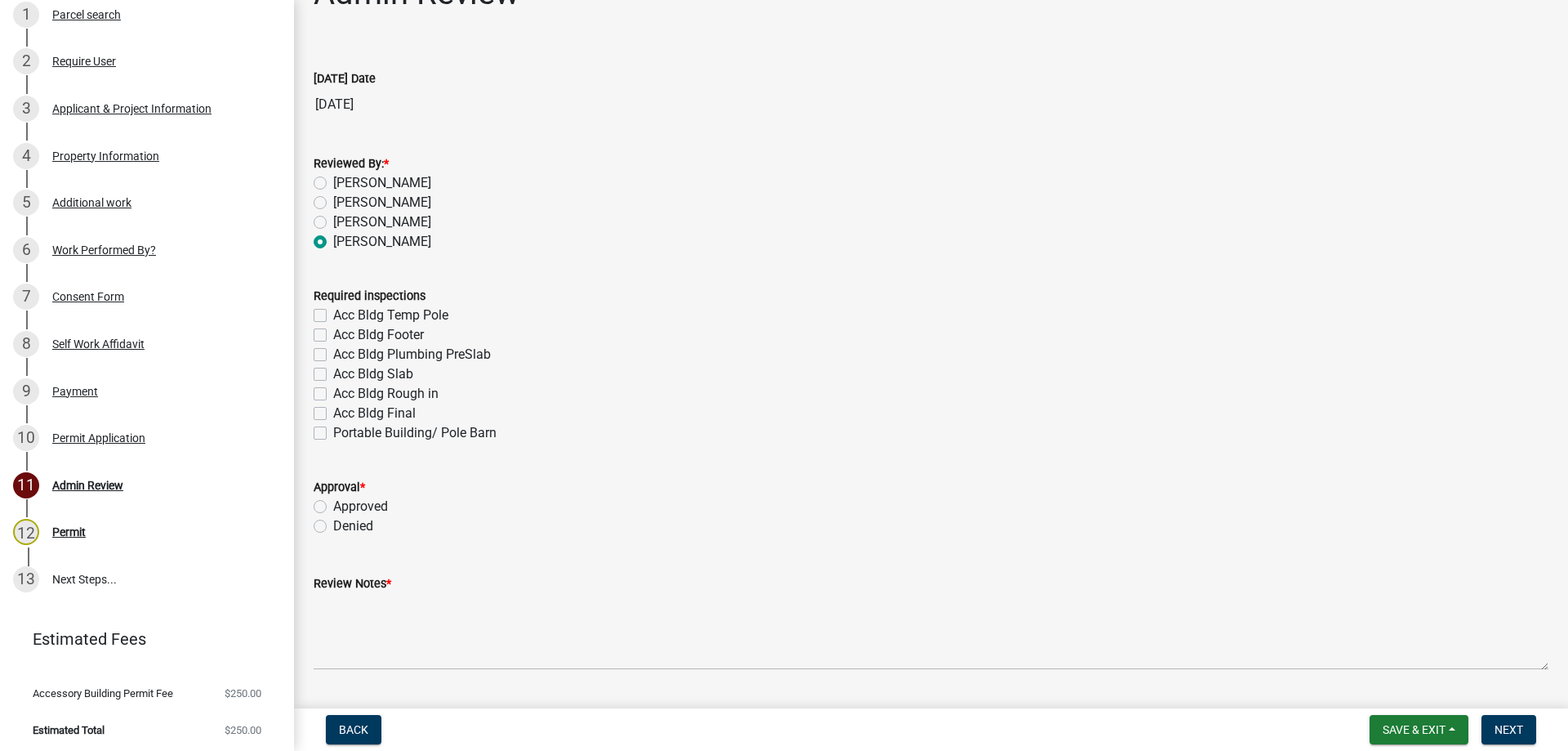
scroll to position [91, 0]
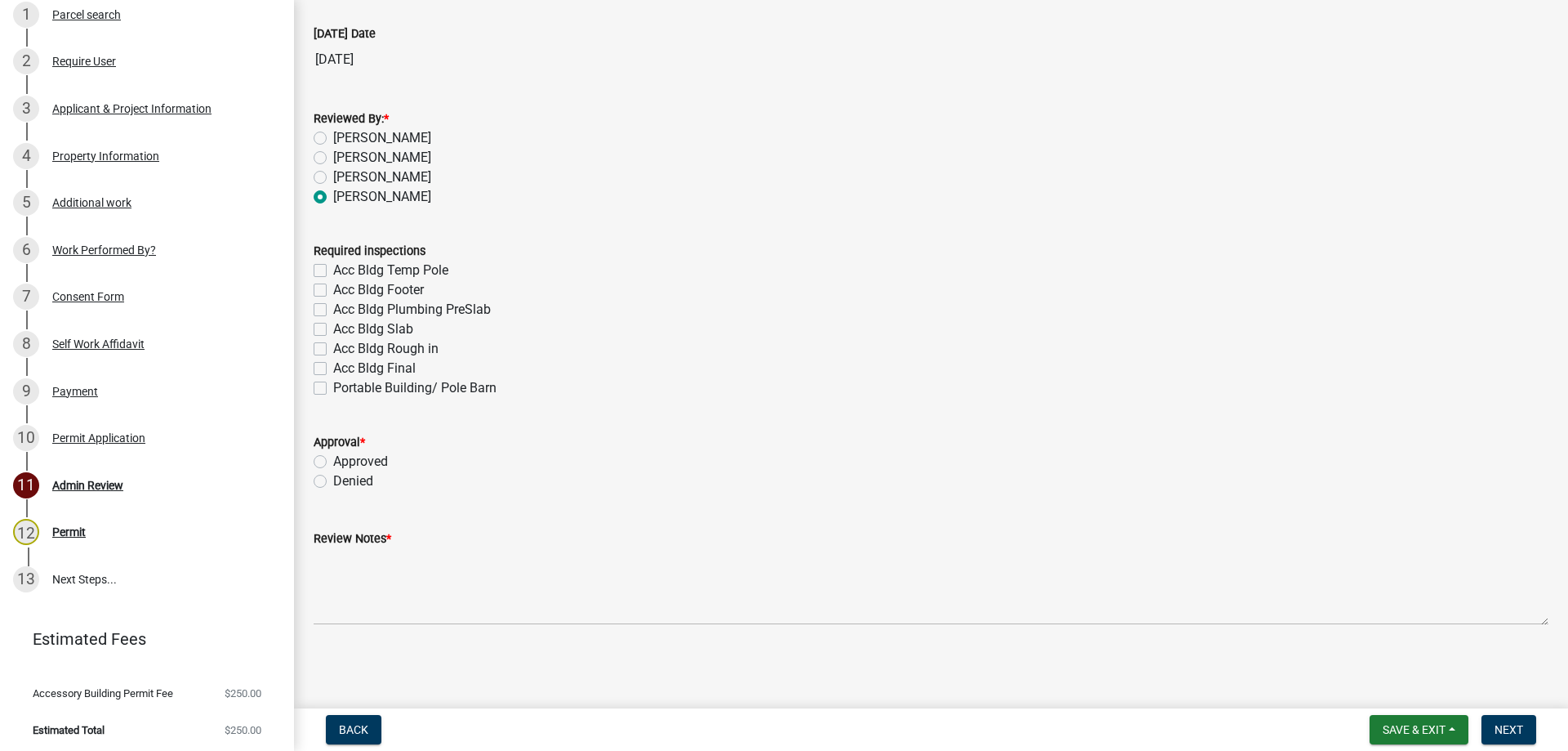
click at [312, 365] on div "Required inspections Acc Bldg Temp Pole Acc Bldg Footer Acc Bldg Plumbing PreSl…" at bounding box center [930, 310] width 1259 height 176
click at [333, 365] on label "Acc Bldg Final" at bounding box center [374, 368] width 82 height 20
click at [333, 365] on input "Acc Bldg Final" at bounding box center [339, 364] width 10 height 10
checkbox input "true"
checkbox input "false"
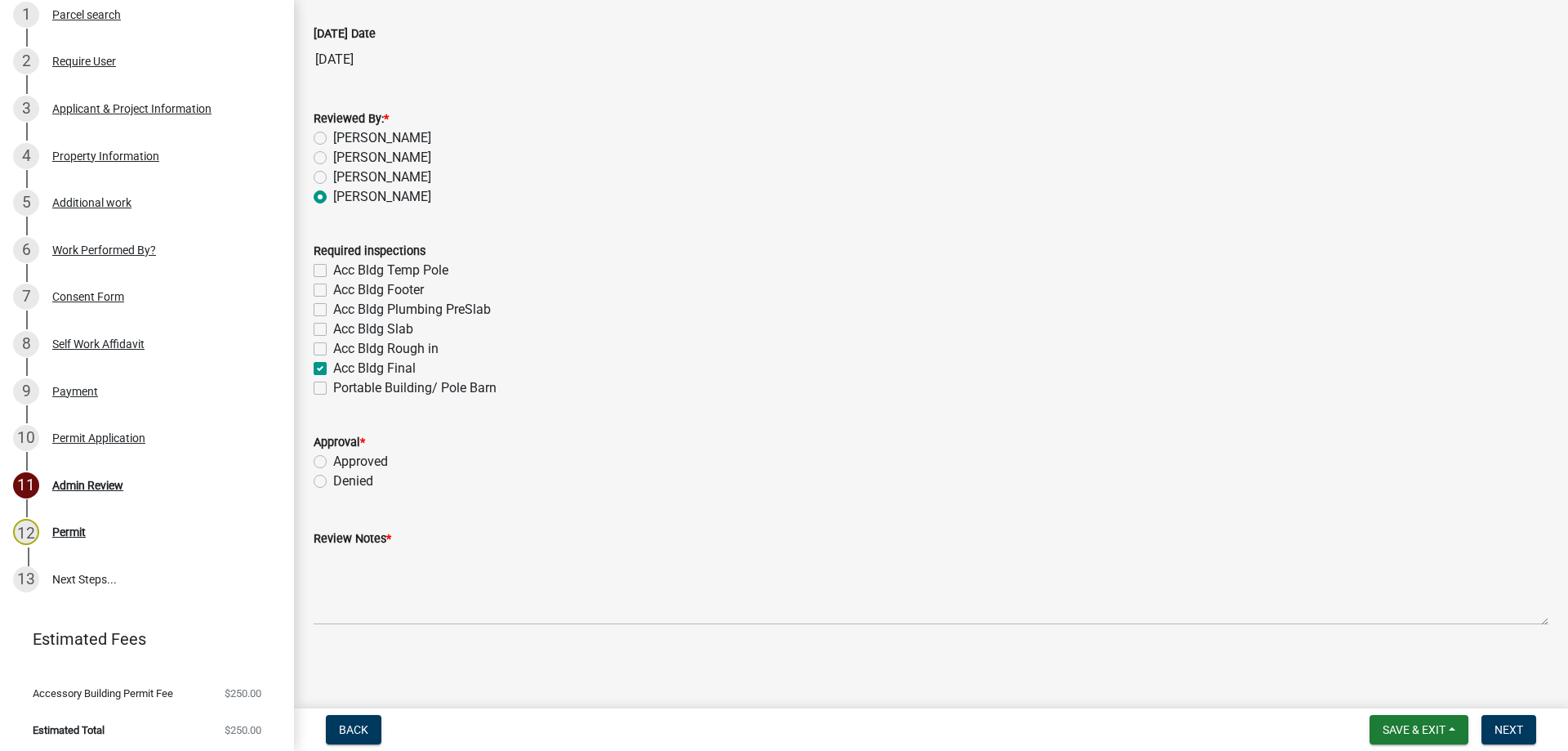
checkbox input "false"
checkbox input "true"
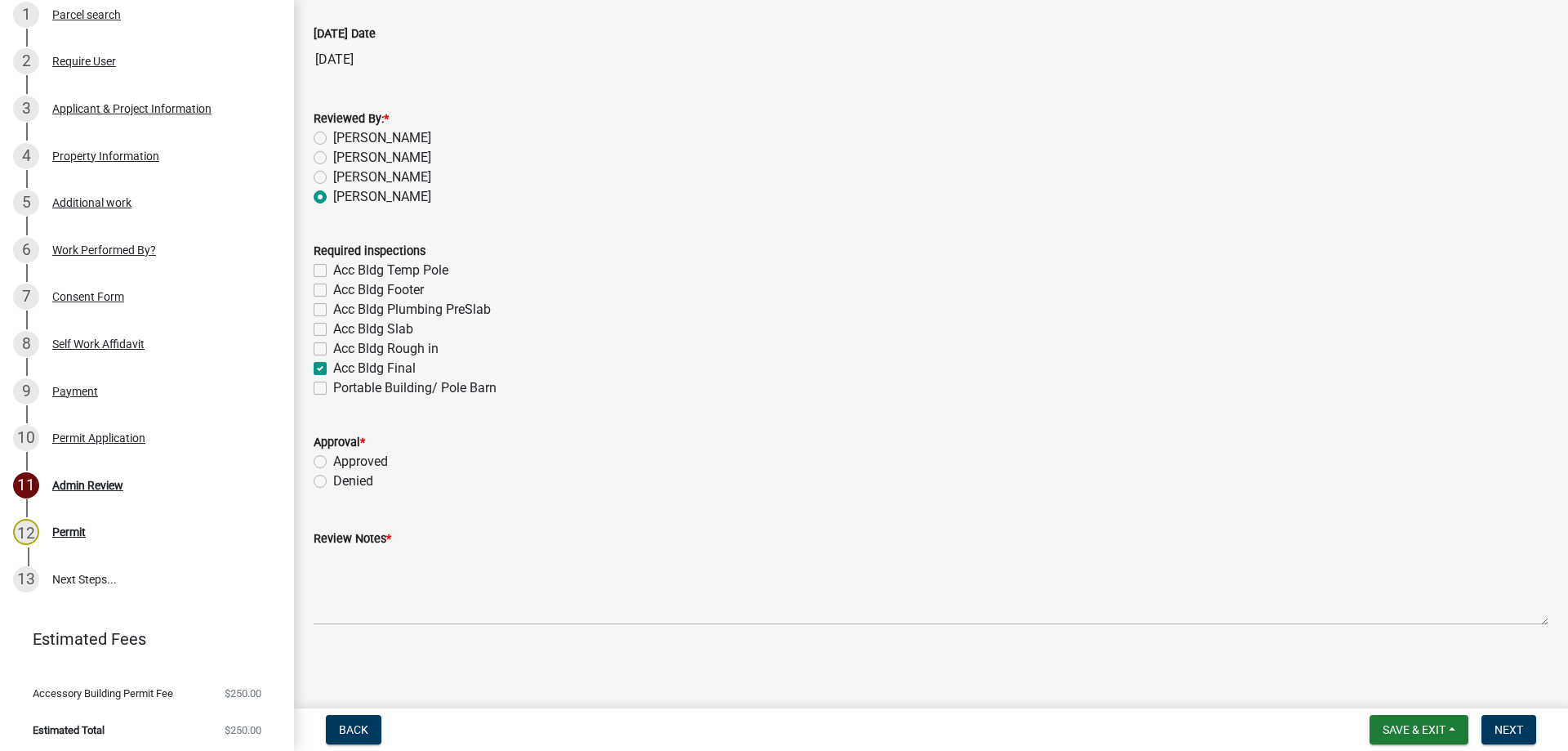
checkbox input "false"
click at [333, 460] on label "Approved" at bounding box center [361, 461] width 55 height 20
click at [333, 460] on input "Approved" at bounding box center [339, 457] width 10 height 10
radio input "true"
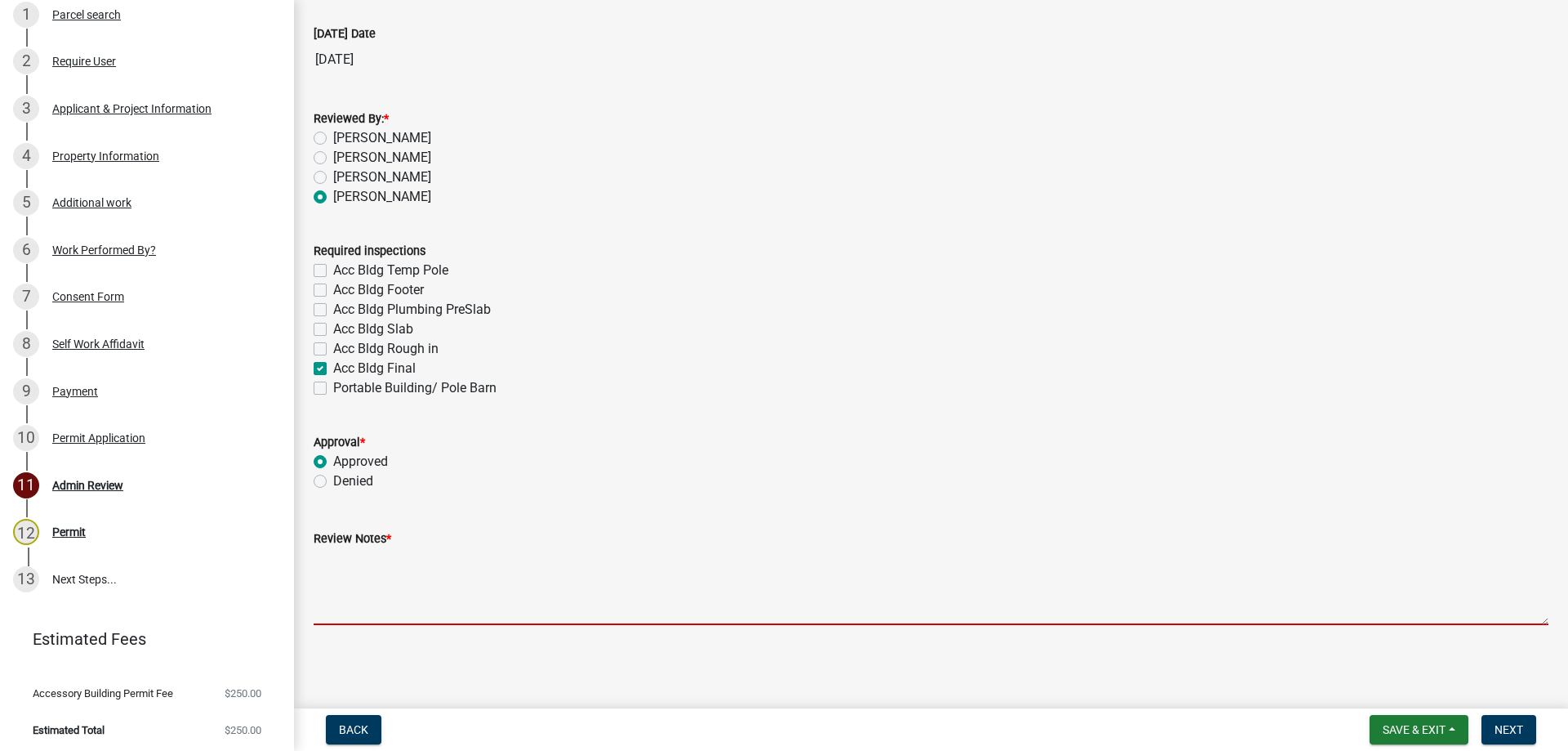
click at [399, 569] on textarea "Review Notes *" at bounding box center [931, 587] width 1235 height 77
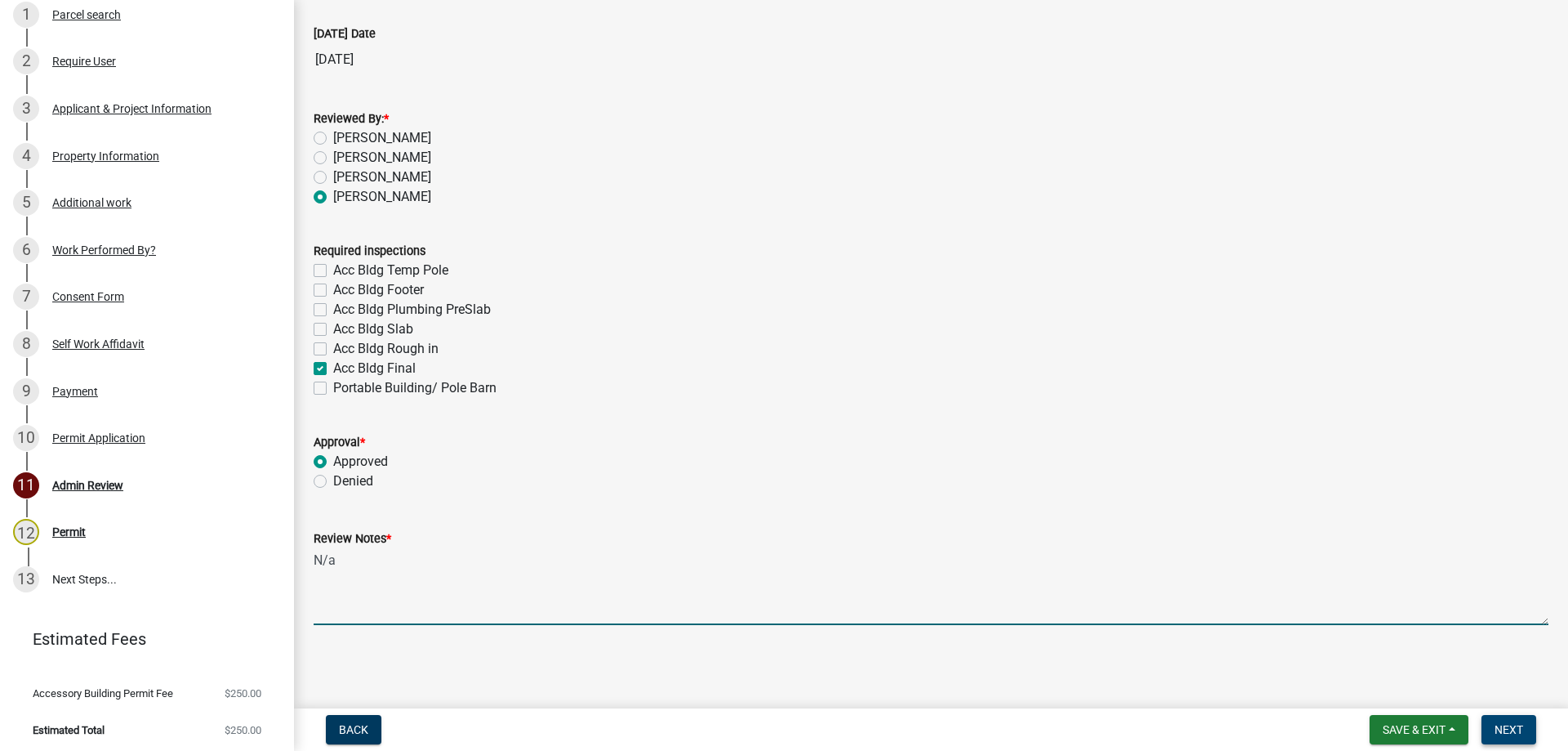
type textarea "N/a"
click at [1533, 741] on button "Next" at bounding box center [1509, 730] width 55 height 29
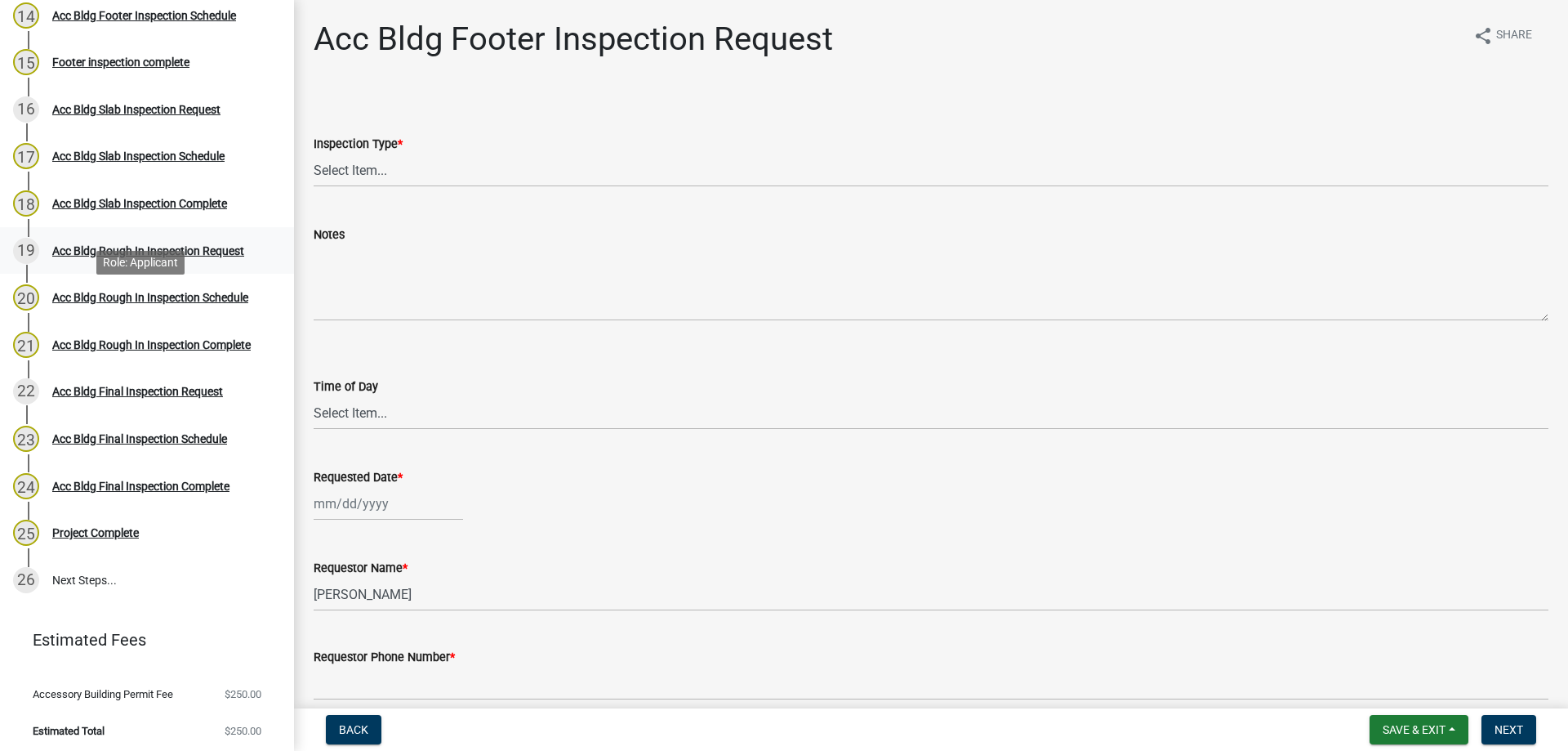
scroll to position [546, 0]
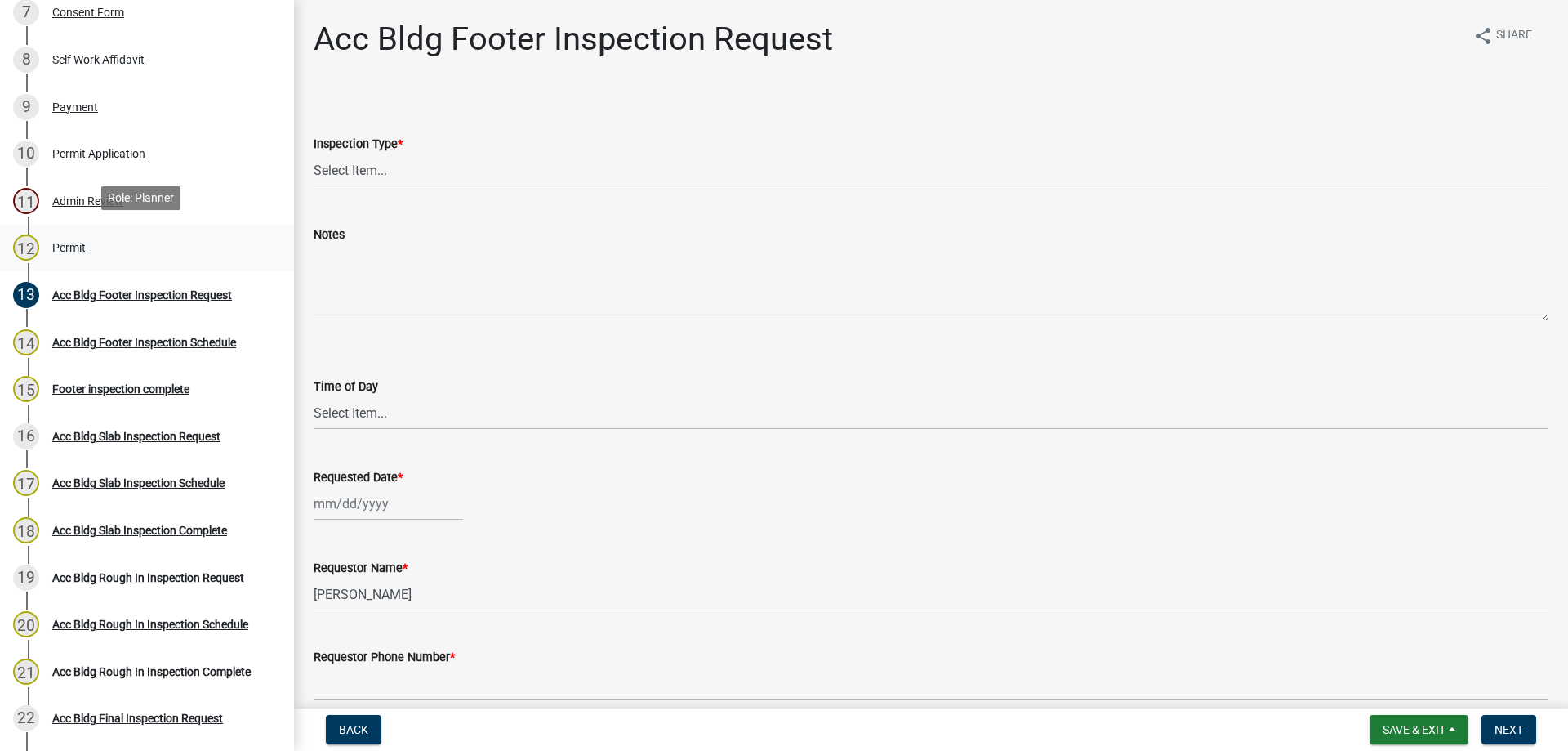
click at [101, 234] on div "12 Permit" at bounding box center [140, 247] width 255 height 27
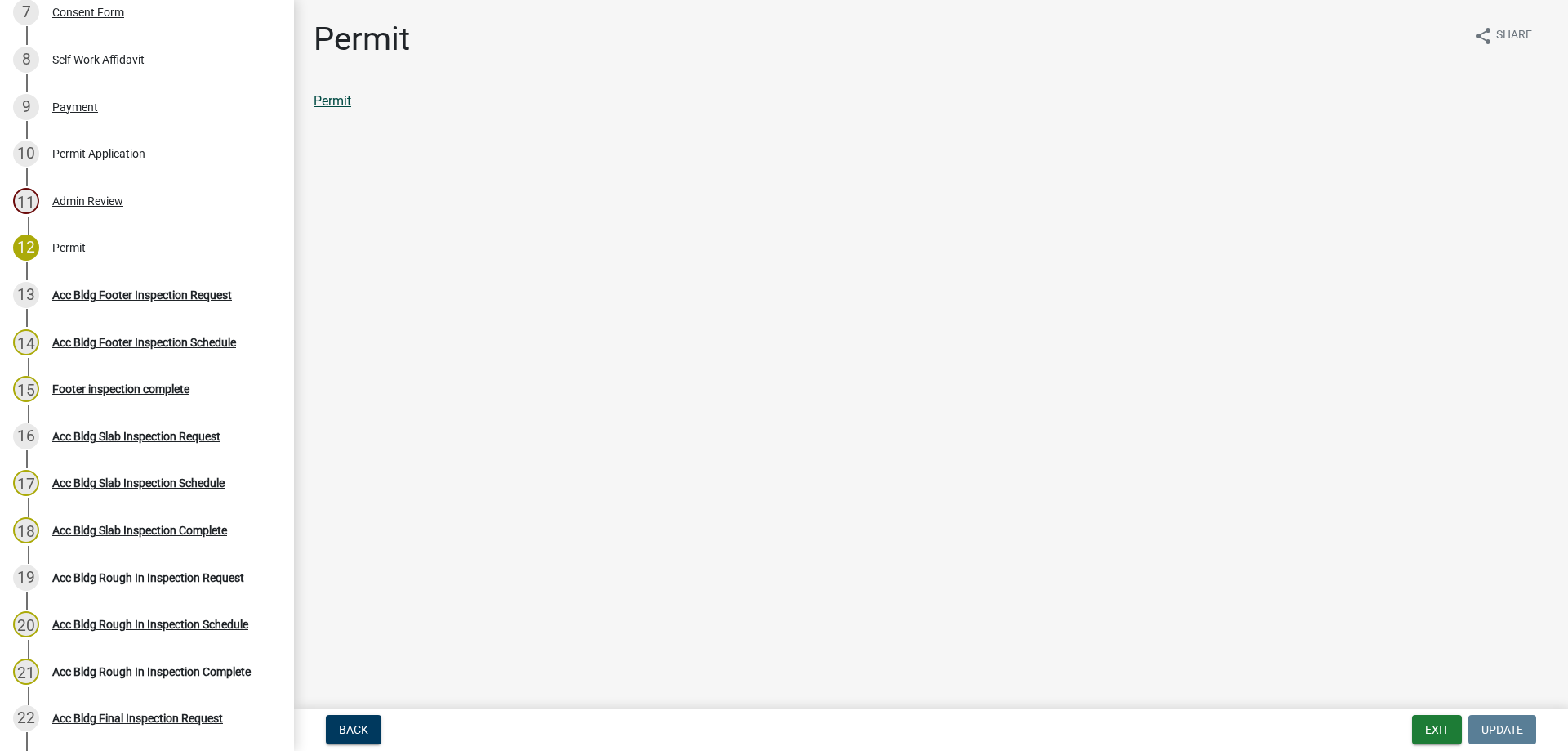
click at [338, 93] on link "Permit" at bounding box center [333, 101] width 38 height 15
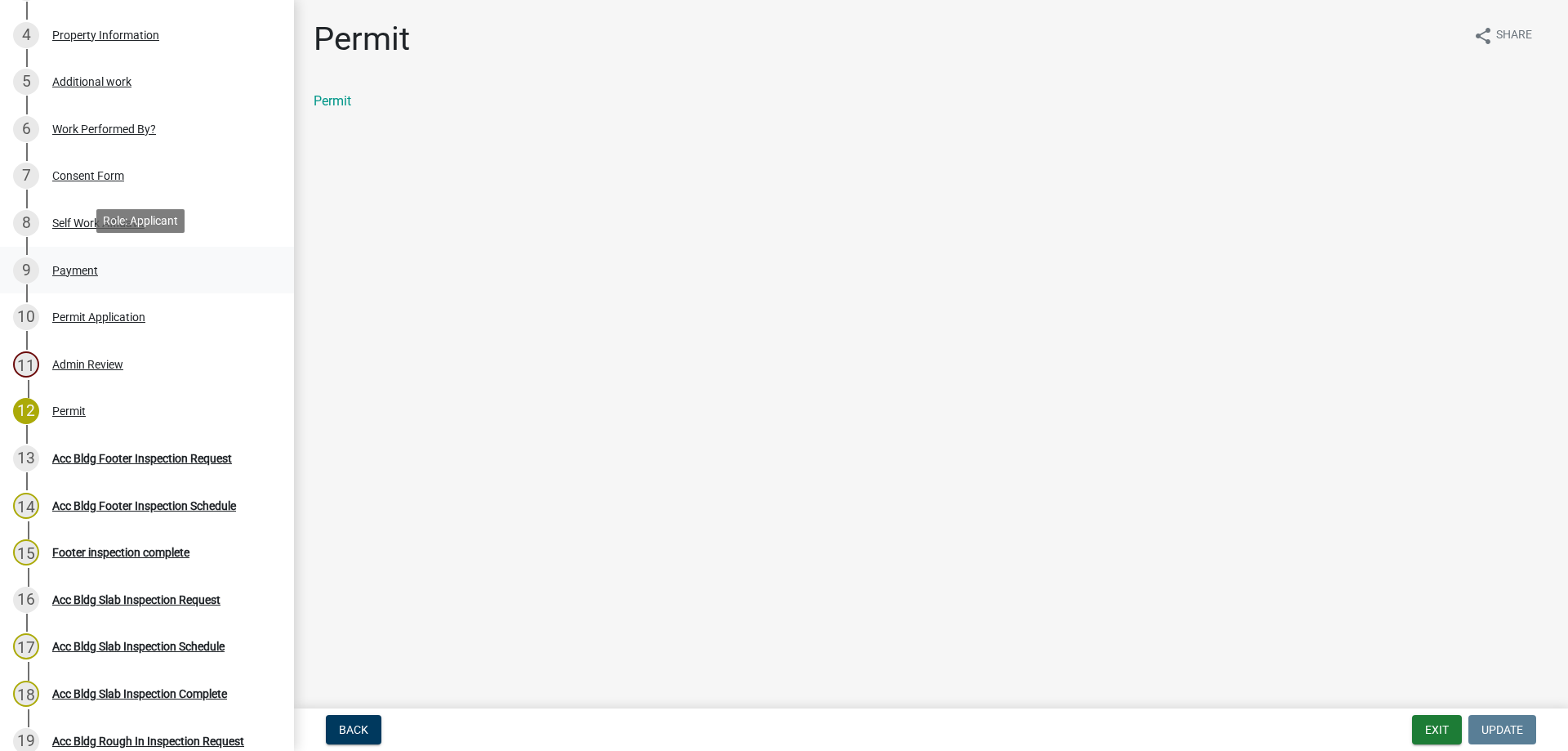
scroll to position [301, 0]
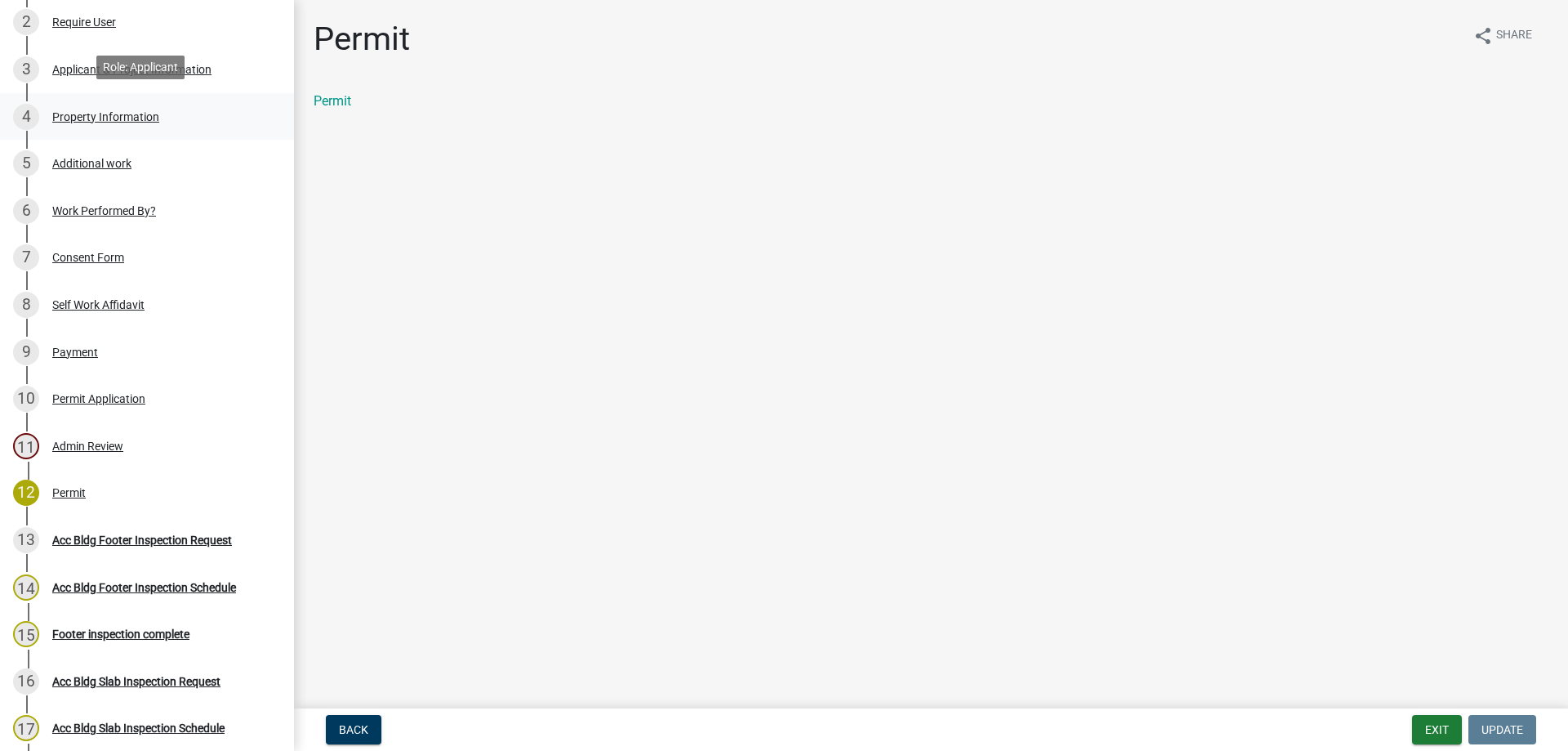
click at [218, 121] on div "4 Property Information" at bounding box center [140, 116] width 255 height 27
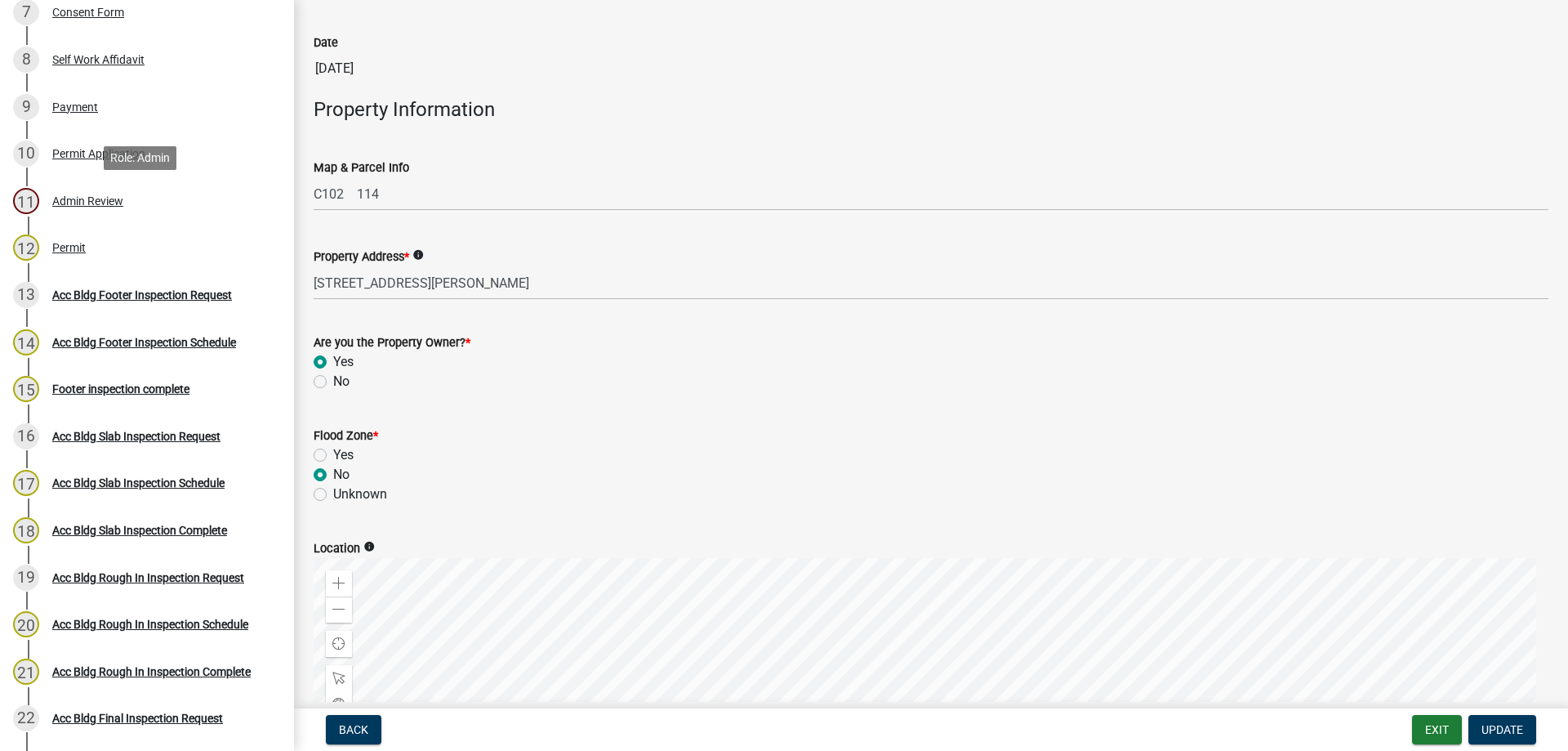
scroll to position [56, 0]
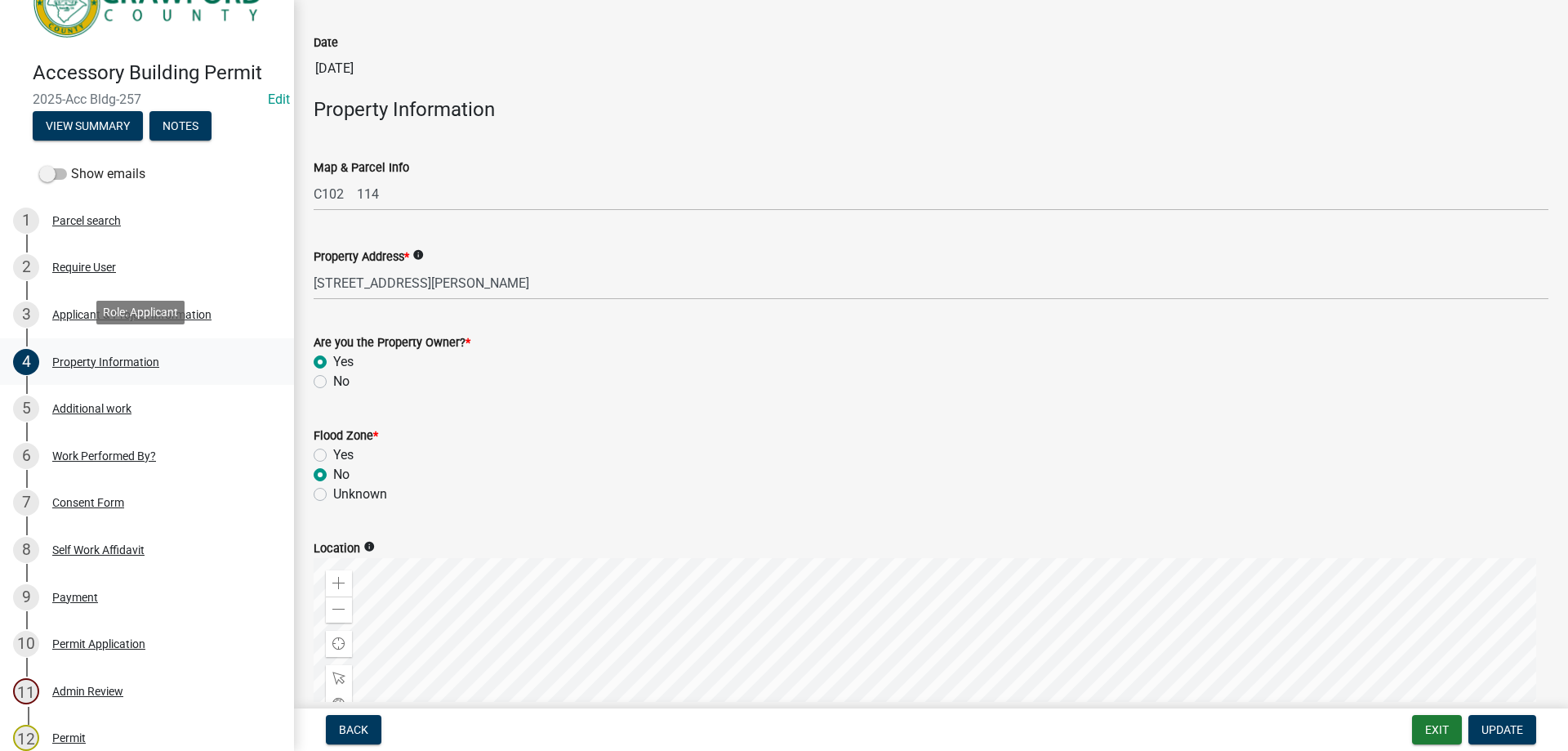
click at [112, 349] on div "4 Property Information" at bounding box center [140, 362] width 255 height 27
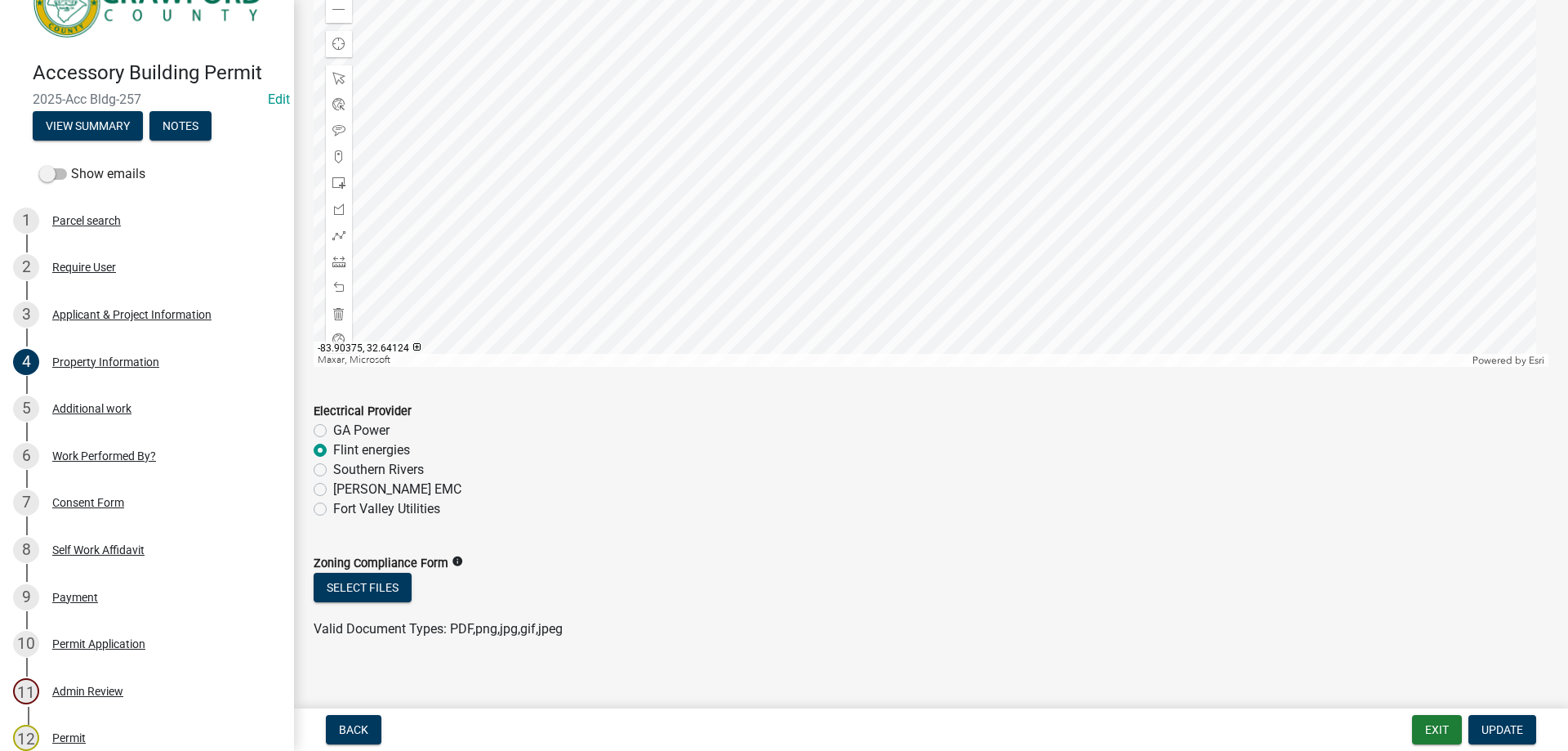
scroll to position [697, 0]
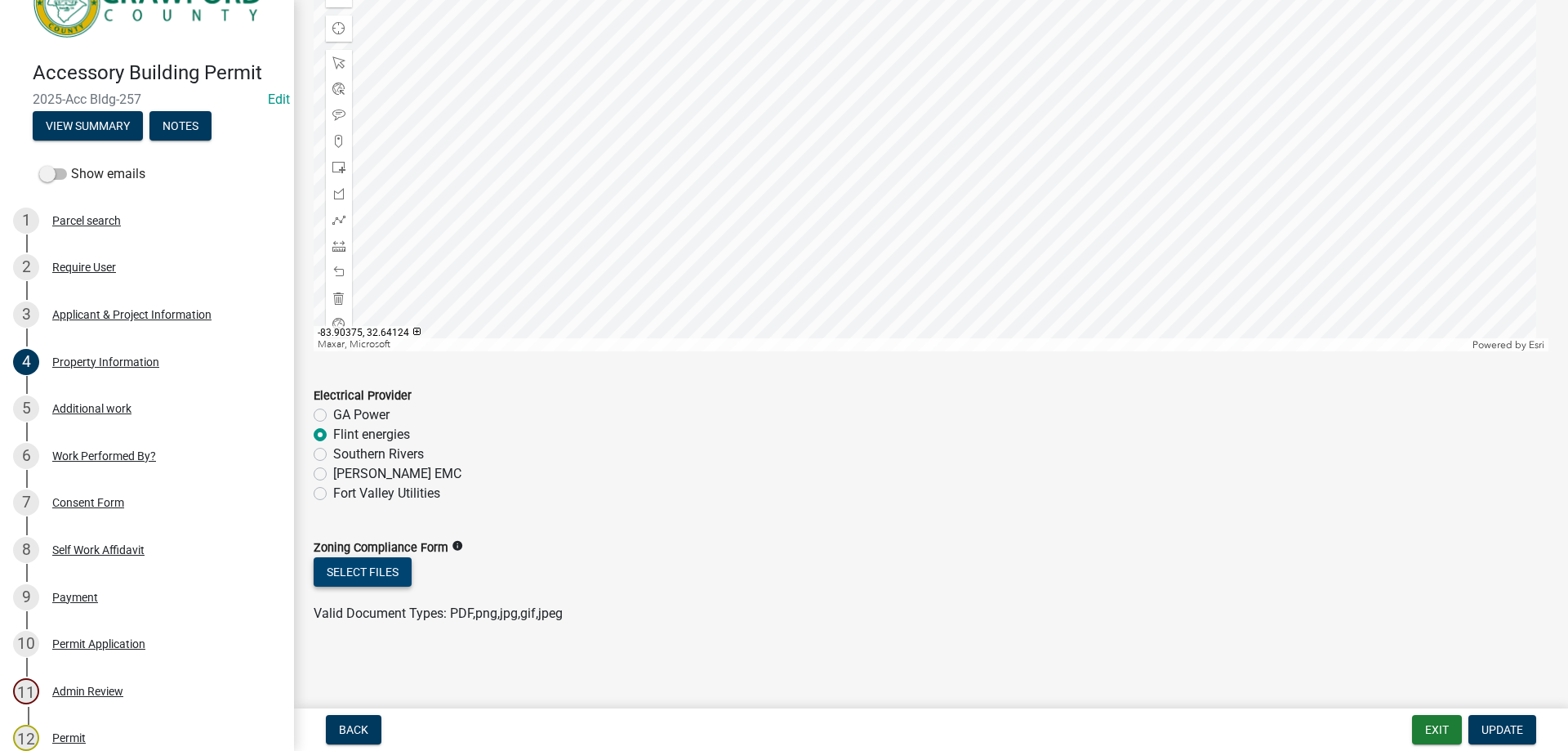
click at [386, 575] on button "Select files" at bounding box center [363, 571] width 98 height 29
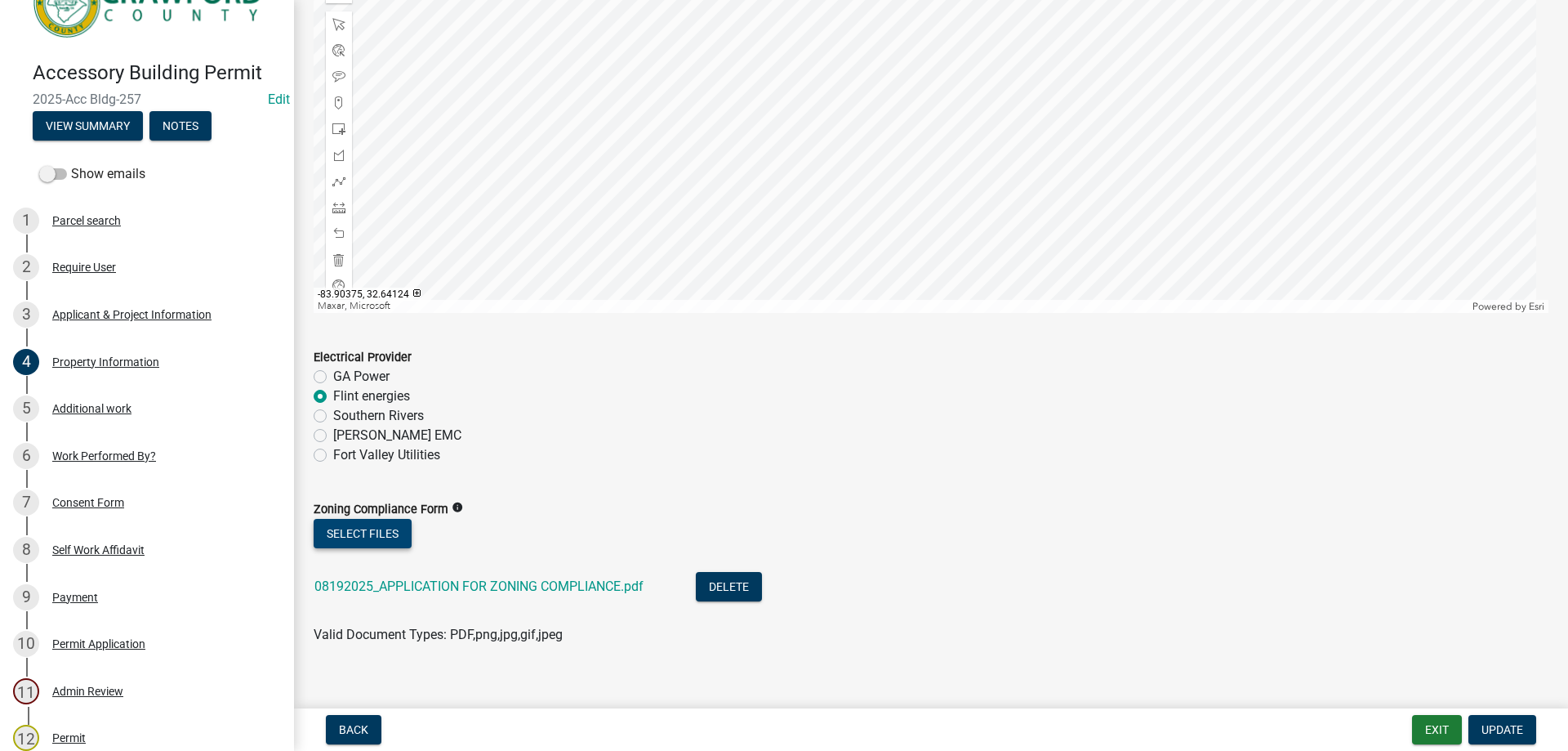
scroll to position [757, 0]
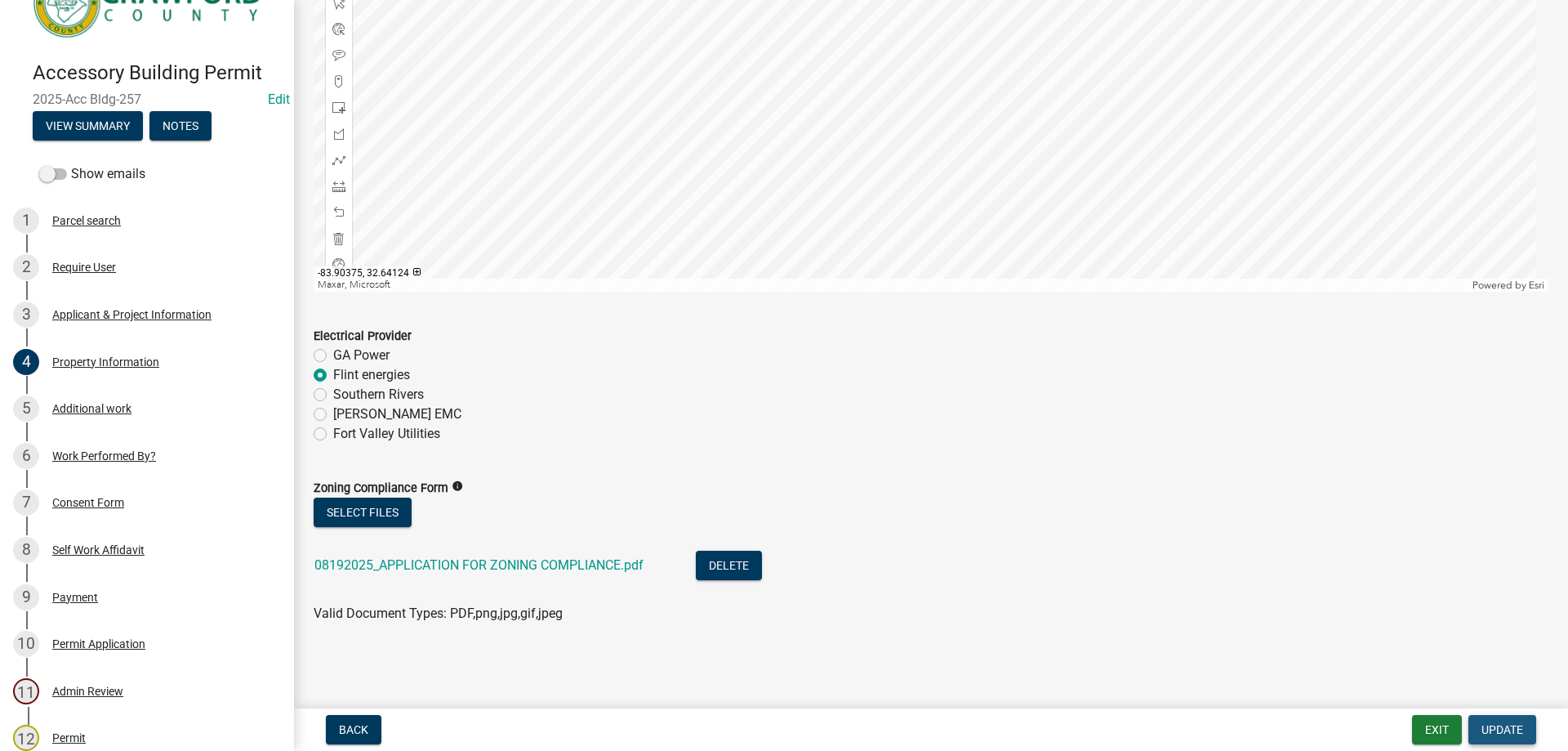
click at [1491, 724] on span "Update" at bounding box center [1502, 729] width 42 height 13
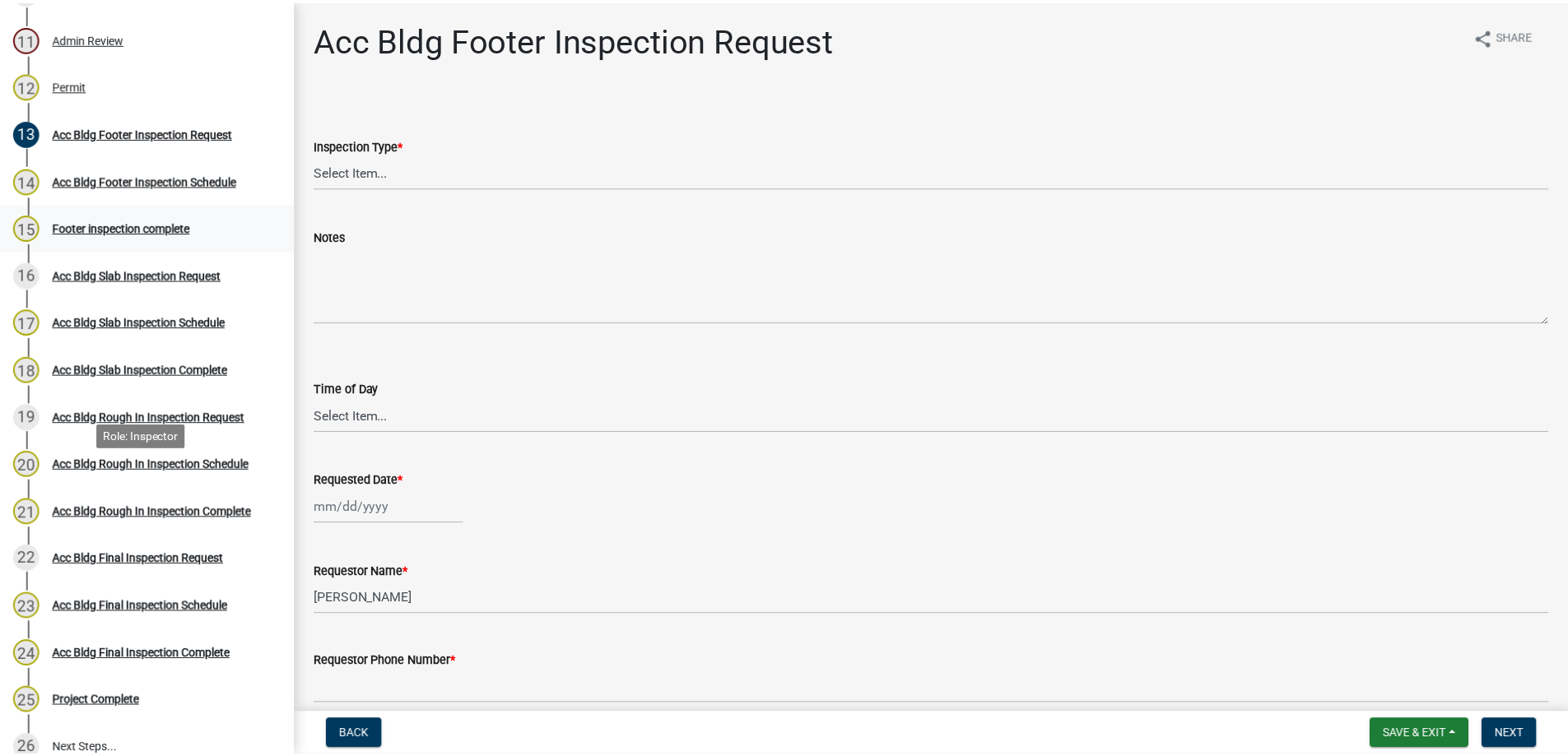
scroll to position [878, 0]
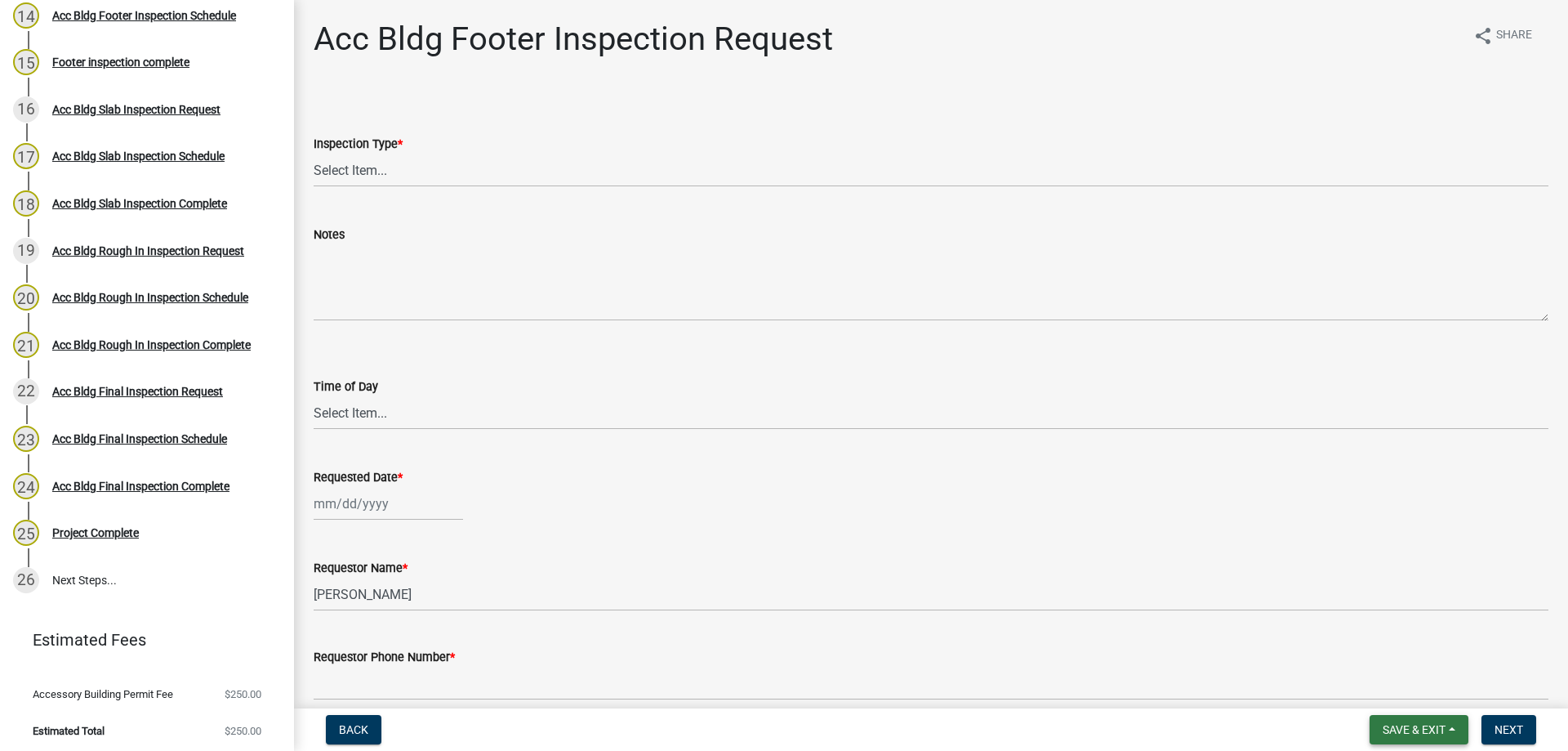
click at [1423, 738] on button "Save & Exit" at bounding box center [1419, 730] width 99 height 29
click at [1405, 694] on button "Save & Exit" at bounding box center [1403, 687] width 131 height 39
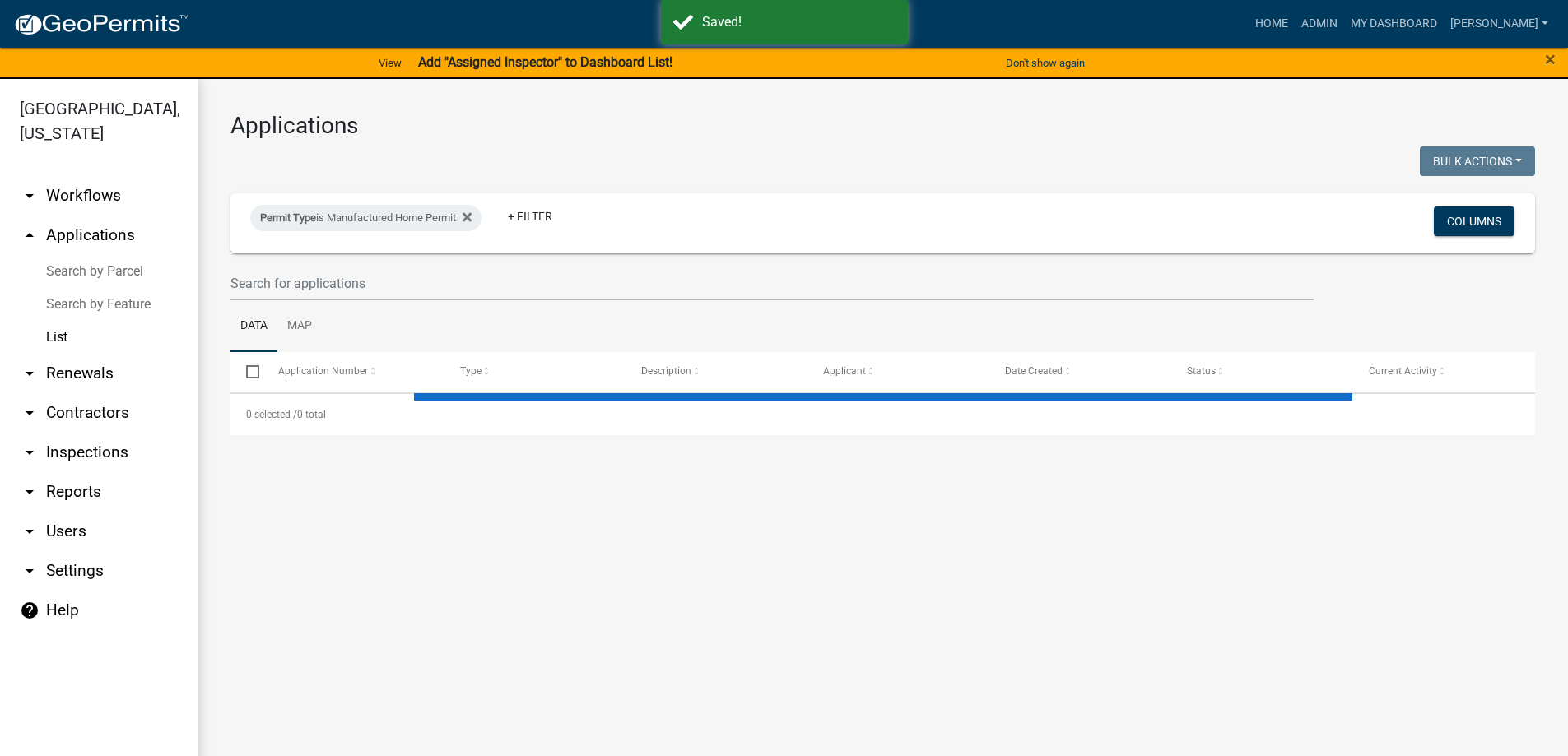
select select "3: 100"
